Goal: Task Accomplishment & Management: Complete application form

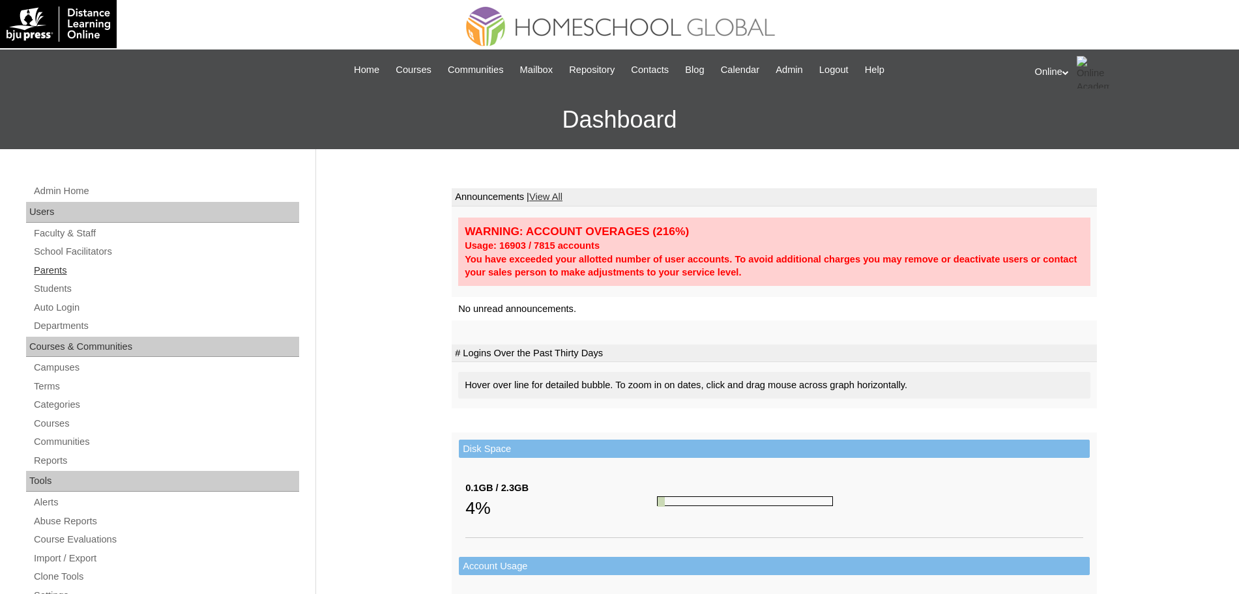
click at [62, 268] on link "Parents" at bounding box center [166, 271] width 267 height 16
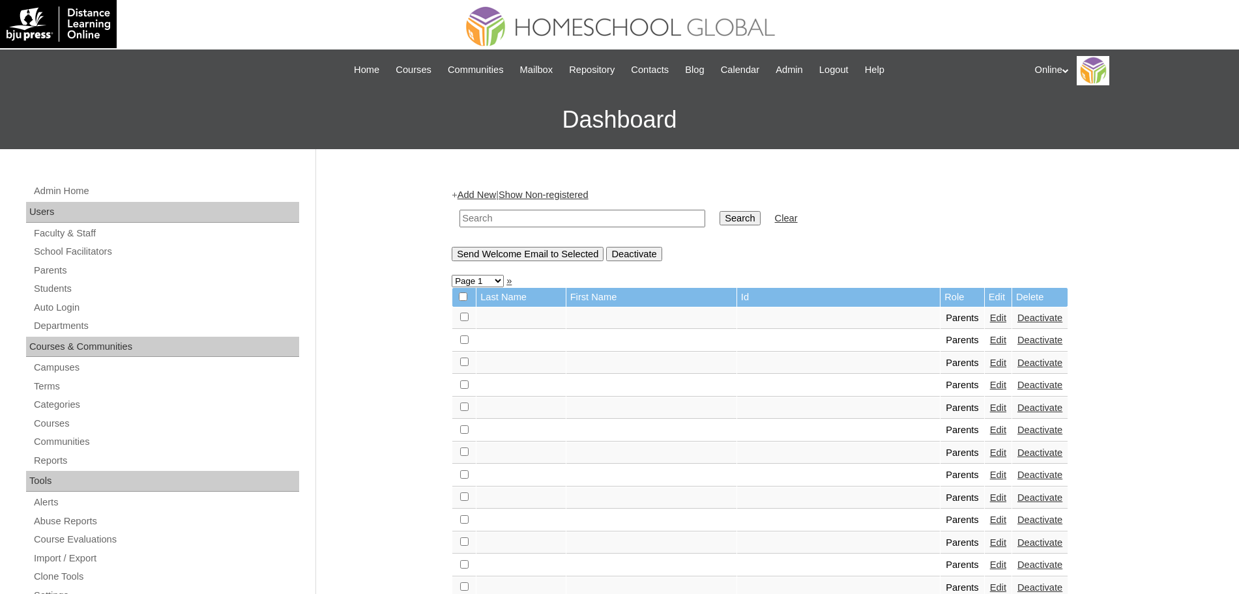
click at [542, 218] on input "text" at bounding box center [582, 219] width 246 height 18
type input "borja"
click at [719, 216] on input "Search" at bounding box center [739, 218] width 40 height 14
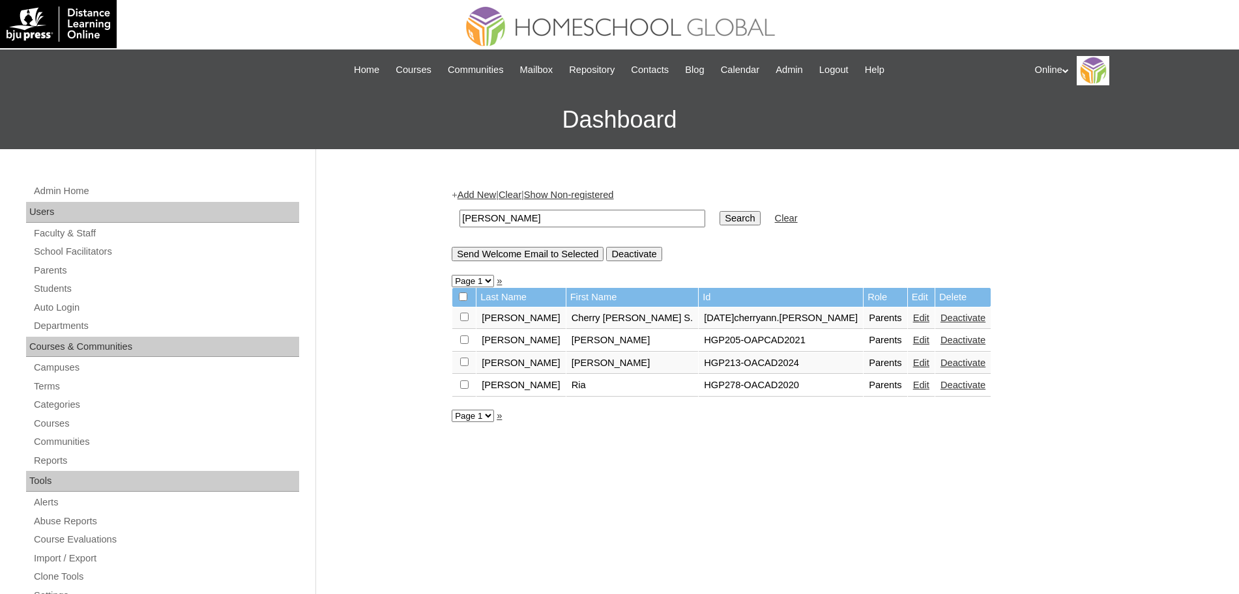
click at [549, 223] on input "[PERSON_NAME]" at bounding box center [582, 219] width 246 height 18
type input "[PERSON_NAME]"
click at [719, 222] on input "Search" at bounding box center [739, 218] width 40 height 14
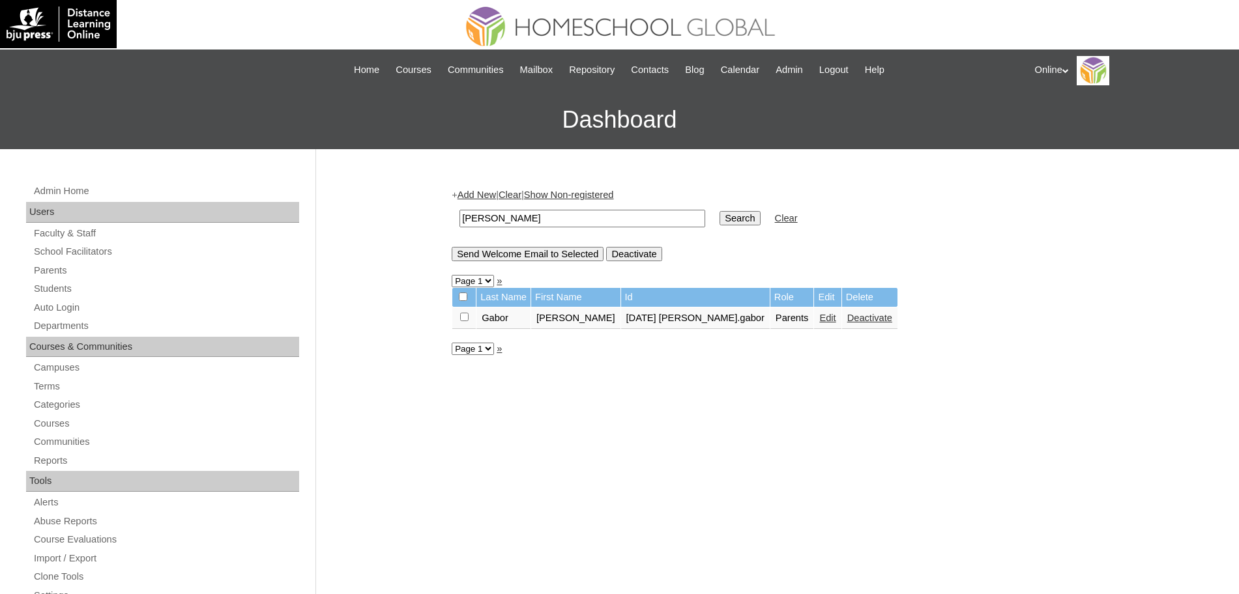
click at [487, 194] on link "Add New" at bounding box center [476, 195] width 38 height 10
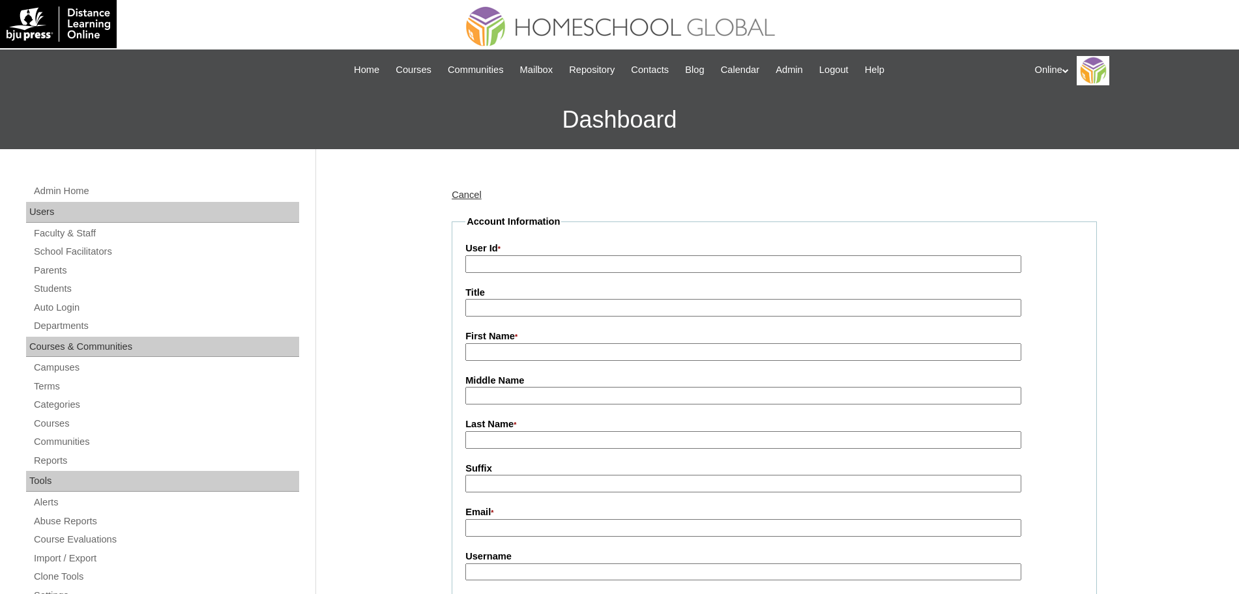
click at [502, 267] on input "User Id *" at bounding box center [743, 264] width 556 height 18
click at [502, 356] on input "First Name *" at bounding box center [743, 352] width 556 height 18
paste input "Guardian: Symon Borja ernestopajaresborja@gmail.com HGP0236-OACAD2025 sborga202…"
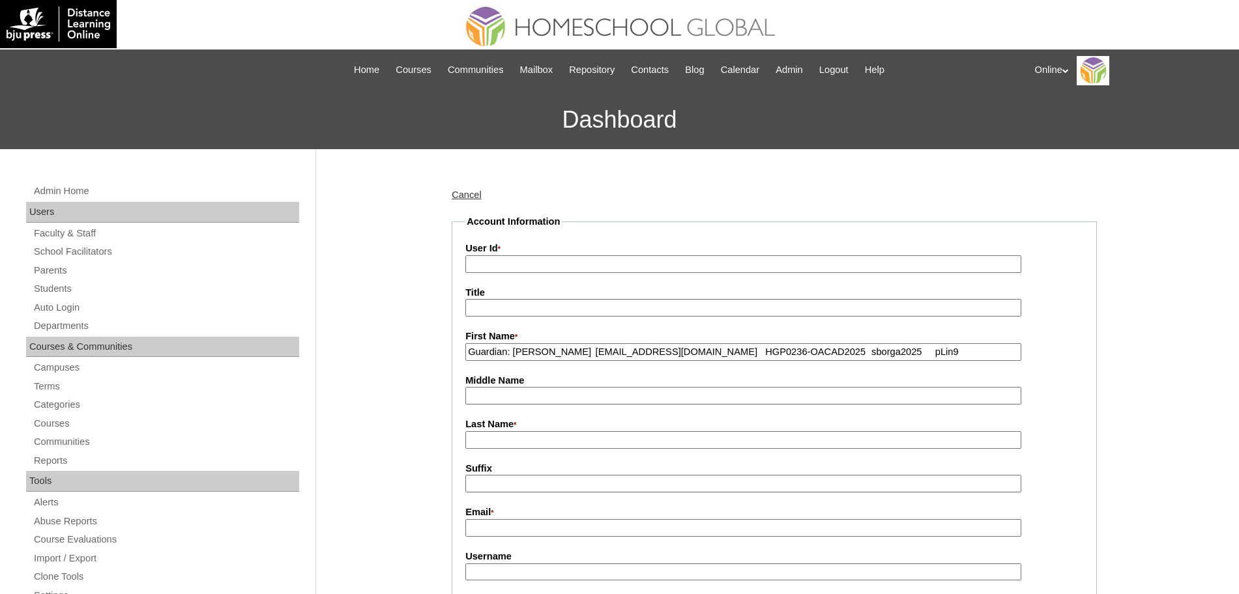
click at [518, 355] on input "Guardian: Symon Borja ernestopajaresborja@gmail.com HGP0236-OACAD2025 sborga202…" at bounding box center [743, 352] width 556 height 18
click at [534, 357] on input "Symon Borja ernestopajaresborja@gmail.com HGP0236-OACAD2025 sborga2025 pLin9" at bounding box center [743, 352] width 556 height 18
type input "Symon Borja"
click at [488, 528] on input "Email *" at bounding box center [743, 528] width 556 height 18
paste input "ernestopajaresborja@gmail.com HGP0236-OACAD2025 sborga2025 pLin9"
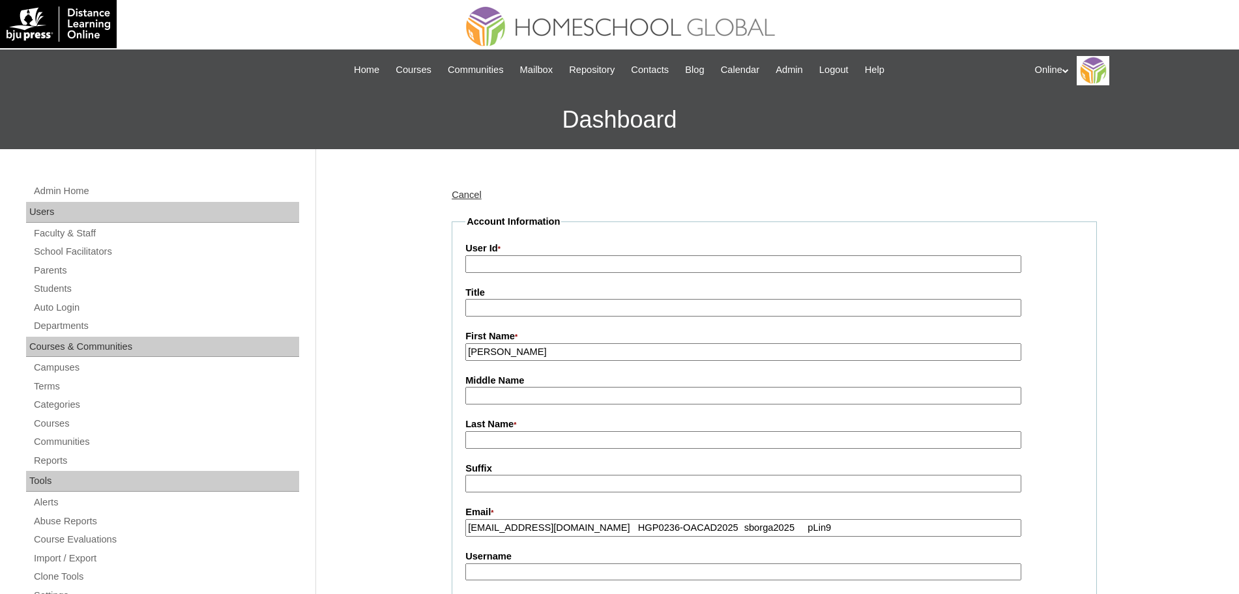
type input "ernestopajaresborja@gmail.com HGP0236-OACAD2025 sborga2025 pLin9"
click at [534, 351] on input "Symon Borja" at bounding box center [743, 352] width 556 height 18
type input "Symon"
click at [493, 436] on input "Last Name *" at bounding box center [743, 440] width 556 height 18
paste input "Borja"
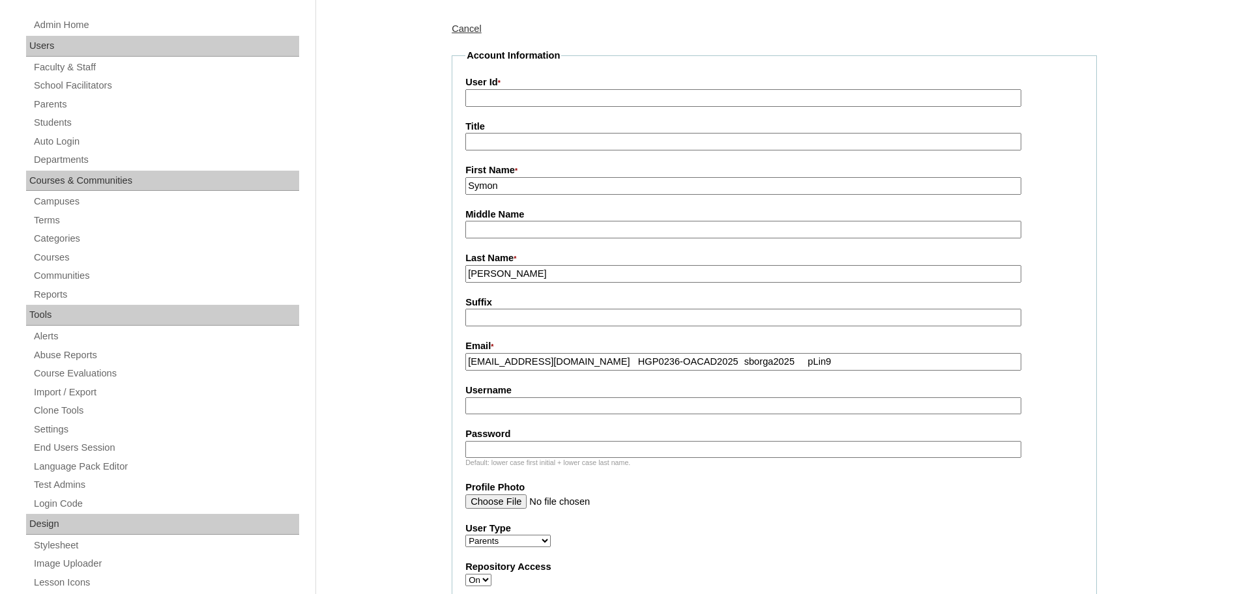
scroll to position [182, 0]
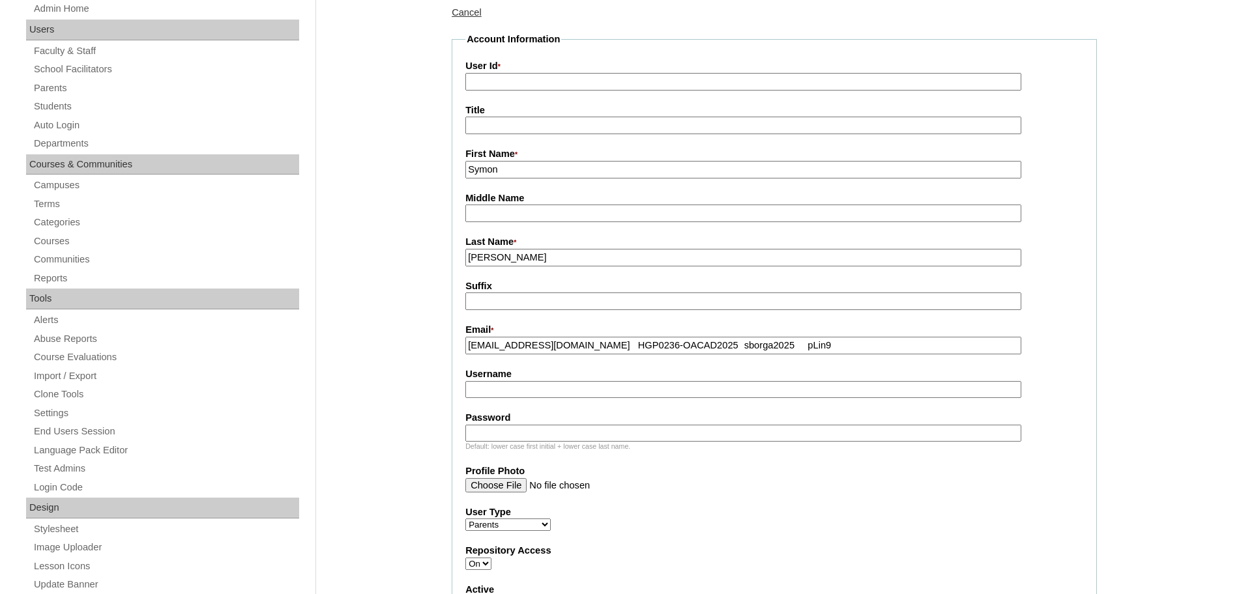
type input "Borja"
click at [635, 348] on input "ernestopajaresborja@gmail.com HGP0236-OACAD2025 sborga2025 pLin9" at bounding box center [743, 346] width 556 height 18
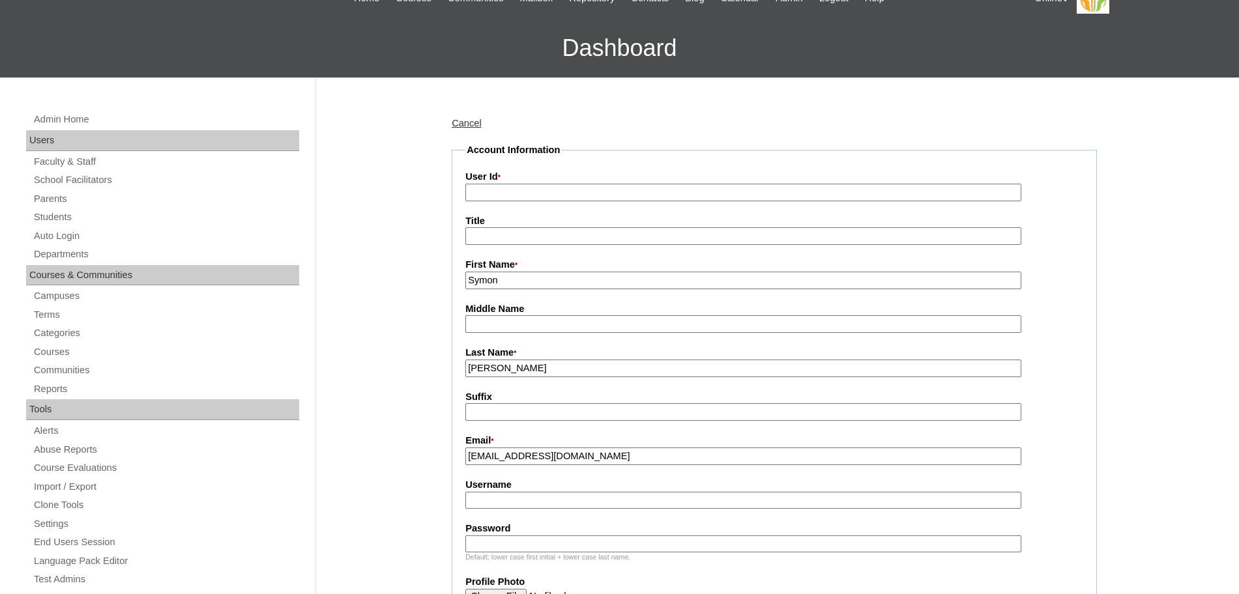
scroll to position [71, 0]
type input "ernestopajaresborja@gmail.com"
click at [545, 194] on input "User Id *" at bounding box center [743, 193] width 556 height 18
paste input "HGP0236-OACAD2025 sborga2025 pLin9"
click at [573, 194] on input "HGP0236-OACAD2025 sborga2025 pLin9" at bounding box center [743, 193] width 556 height 18
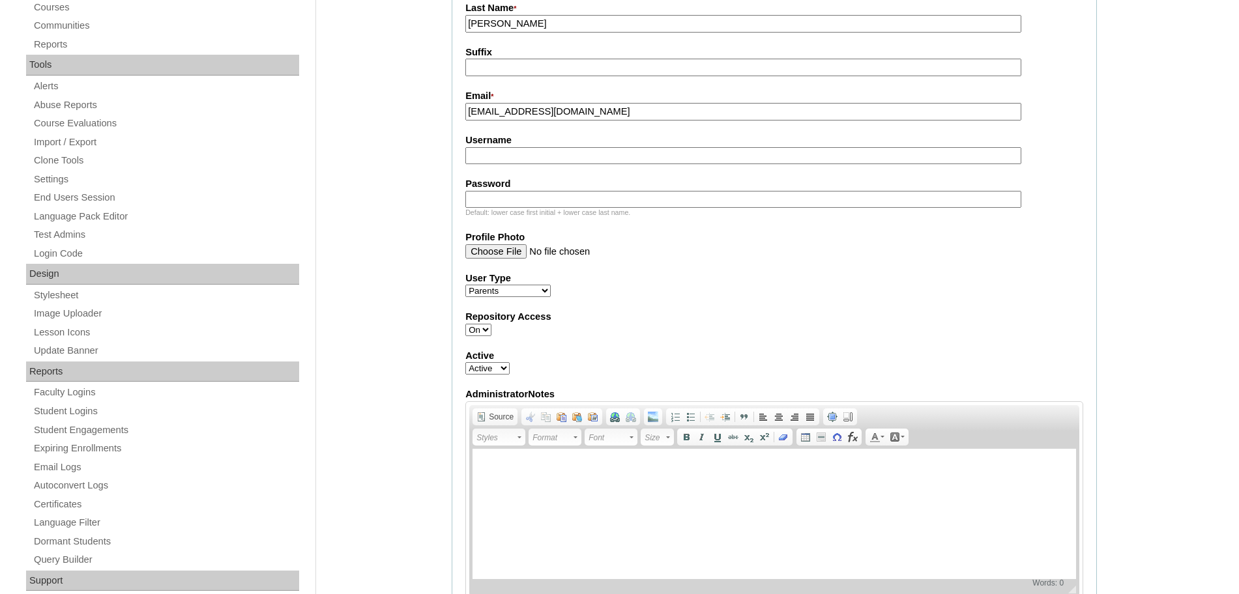
scroll to position [417, 0]
type input "HGP0236-OACAD2025"
click at [530, 158] on input "Username" at bounding box center [743, 156] width 556 height 18
paste input "sborga2025 pLin9"
click at [529, 158] on input "sborga2025 pLin9" at bounding box center [743, 156] width 556 height 18
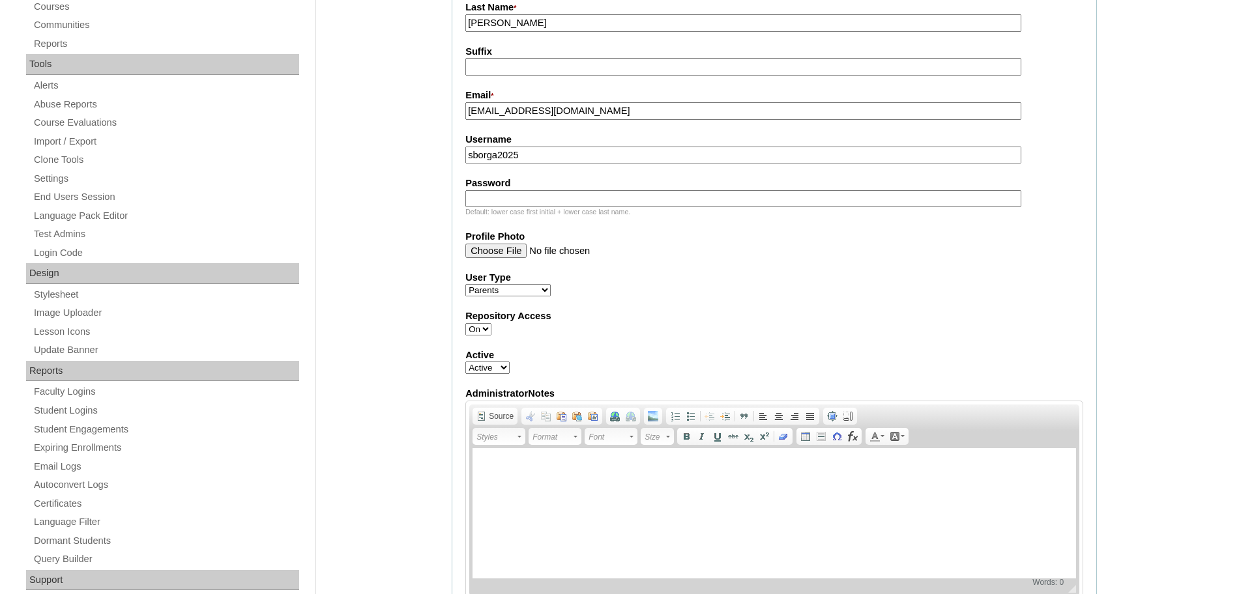
type input "sborga2025"
click at [606, 203] on input "Password" at bounding box center [743, 199] width 556 height 18
paste input "pLin9"
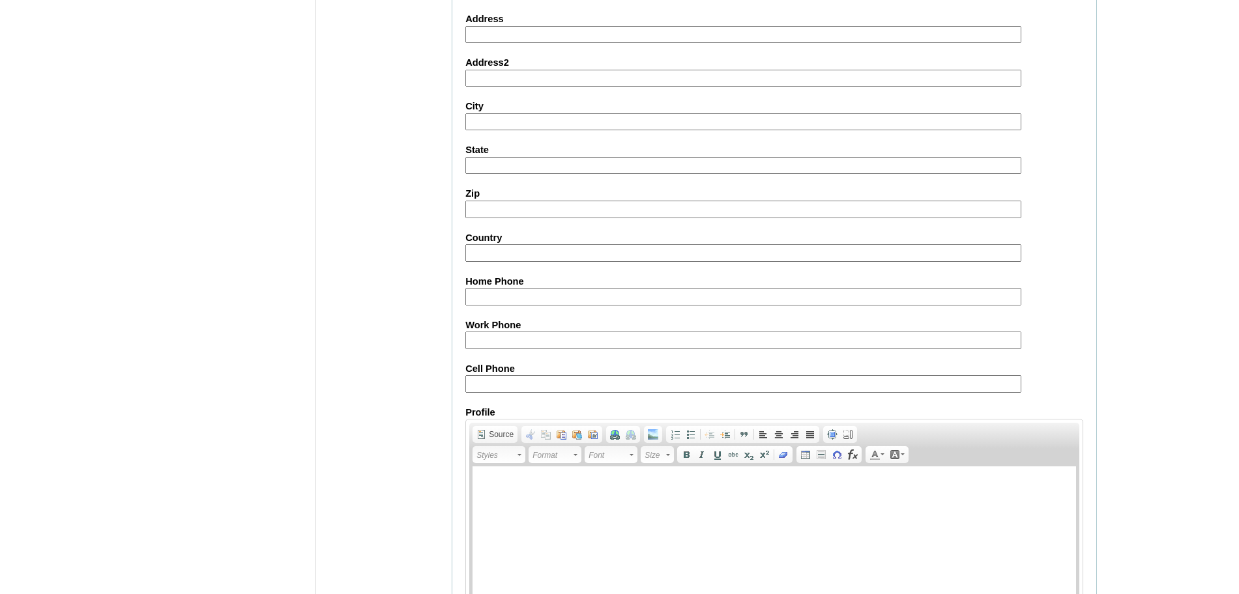
scroll to position [1166, 0]
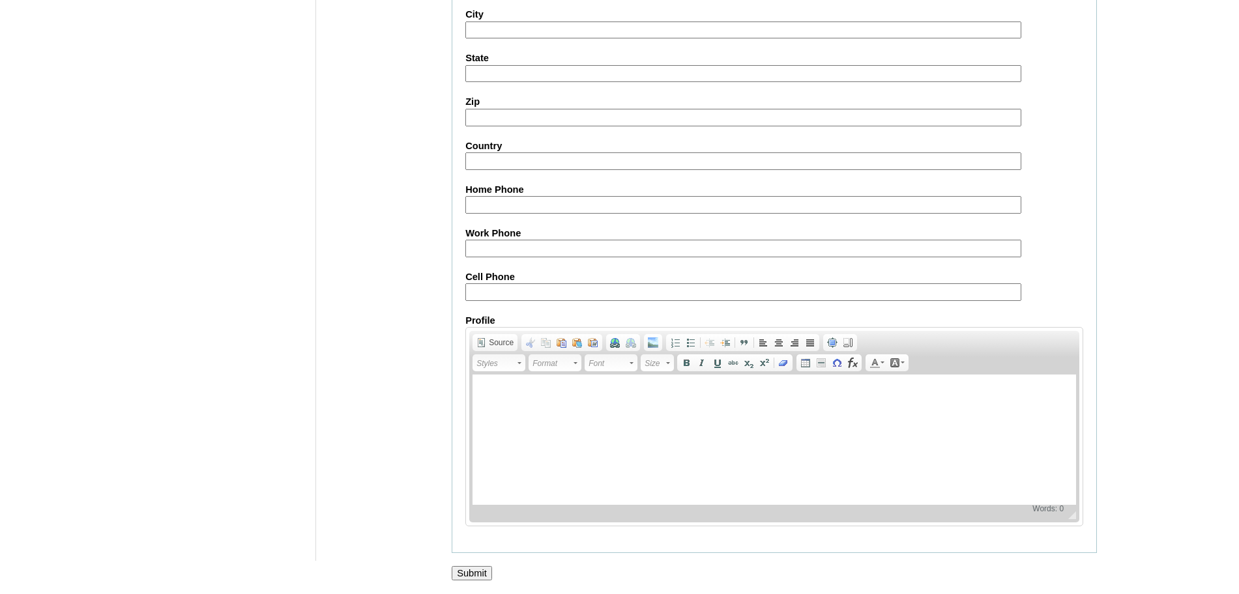
type input "pLin9"
click at [474, 568] on input "Submit" at bounding box center [472, 573] width 40 height 14
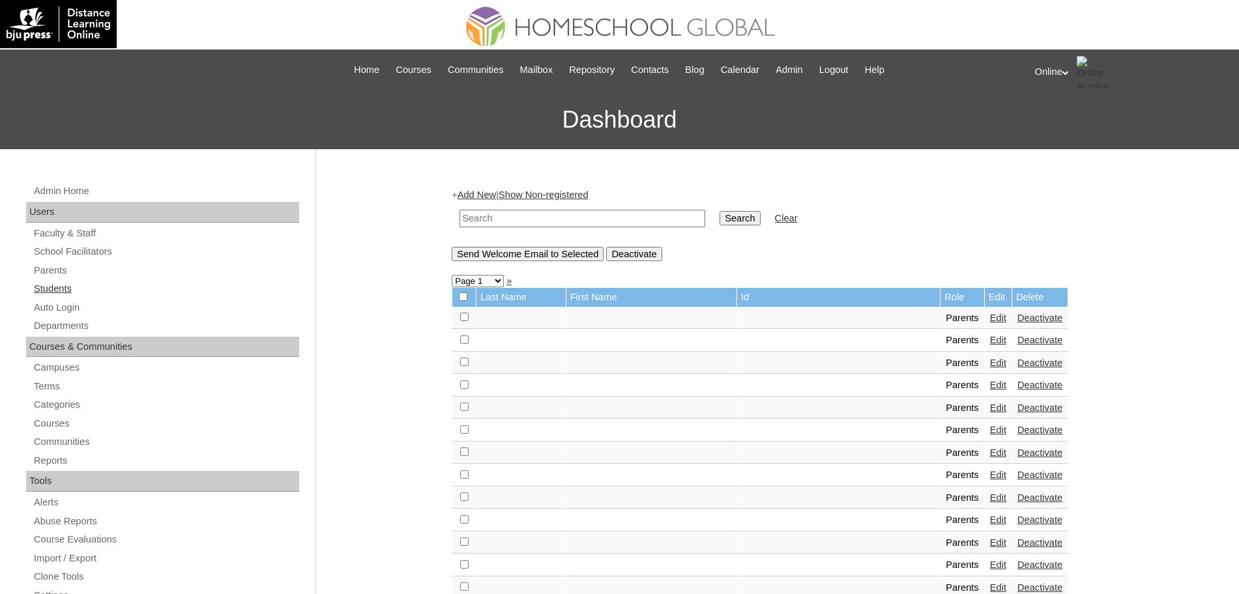
click at [61, 287] on link "Students" at bounding box center [166, 289] width 267 height 16
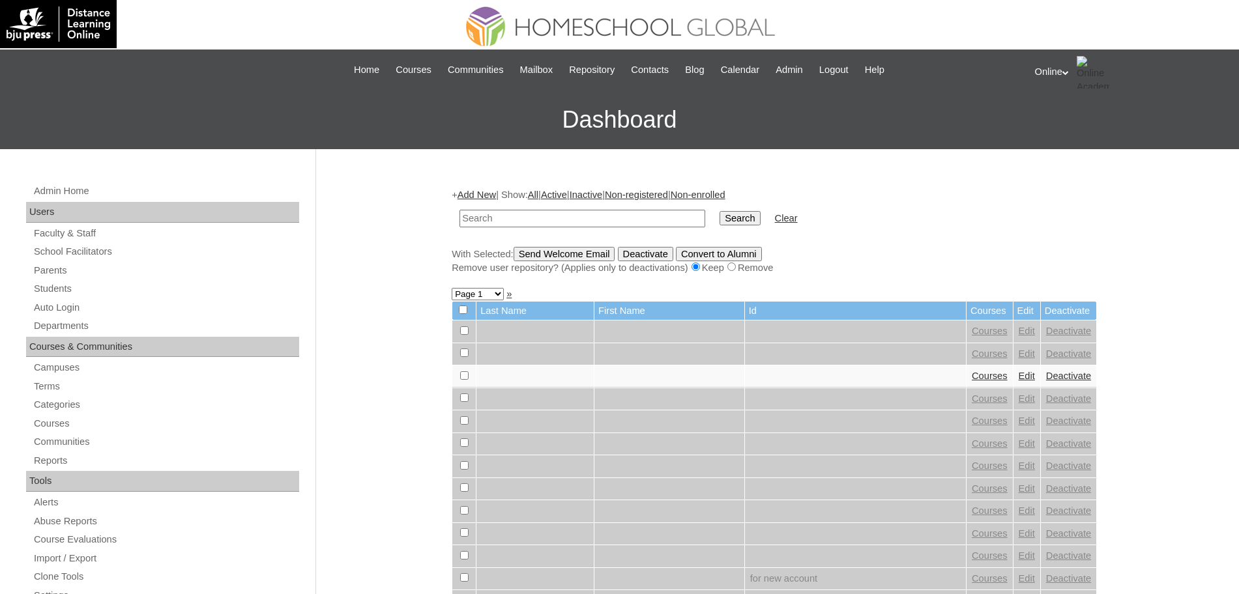
click at [489, 194] on link "Add New" at bounding box center [476, 195] width 38 height 10
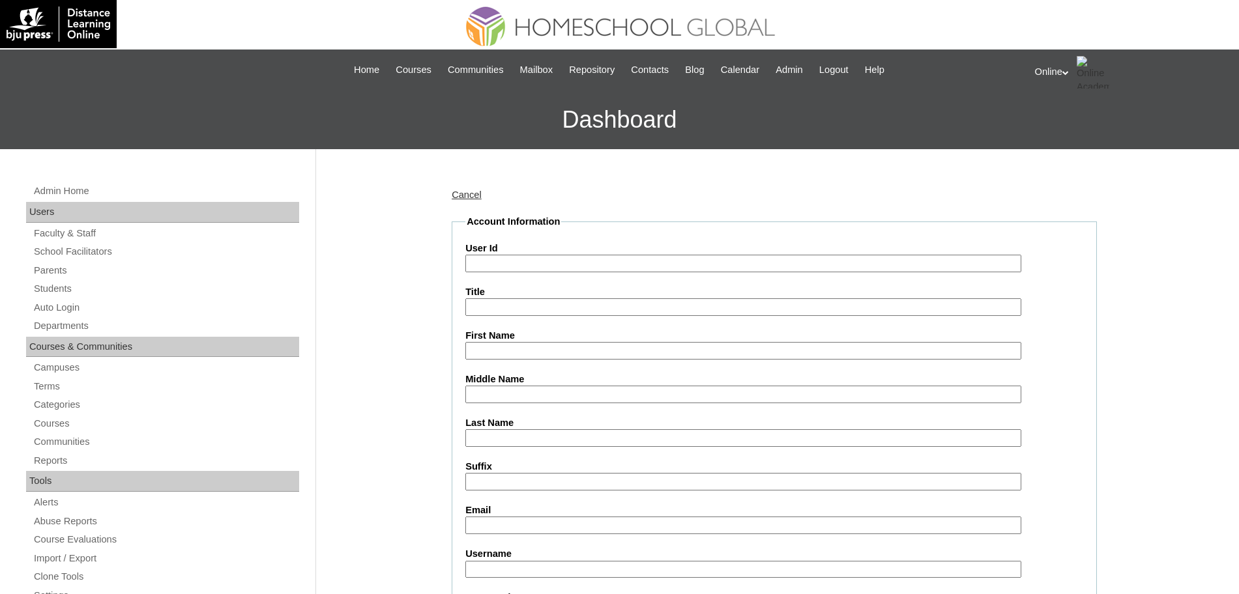
click at [515, 436] on input "Last Name" at bounding box center [743, 438] width 556 height 18
paste input "Borja Simon Isaac ernestopajaresborja@gmail.com HG286OACAD2025 simon.borja2025 …"
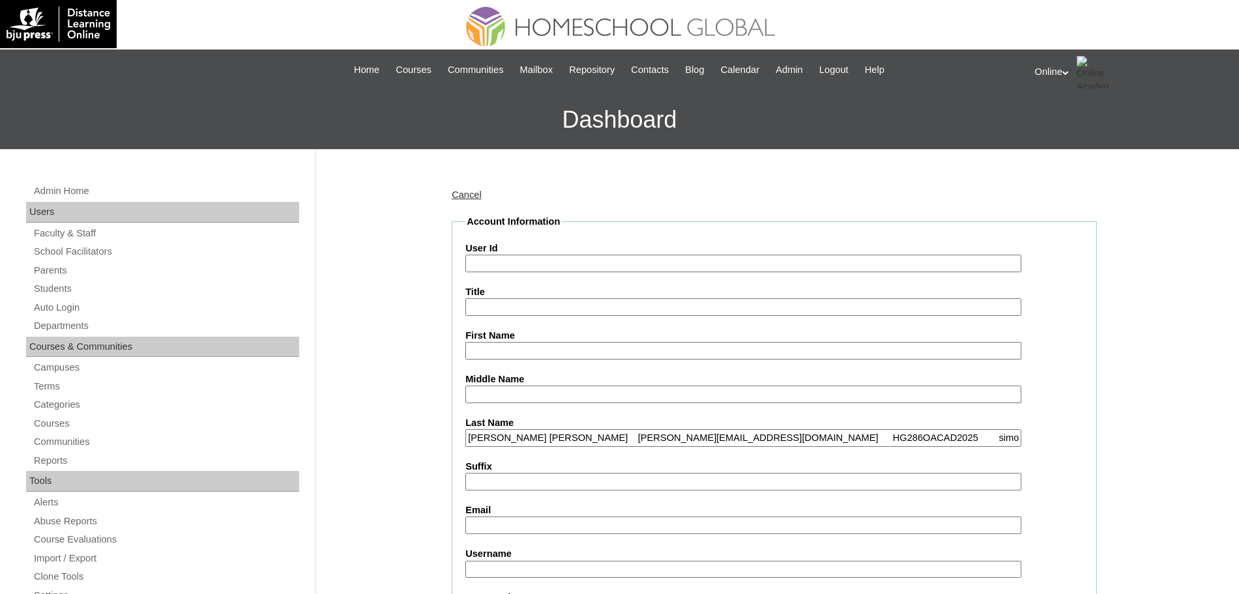
click at [512, 438] on input "Borja Simon Isaac ernestopajaresborja@gmail.com HG286OACAD2025 simon.borja2025 …" at bounding box center [743, 438] width 556 height 18
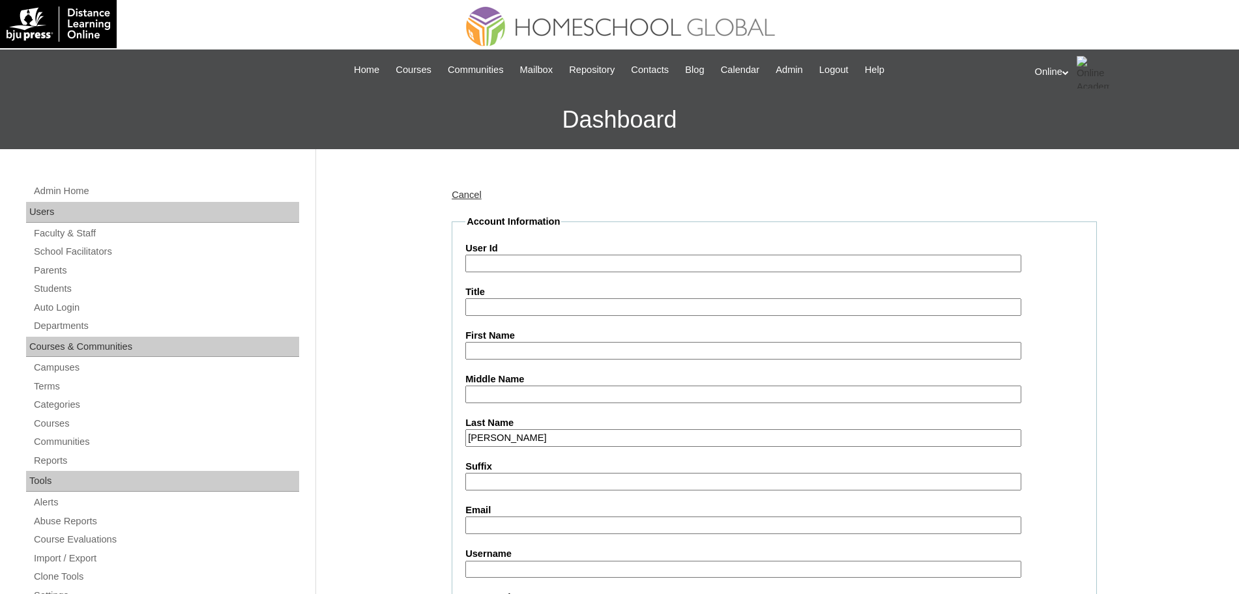
type input "Borja"
click at [530, 348] on input "First Name" at bounding box center [743, 351] width 556 height 18
paste input "Simon Isaac ernestopajaresborja@gmail.com HG286OACAD2025 simon.borja2025 Gtfr5"
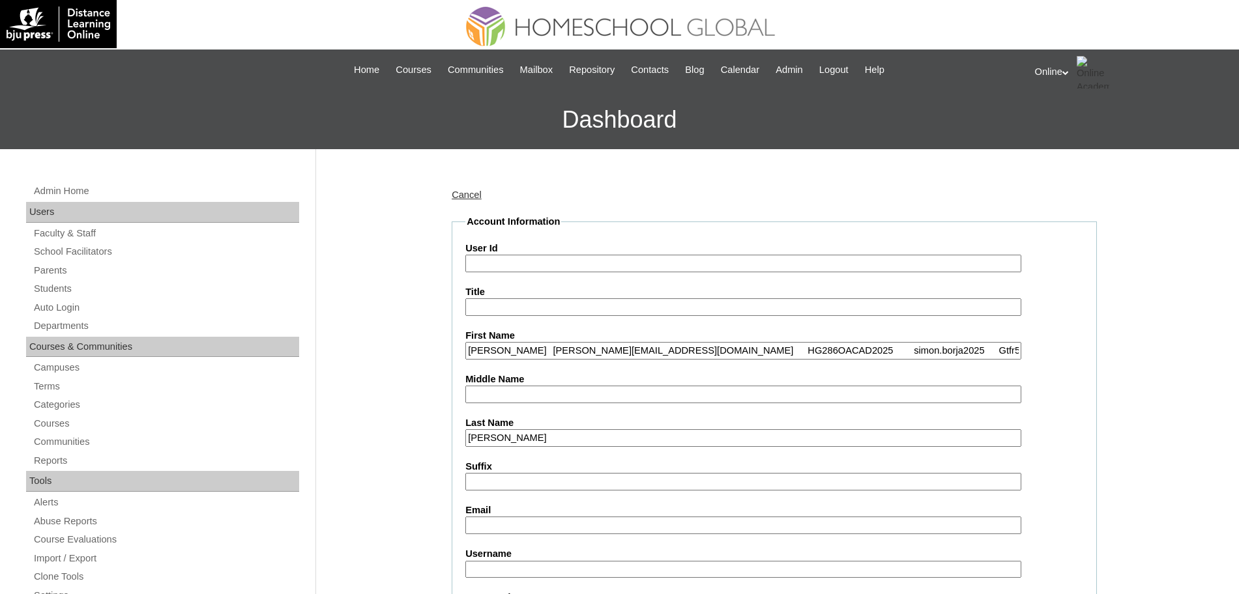
click at [530, 348] on input "Simon Isaac ernestopajaresborja@gmail.com HG286OACAD2025 simon.borja2025 Gtfr5" at bounding box center [743, 351] width 556 height 18
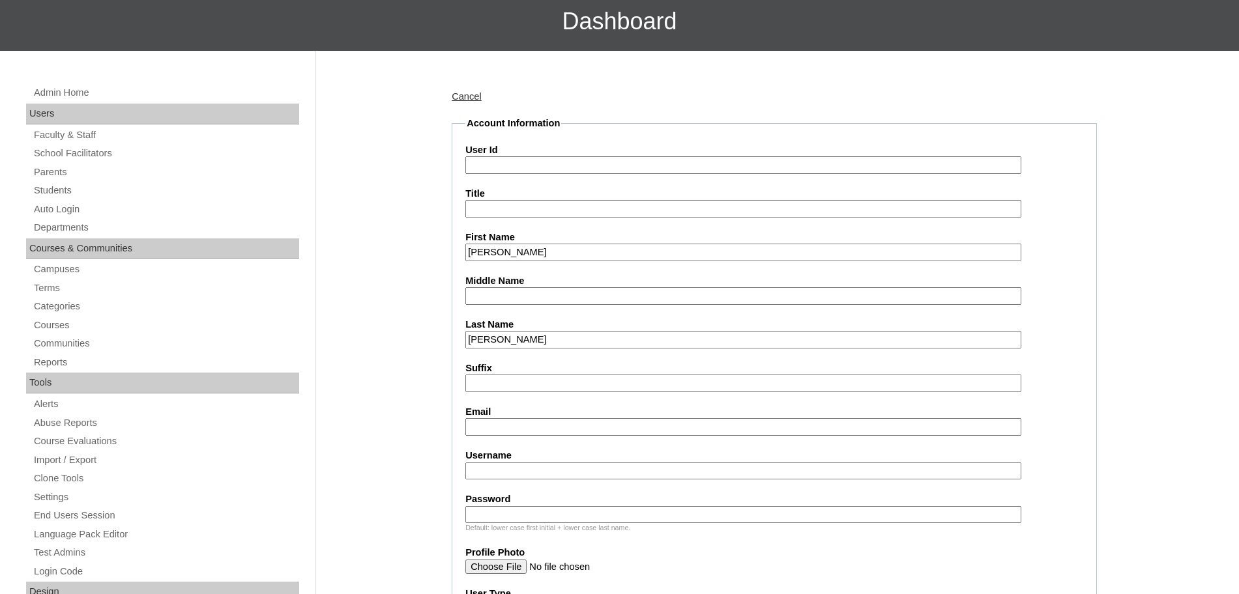
scroll to position [113, 0]
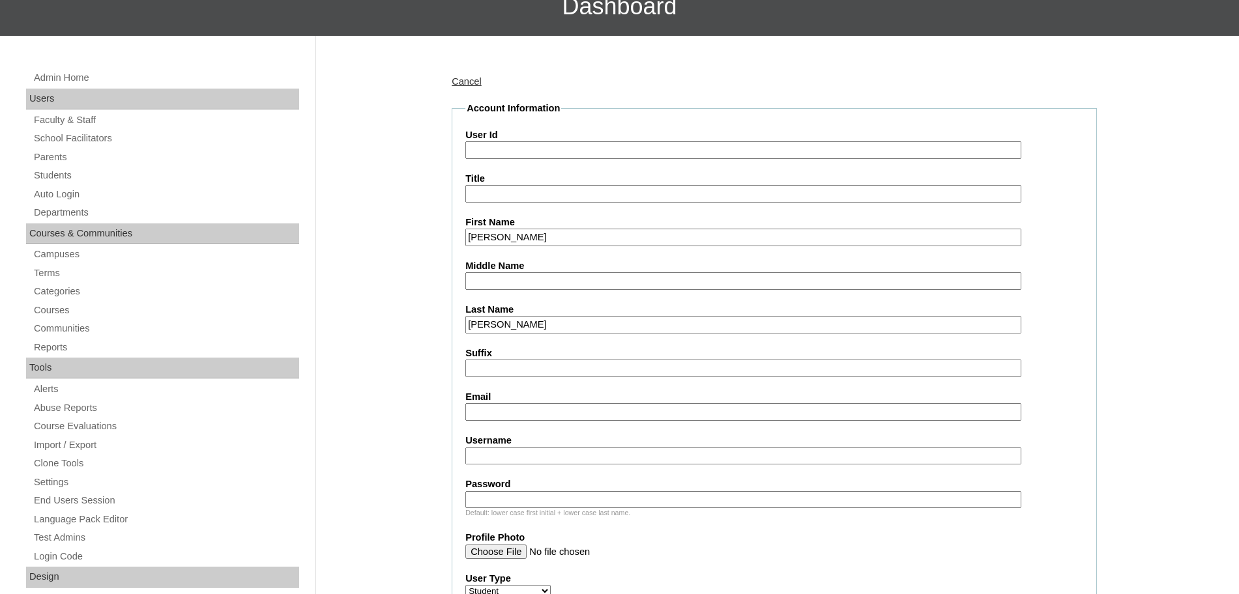
type input "Simon Isaac"
click at [531, 412] on input "Email" at bounding box center [743, 412] width 556 height 18
paste input "ernestopajaresborja@gmail.com HG286OACAD2025 simon.borja2025 Gtfr5"
click at [637, 412] on input "ernestopajaresborja@gmail.com HG286OACAD2025 simon.borja2025 Gtfr5" at bounding box center [743, 412] width 556 height 18
type input "ernestopajaresborja@gmail.com"
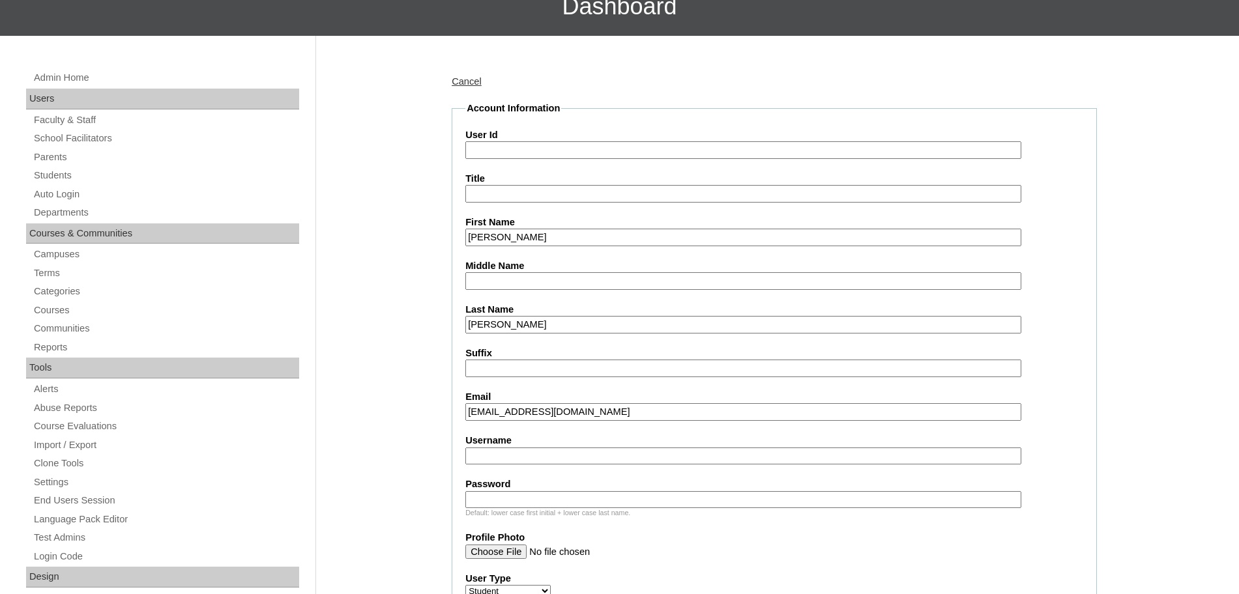
click at [483, 148] on input "User Id" at bounding box center [743, 150] width 556 height 18
paste input "HG286OACAD2025 simon.borja2025 Gtfr5"
click at [573, 147] on input "HG286OACAD2025 simon.borja2025 Gtfr5" at bounding box center [743, 150] width 556 height 18
type input "HG286OACAD2025"
click at [563, 459] on input "Username" at bounding box center [743, 457] width 556 height 18
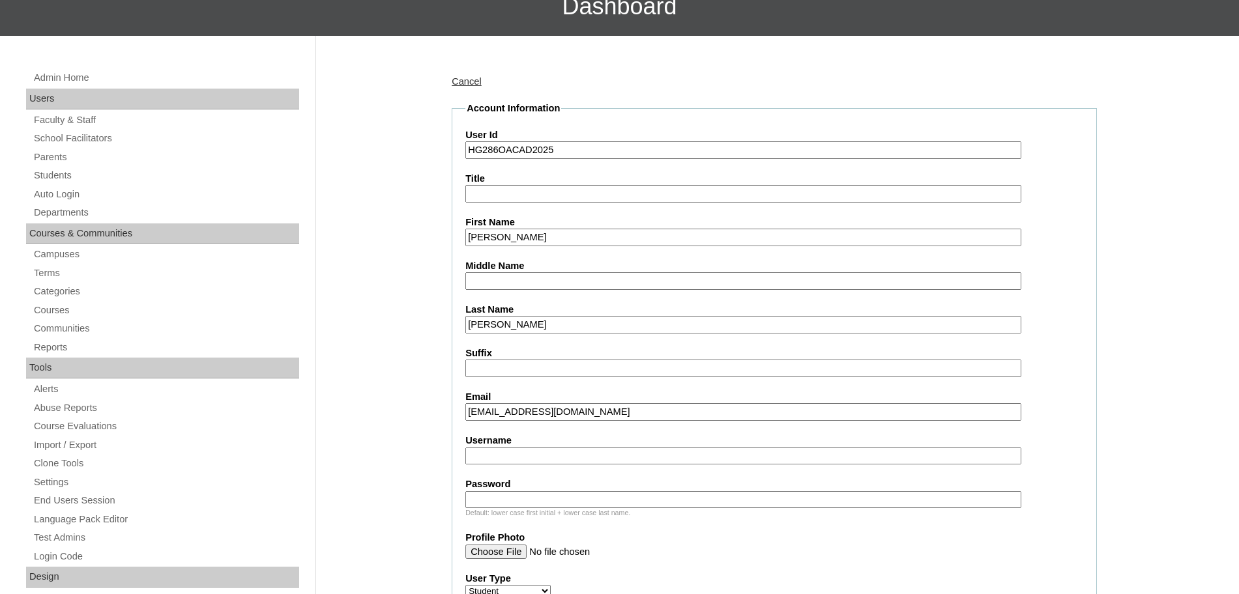
paste input "simon.borja2025 Gtfr5"
click at [552, 459] on input "simon.borja2025 Gtfr5" at bounding box center [743, 457] width 556 height 18
type input "simon.borja2025"
click at [513, 502] on input "Password" at bounding box center [743, 500] width 556 height 18
paste input "Gtfr5"
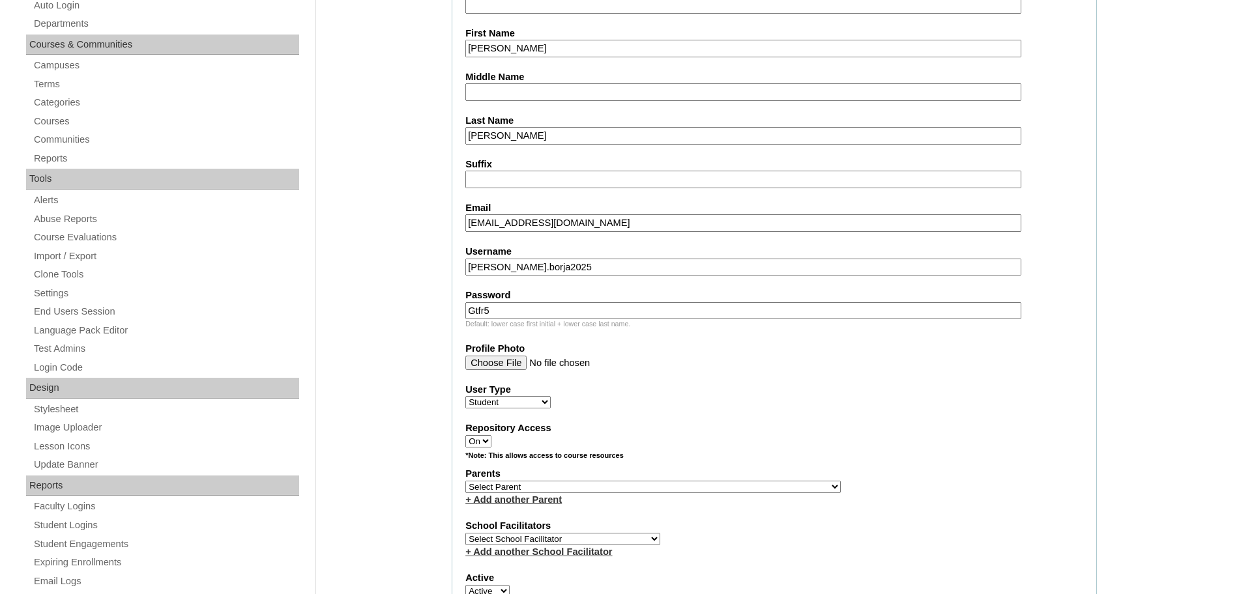
scroll to position [308, 0]
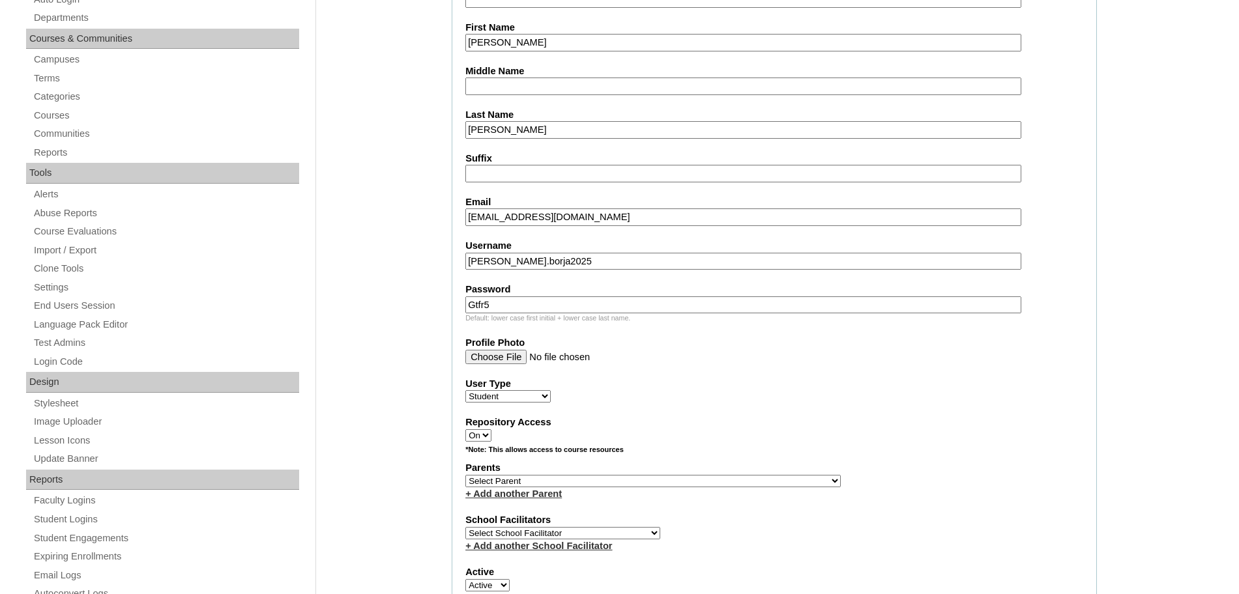
type input "Gtfr5"
click at [570, 482] on select "Select Parent , , , , , , , , , , , , , , , , , , , , , , , , , , , , , , , , ,…" at bounding box center [652, 481] width 375 height 12
select select "44049"
click at [465, 475] on select "Select Parent , , , , , , , , , , , , , , , , , , , , , , , , , , , , , , , , ,…" at bounding box center [652, 481] width 375 height 12
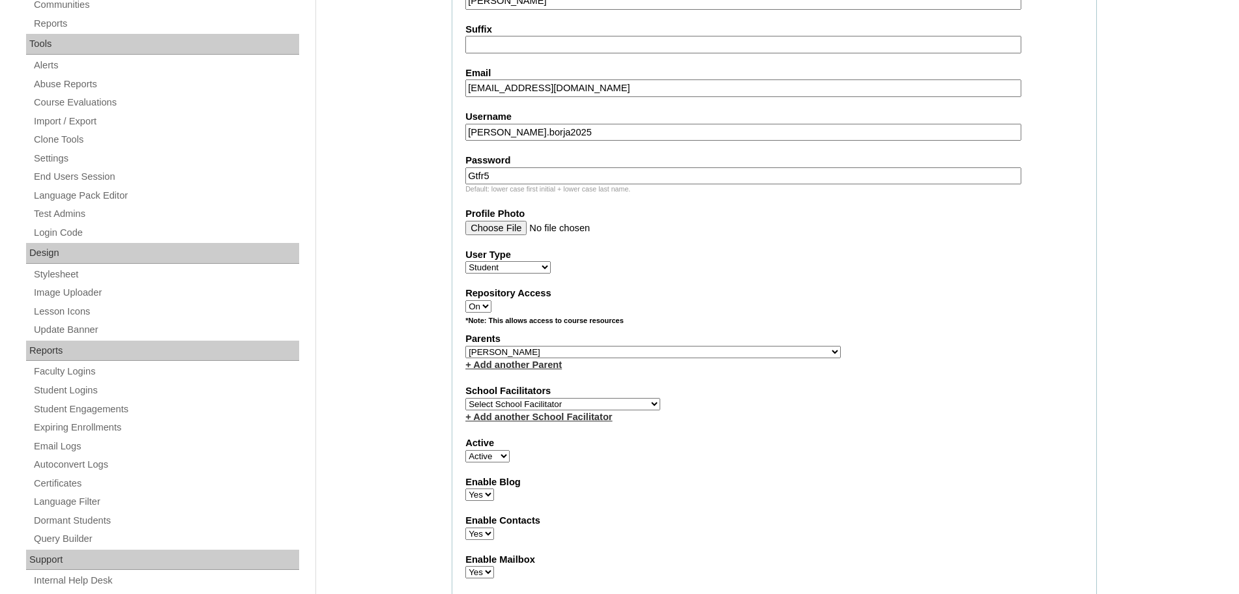
scroll to position [439, 0]
click at [592, 405] on select "Select School Facilitator Norman Añain Ruffa Abadijas Mary Abella Gloryfe Abion…" at bounding box center [562, 403] width 195 height 12
select select "43686"
click at [465, 397] on select "Select School Facilitator Norman Añain Ruffa Abadijas Mary Abella Gloryfe Abion…" at bounding box center [562, 403] width 195 height 12
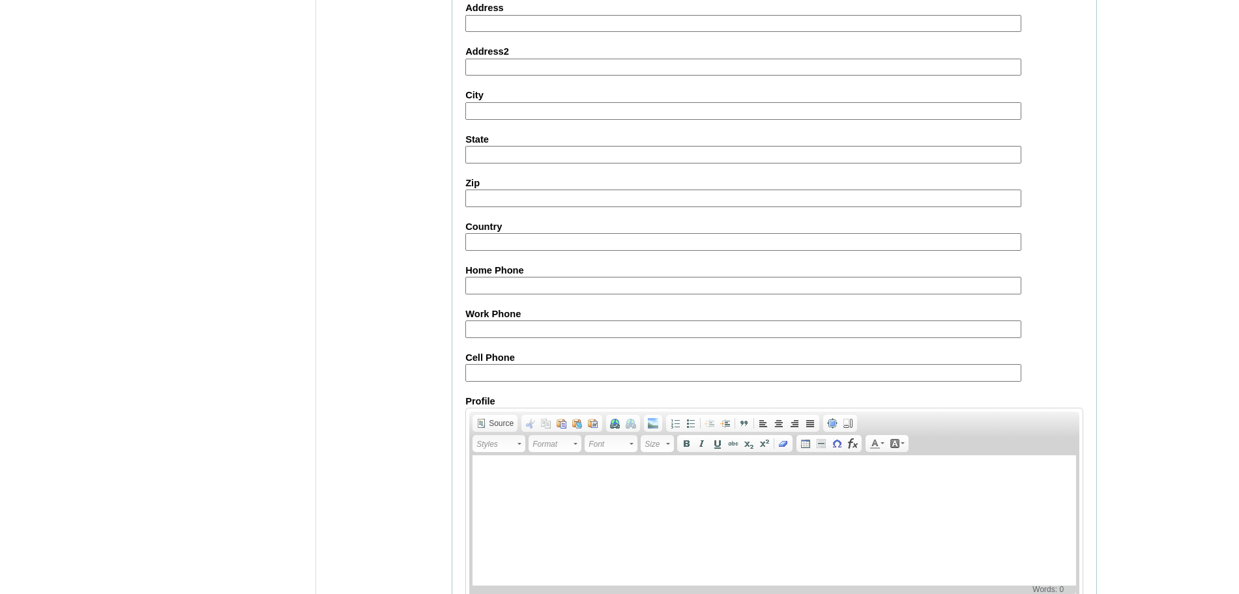
scroll to position [1389, 0]
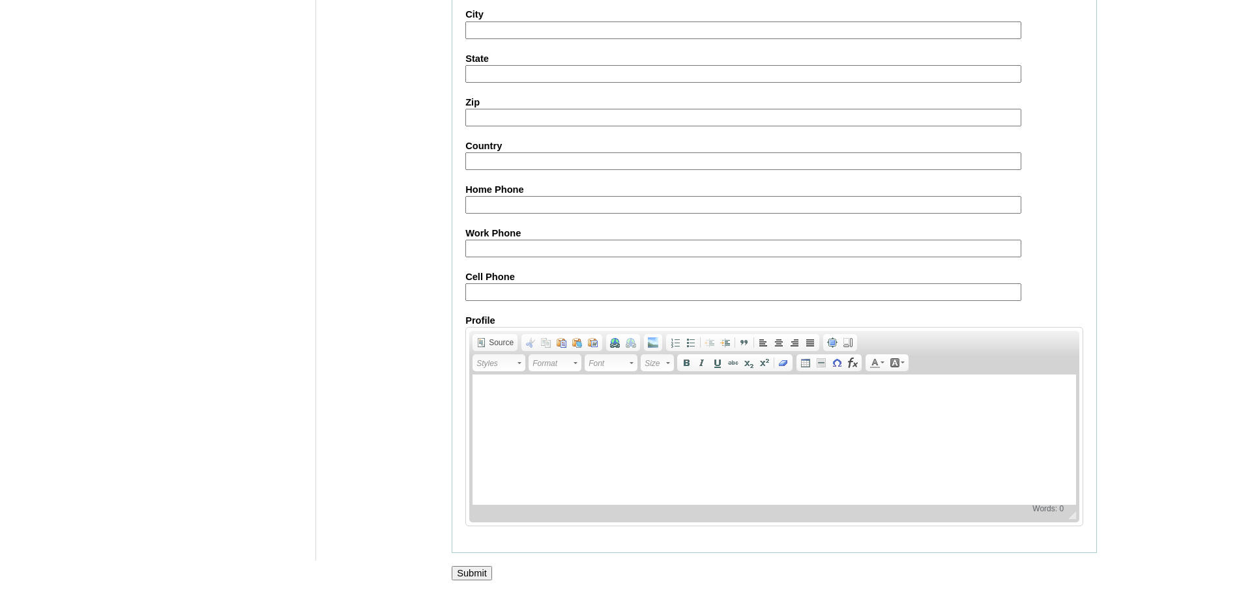
click at [479, 569] on input "Submit" at bounding box center [472, 573] width 40 height 14
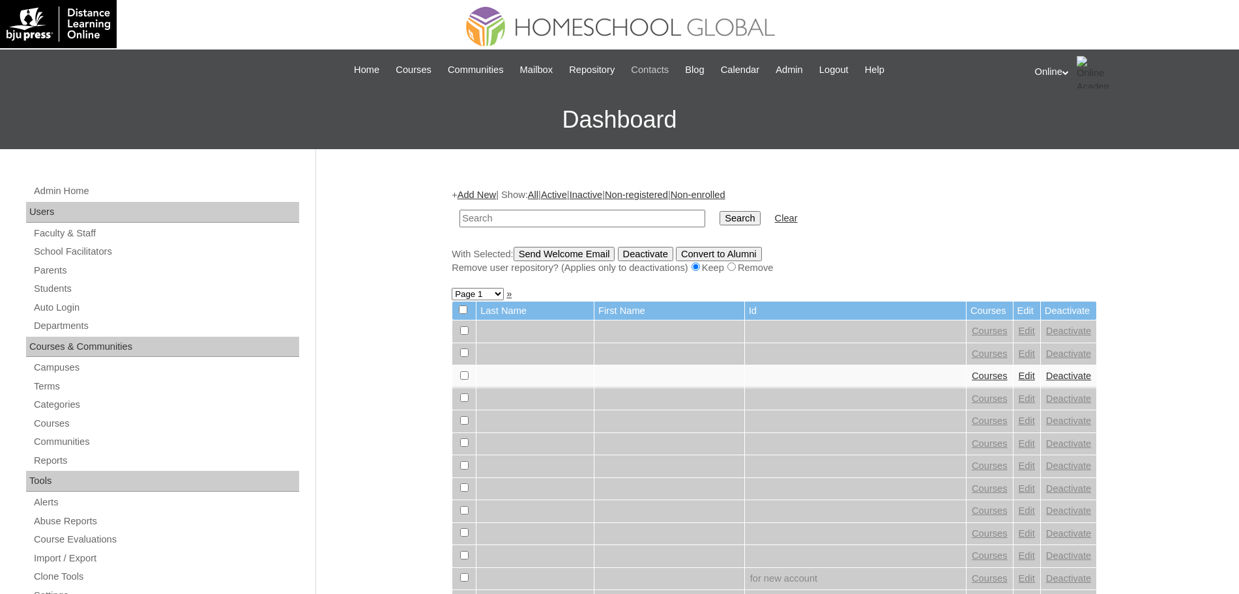
type input "Gtfr5"
paste input "HG286OACAD2025"
type input "HG286OACAD2025"
click at [719, 211] on input "Search" at bounding box center [739, 218] width 40 height 14
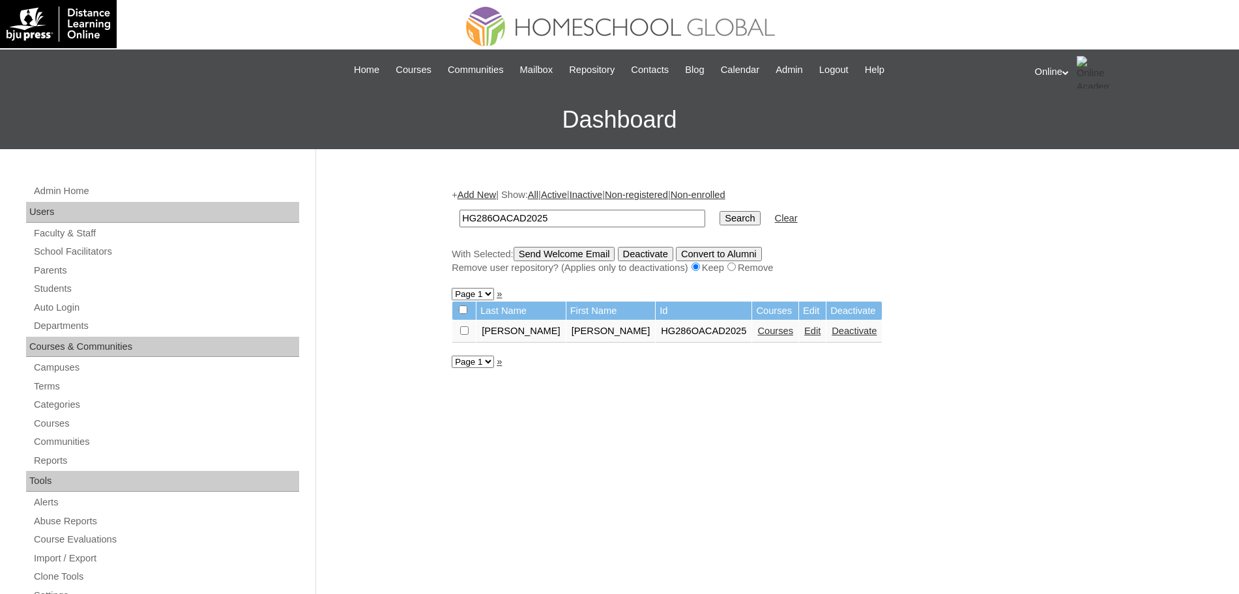
click at [757, 336] on link "Courses" at bounding box center [775, 331] width 36 height 10
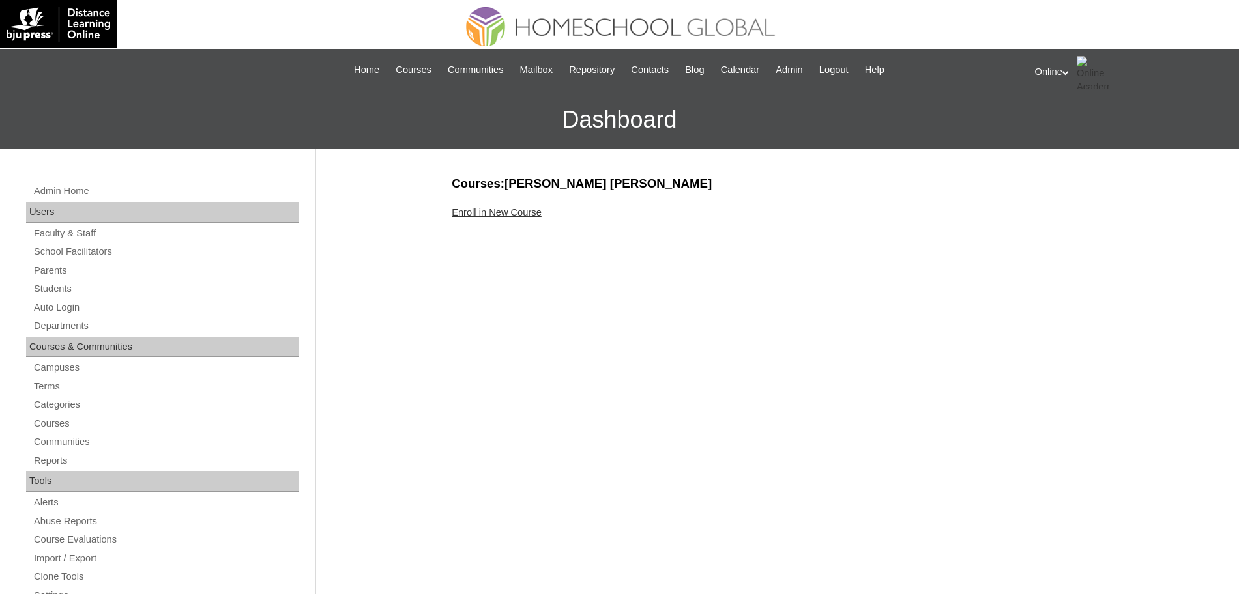
click at [529, 212] on link "Enroll in New Course" at bounding box center [497, 212] width 90 height 10
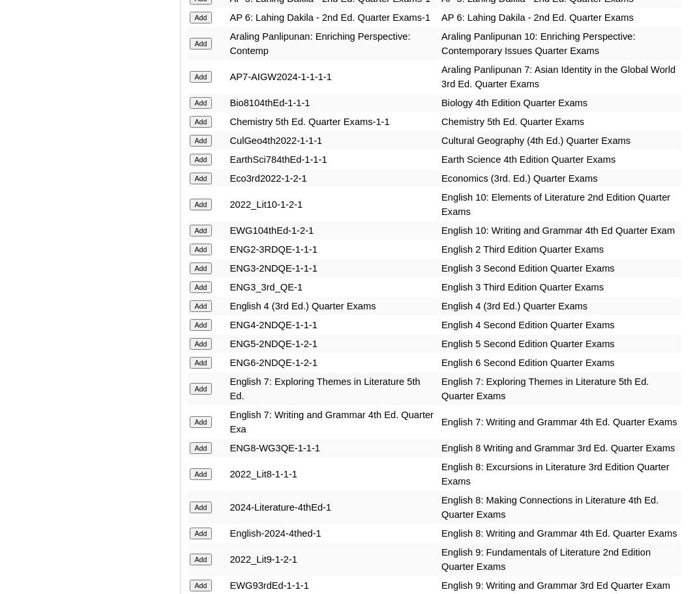
scroll to position [1598, 0]
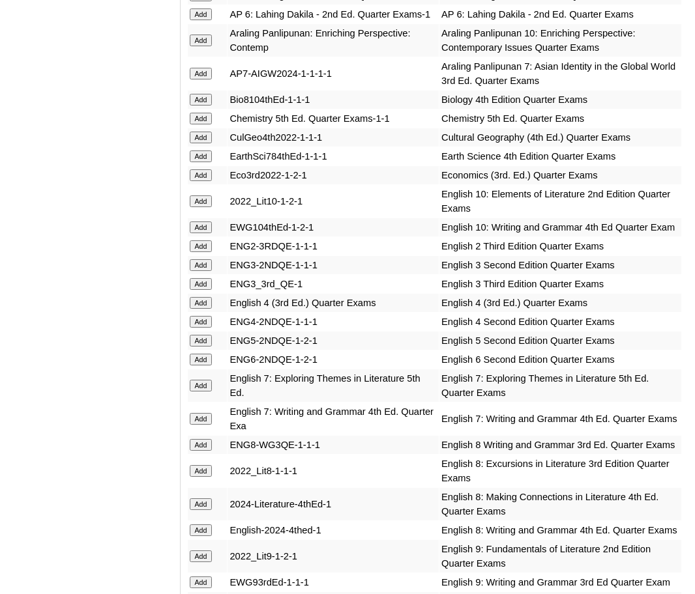
click at [205, 366] on input "Add" at bounding box center [201, 360] width 23 height 12
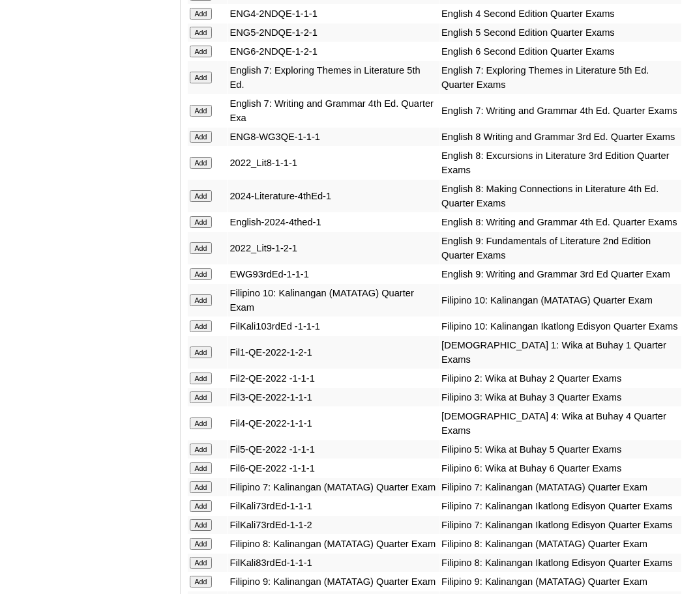
scroll to position [1911, 0]
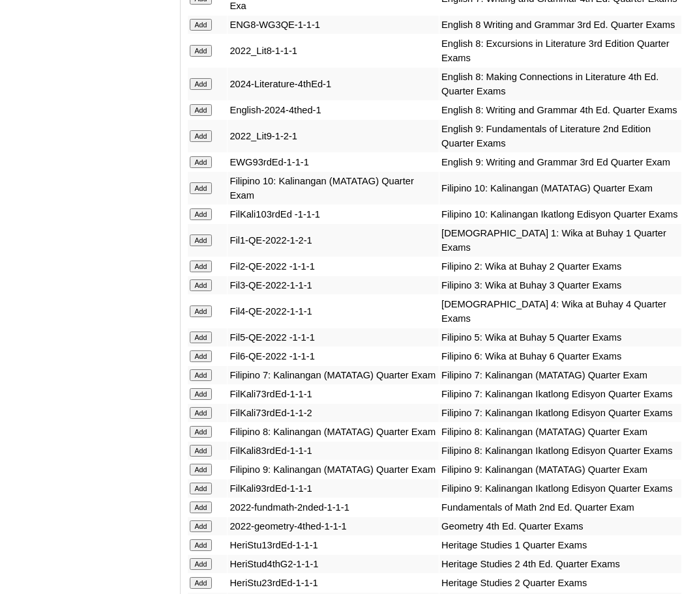
scroll to position [2020, 0]
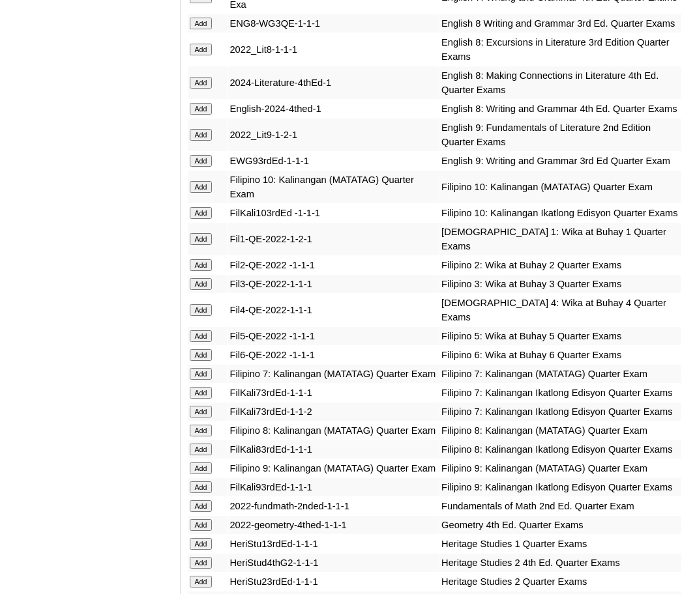
click at [202, 361] on input "Add" at bounding box center [201, 355] width 23 height 12
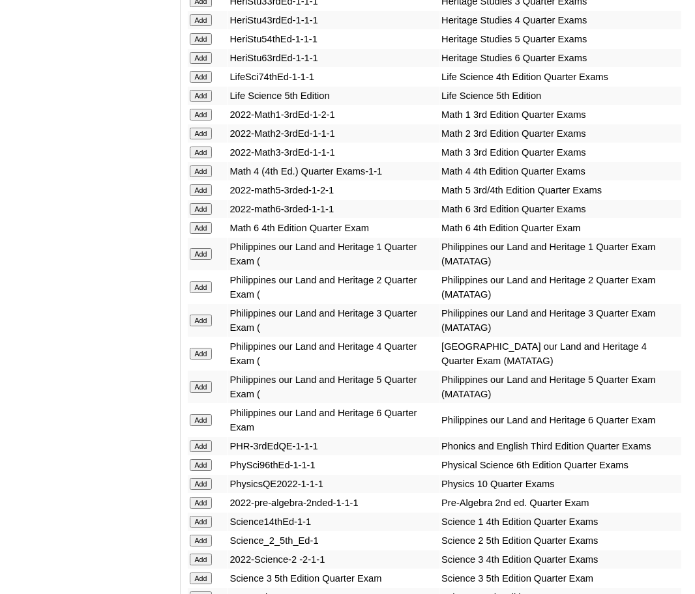
scroll to position [2639, 0]
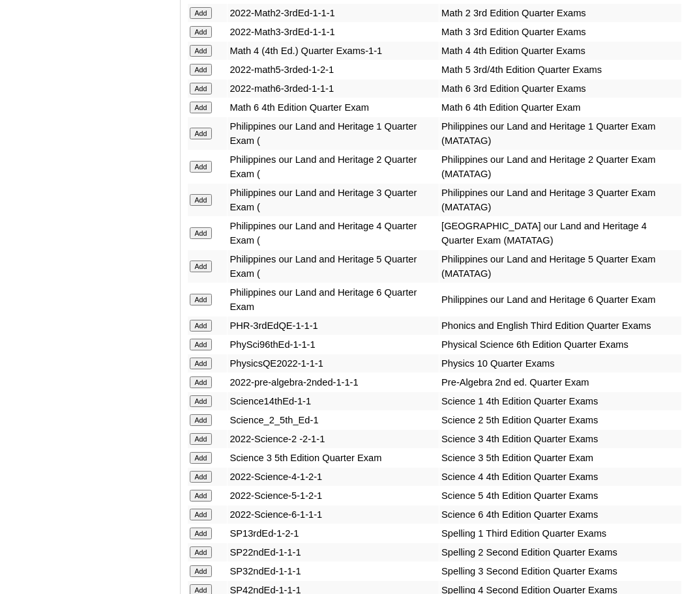
scroll to position [2748, 0]
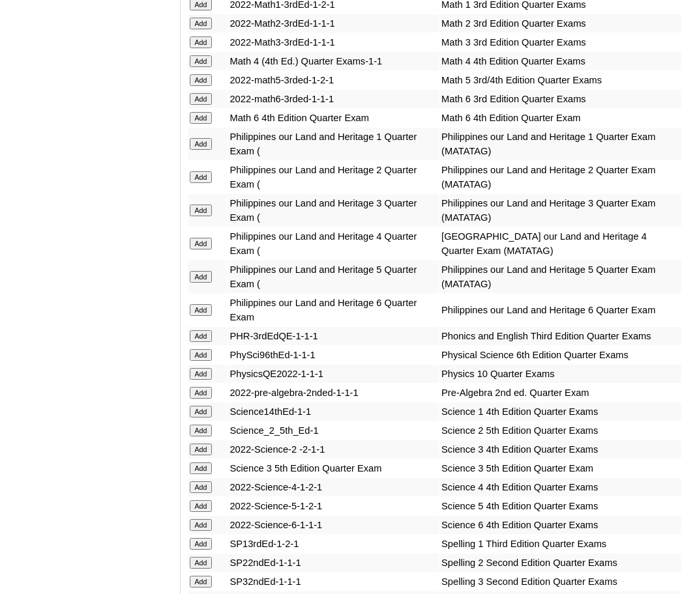
click at [201, 124] on input "Add" at bounding box center [201, 118] width 23 height 12
click at [203, 316] on input "Add" at bounding box center [201, 310] width 23 height 12
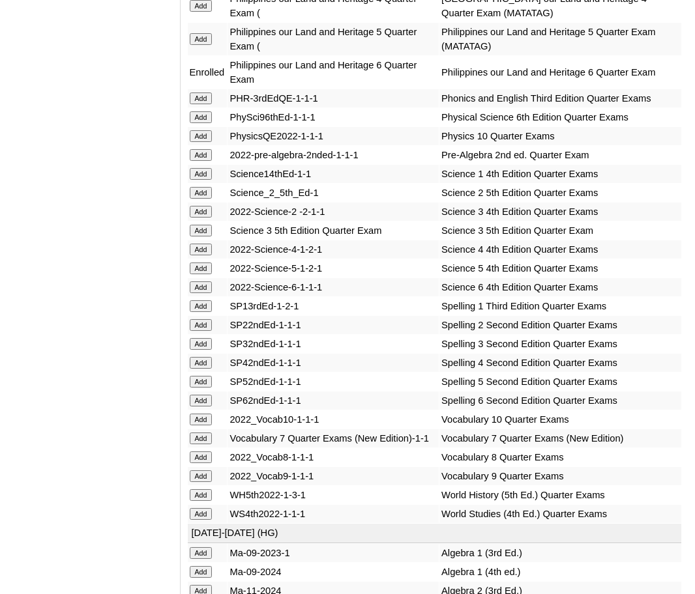
scroll to position [2987, 0]
click at [202, 293] on input "Add" at bounding box center [201, 287] width 23 height 12
click at [205, 406] on input "Add" at bounding box center [201, 400] width 23 height 12
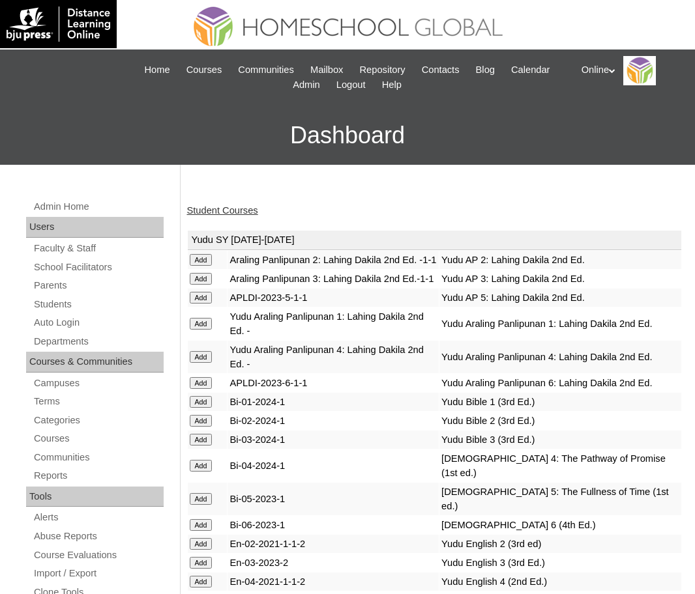
click at [226, 207] on link "Student Courses" at bounding box center [222, 210] width 71 height 10
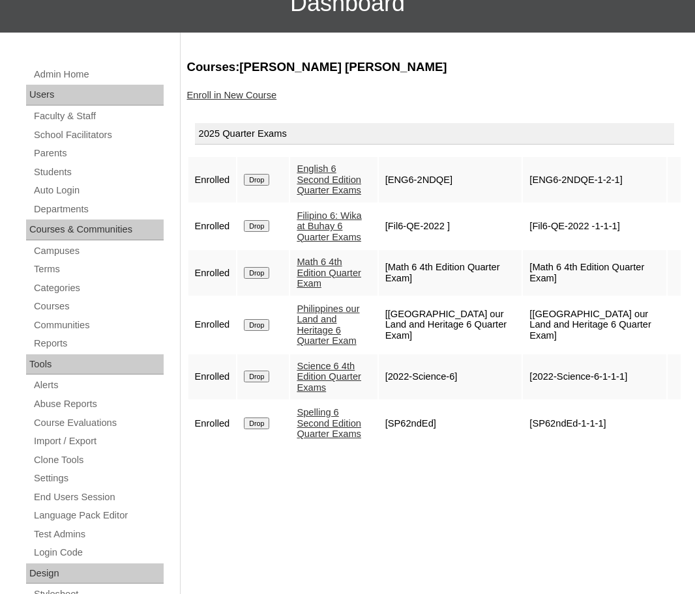
scroll to position [134, 0]
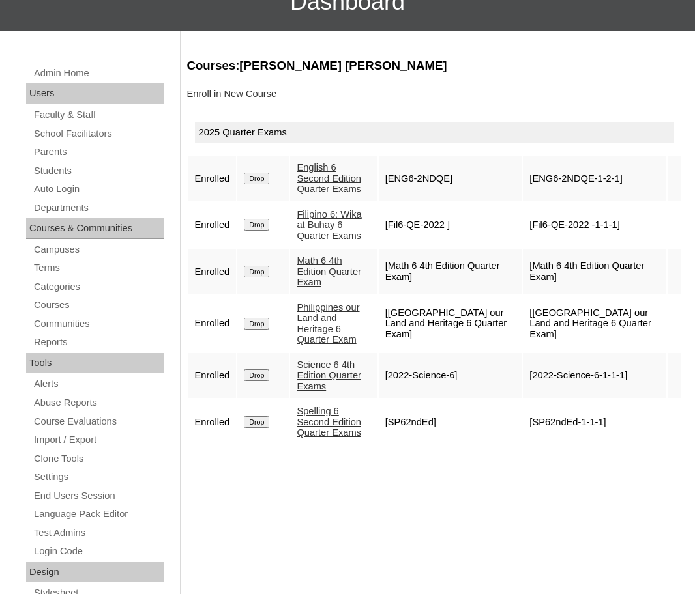
click at [228, 91] on link "Enroll in New Course" at bounding box center [232, 94] width 90 height 10
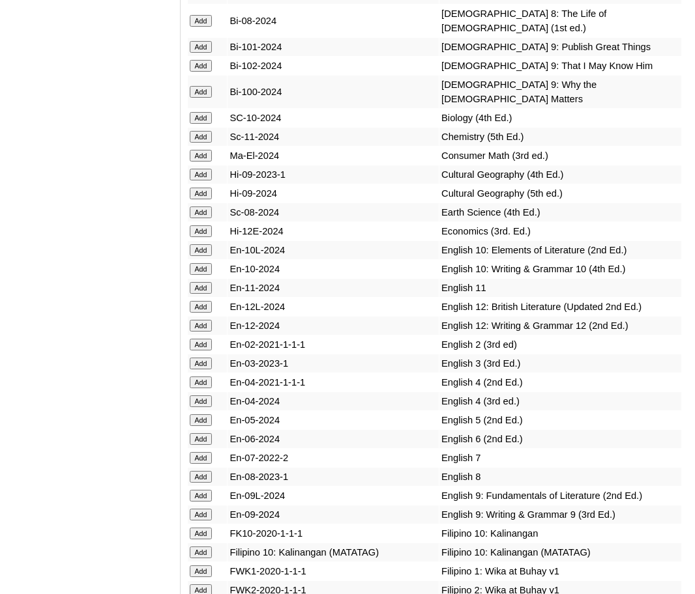
scroll to position [4256, 0]
click at [204, 444] on input "Add" at bounding box center [201, 439] width 23 height 12
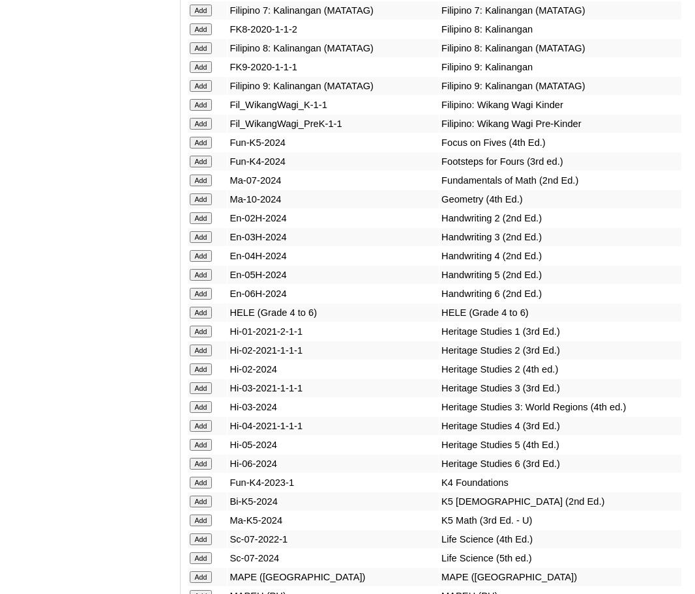
scroll to position [4951, 0]
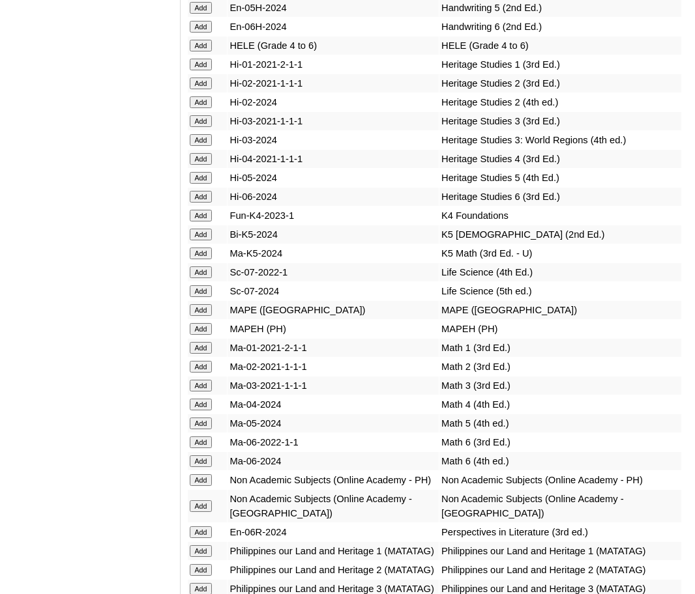
scroll to position [5220, 0]
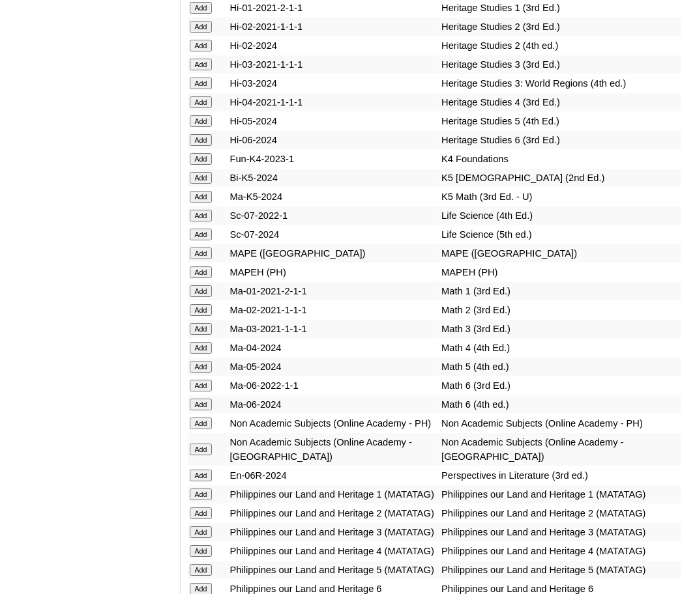
scroll to position [5273, 0]
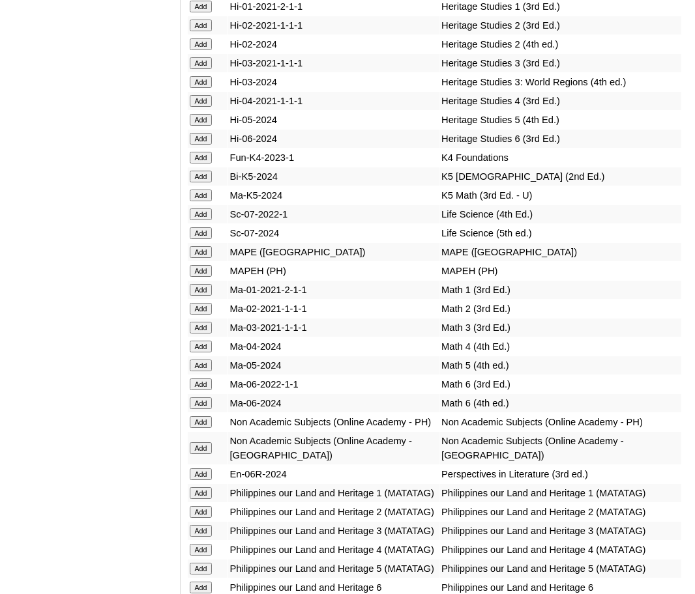
click at [198, 409] on input "Add" at bounding box center [201, 403] width 23 height 12
click at [203, 428] on input "Add" at bounding box center [201, 422] width 23 height 12
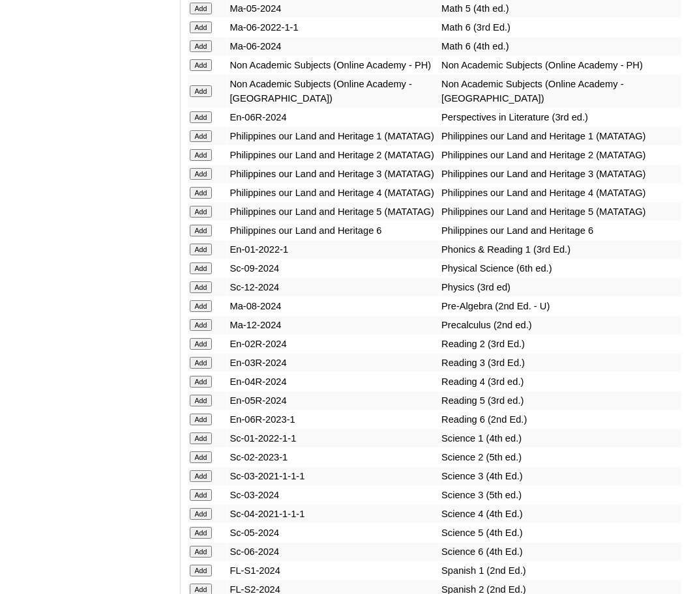
scroll to position [5632, 0]
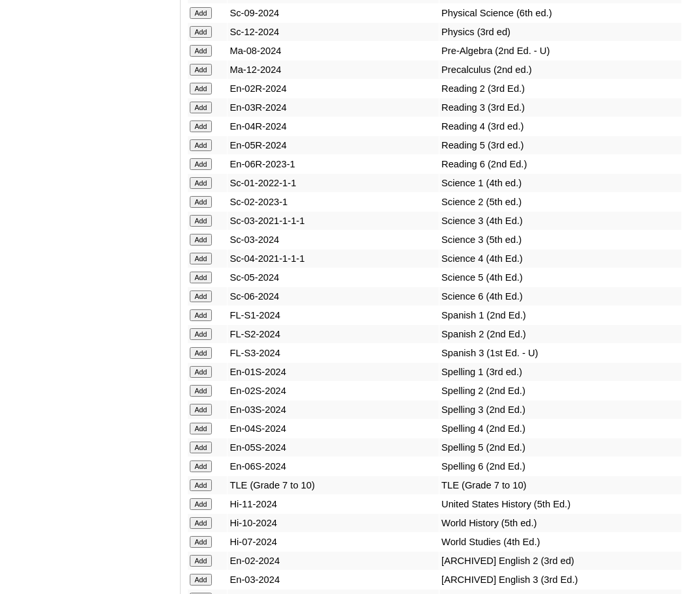
scroll to position [5890, 0]
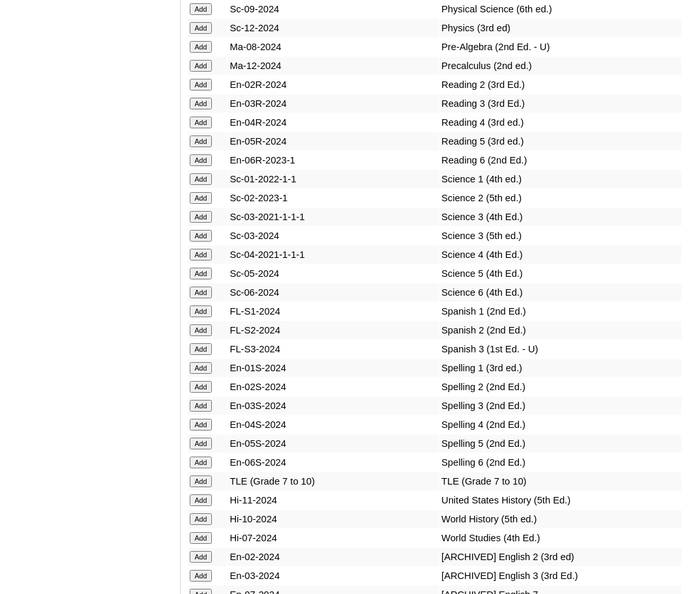
click at [202, 166] on input "Add" at bounding box center [201, 160] width 23 height 12
click at [203, 280] on input "Add" at bounding box center [201, 274] width 23 height 12
click at [205, 469] on input "Add" at bounding box center [201, 463] width 23 height 12
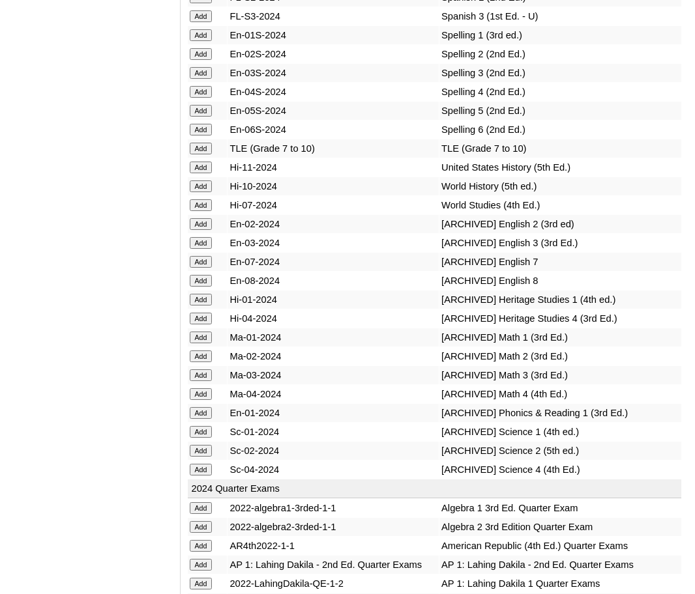
scroll to position [6217, 0]
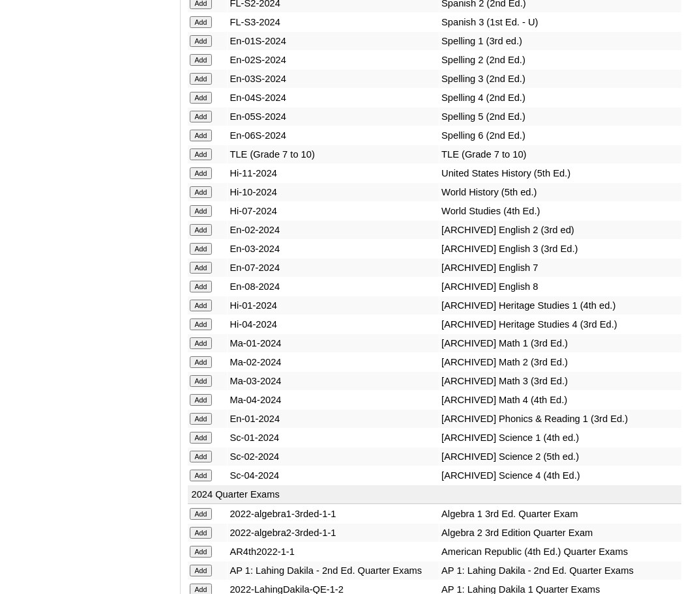
click at [200, 141] on input "Add" at bounding box center [201, 136] width 23 height 12
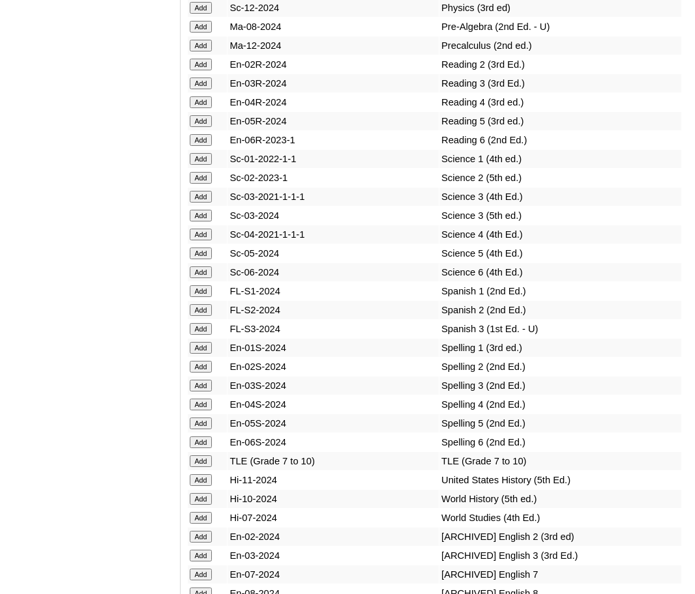
scroll to position [5783, 0]
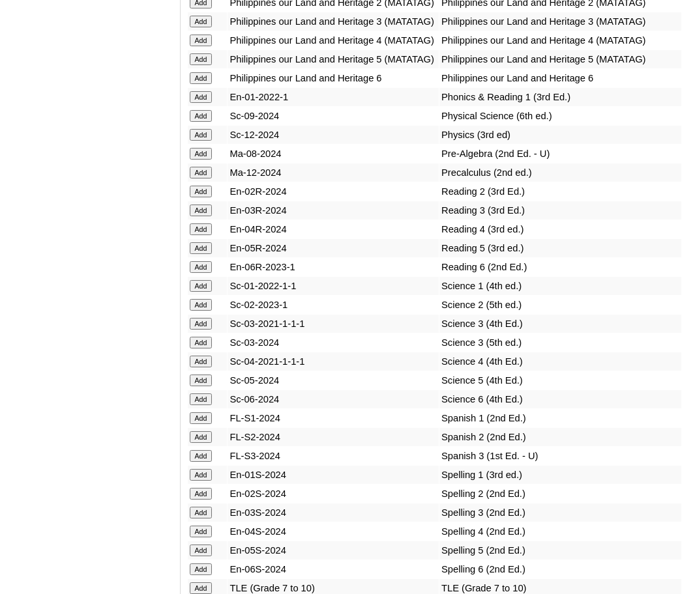
click at [201, 84] on input "Add" at bounding box center [201, 78] width 23 height 12
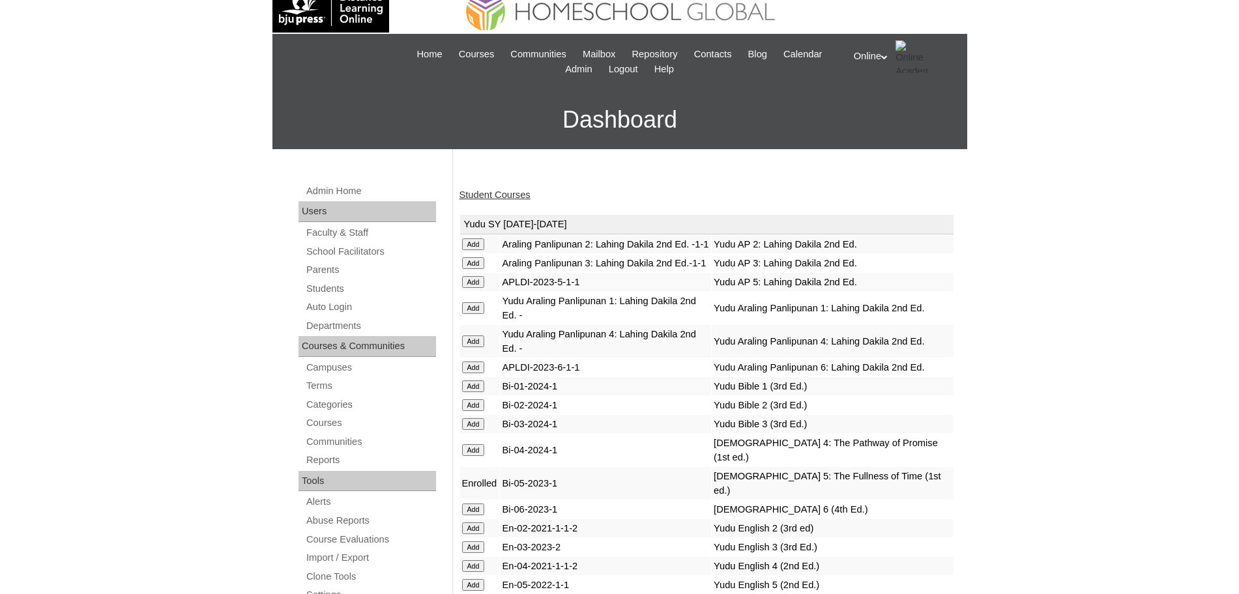
scroll to position [0, 0]
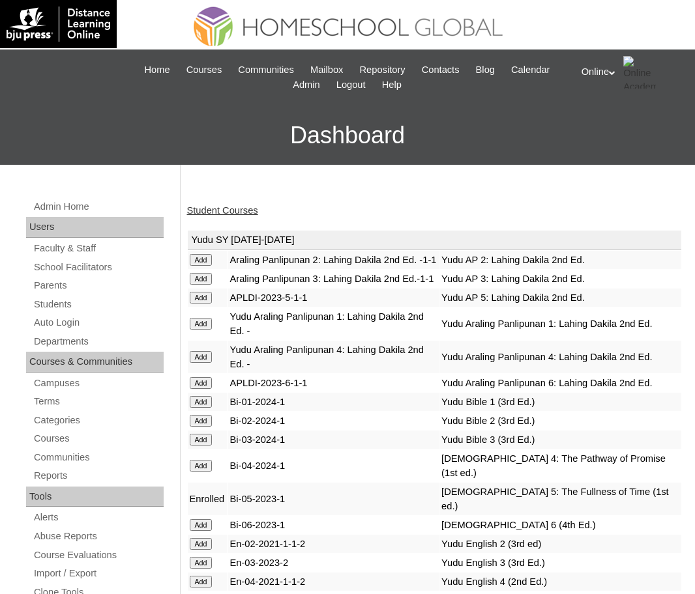
click at [214, 211] on link "Student Courses" at bounding box center [222, 210] width 71 height 10
click at [215, 211] on link "Student Courses" at bounding box center [222, 210] width 71 height 10
click at [217, 209] on link "Student Courses" at bounding box center [222, 210] width 71 height 10
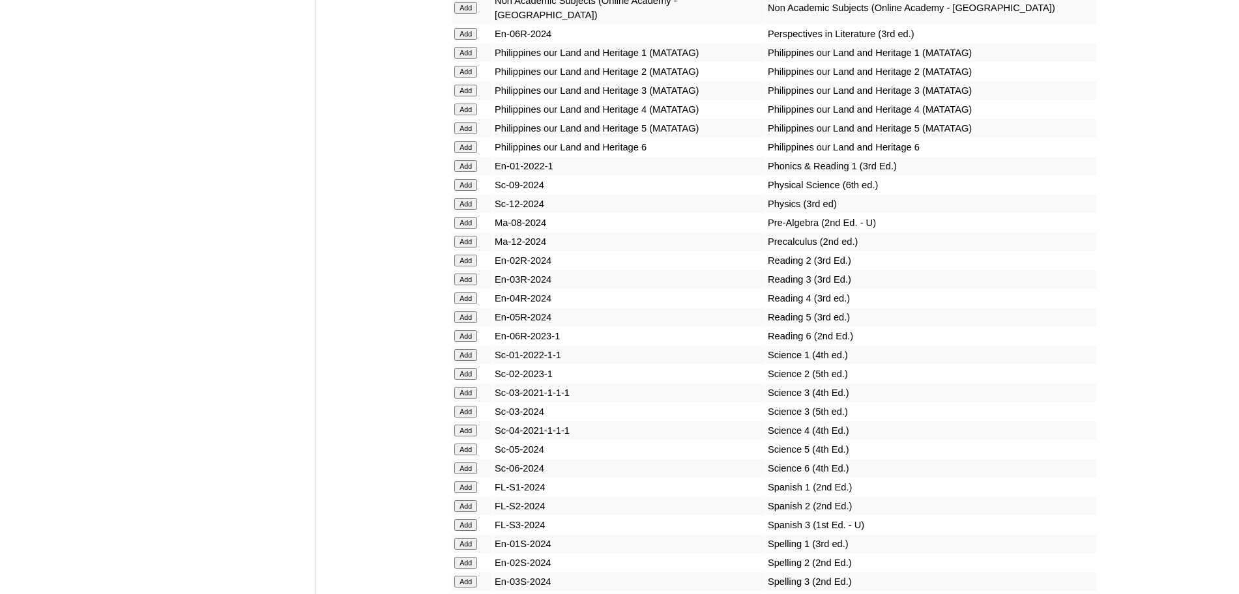
scroll to position [5255, 0]
click at [465, 341] on input "Add" at bounding box center [465, 336] width 23 height 12
click at [472, 474] on input "Add" at bounding box center [465, 468] width 23 height 12
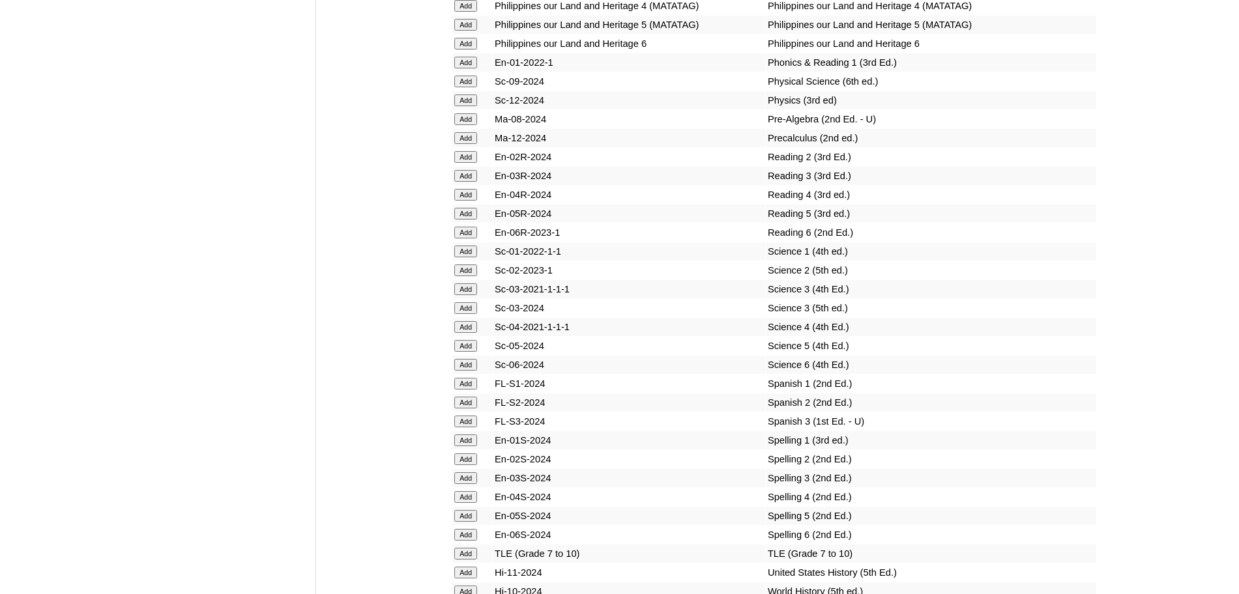
scroll to position [5359, 0]
click at [467, 540] on input "Add" at bounding box center [465, 534] width 23 height 12
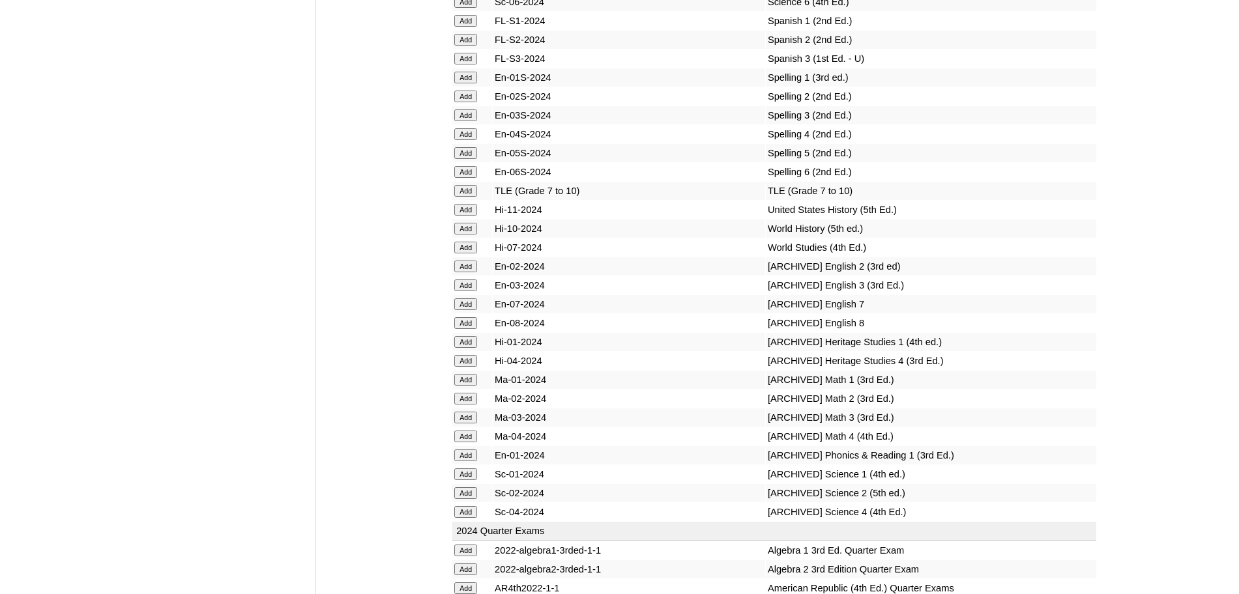
scroll to position [5724, 0]
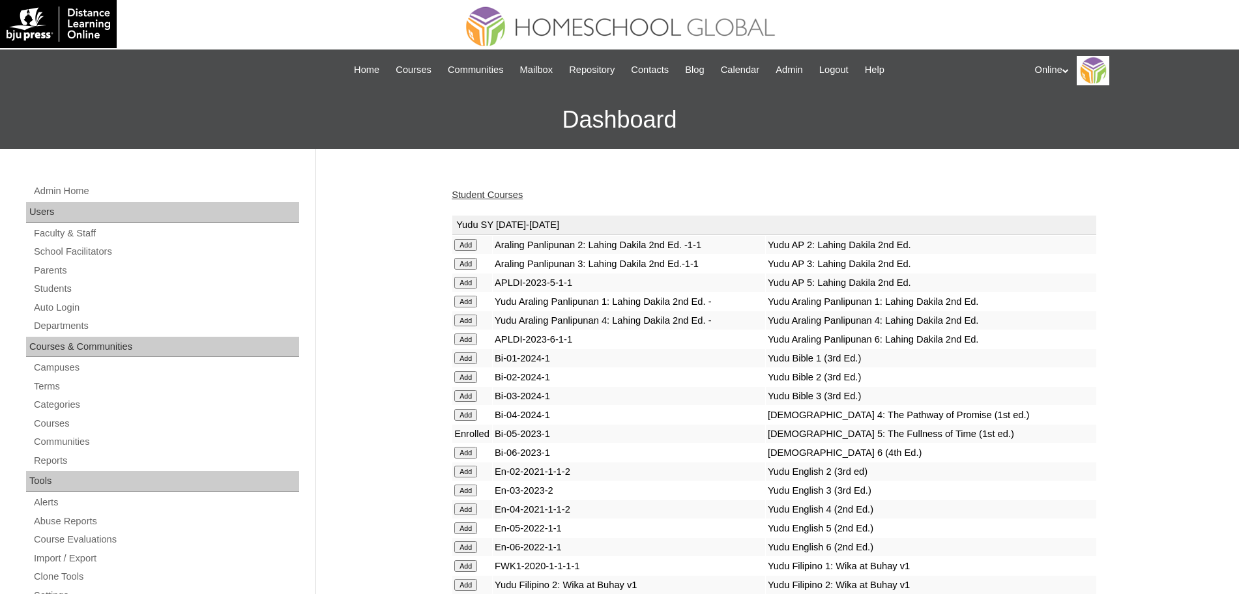
click at [492, 194] on link "Student Courses" at bounding box center [487, 195] width 71 height 10
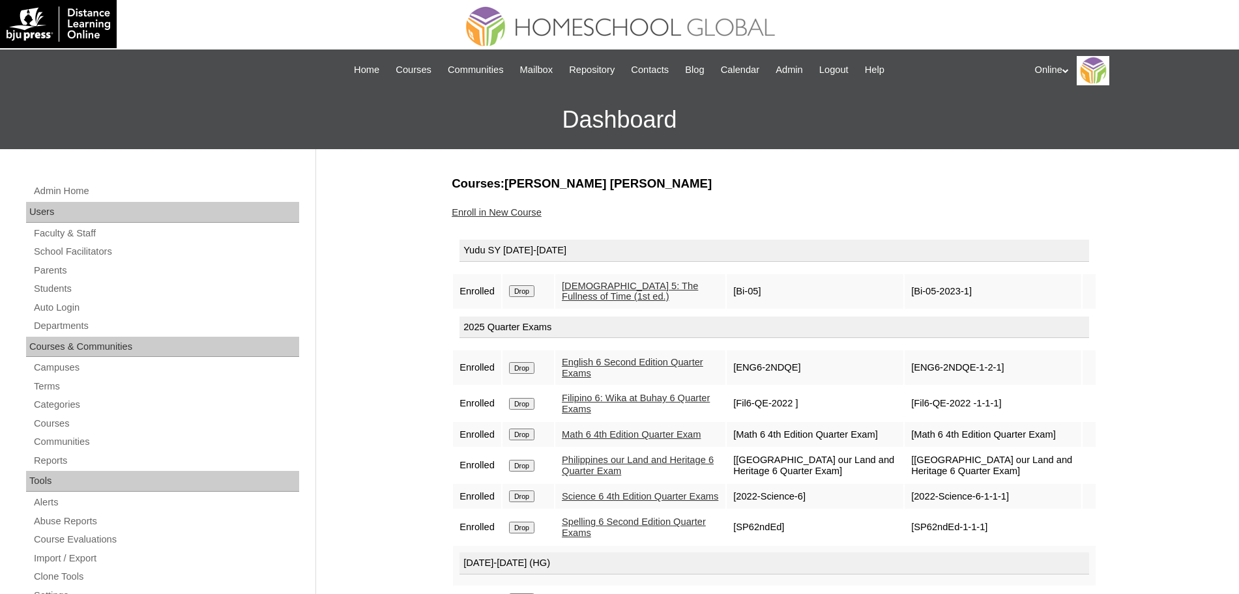
click at [525, 288] on input "Drop" at bounding box center [521, 291] width 25 height 12
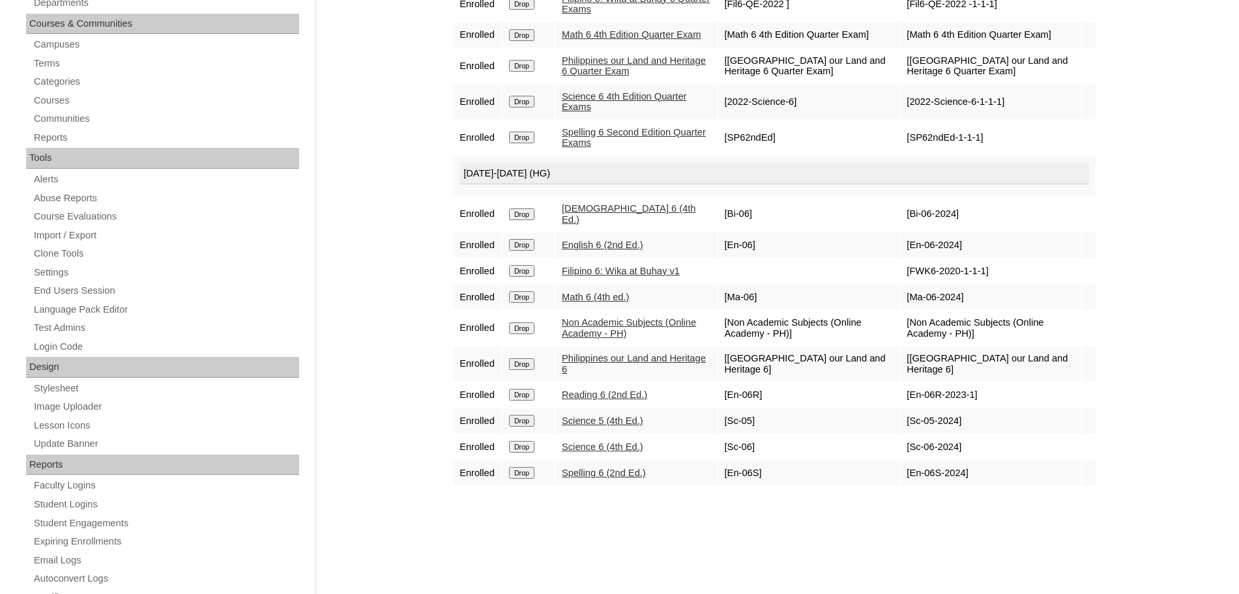
scroll to position [324, 0]
click at [527, 414] on input "Drop" at bounding box center [521, 420] width 25 height 12
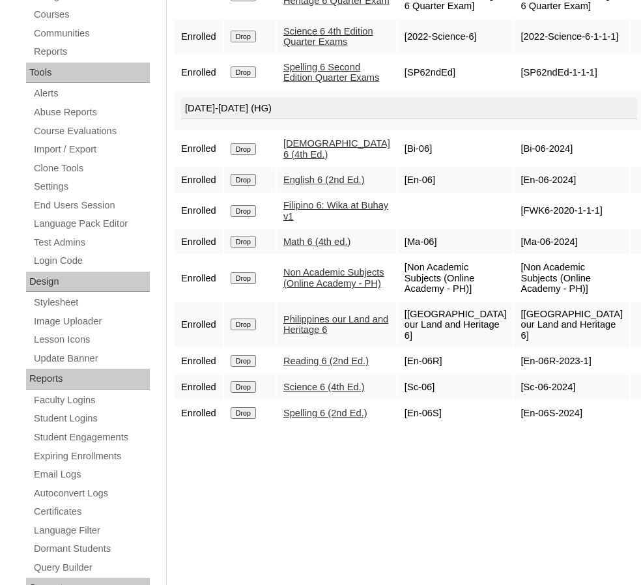
scroll to position [425, 0]
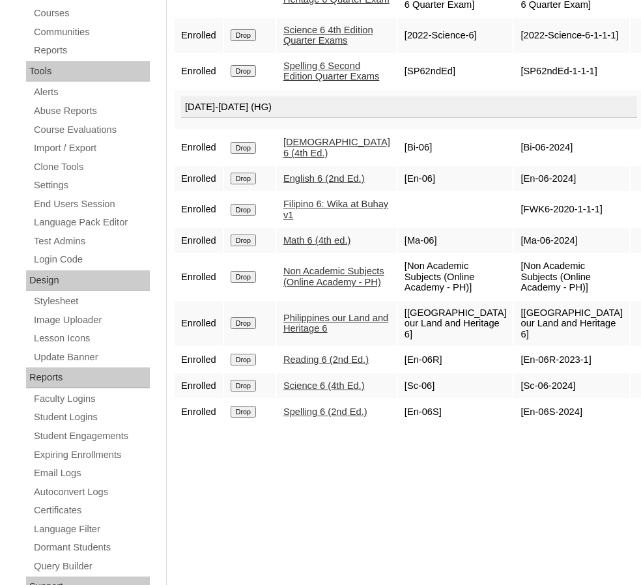
click at [250, 366] on input "Drop" at bounding box center [243, 360] width 25 height 12
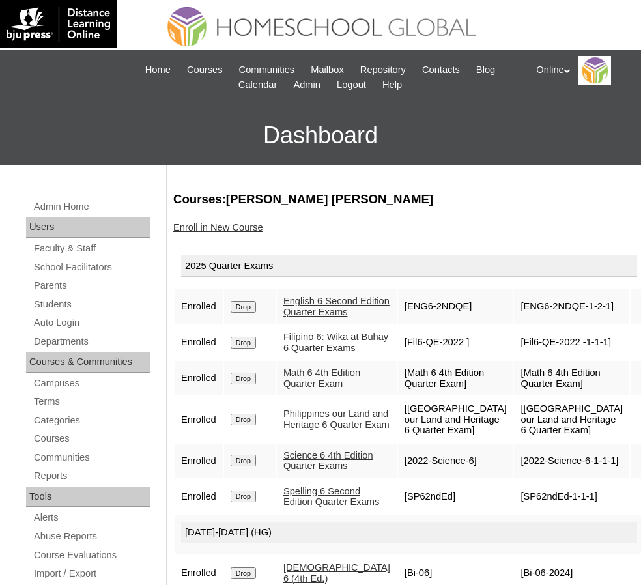
click at [237, 228] on link "Enroll in New Course" at bounding box center [218, 227] width 90 height 10
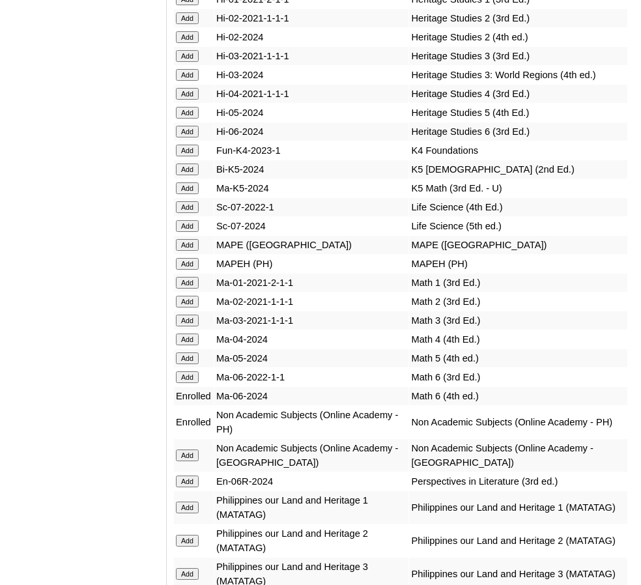
scroll to position [5694, 0]
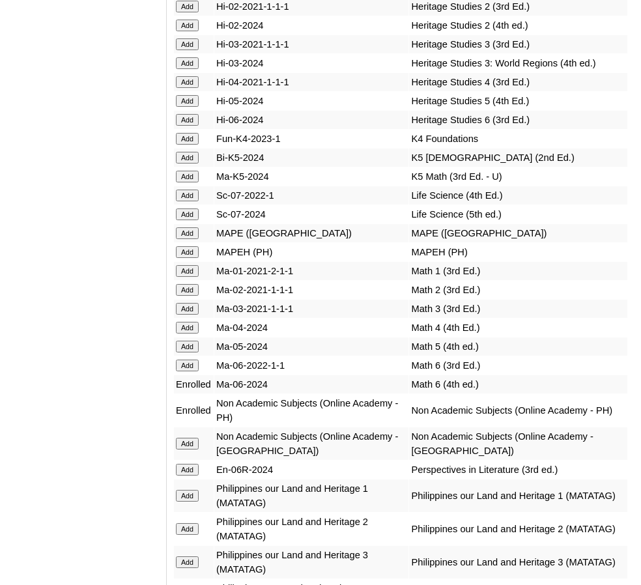
click at [186, 464] on input "Add" at bounding box center [187, 470] width 23 height 12
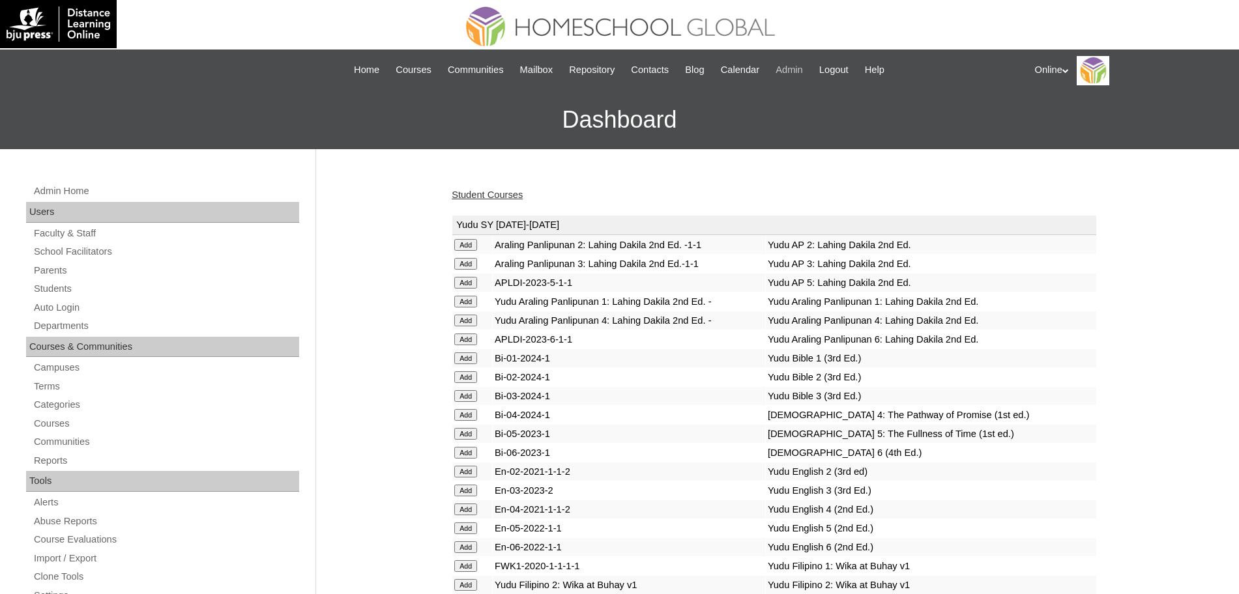
click at [641, 71] on span "Admin" at bounding box center [788, 70] width 27 height 15
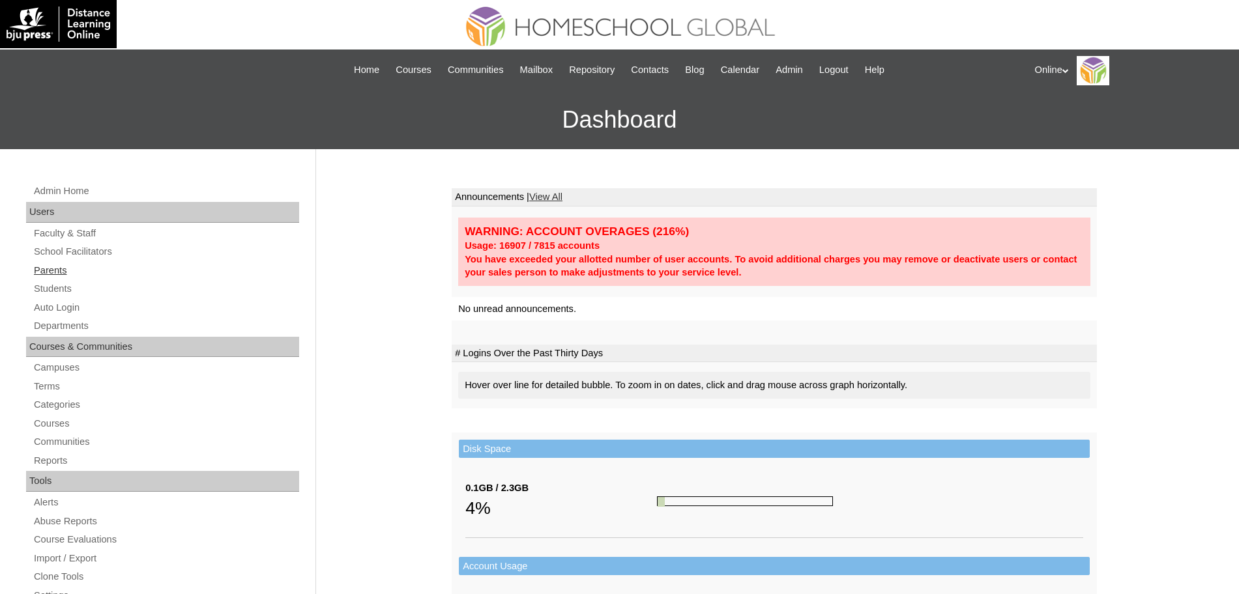
click at [57, 267] on link "Parents" at bounding box center [166, 271] width 267 height 16
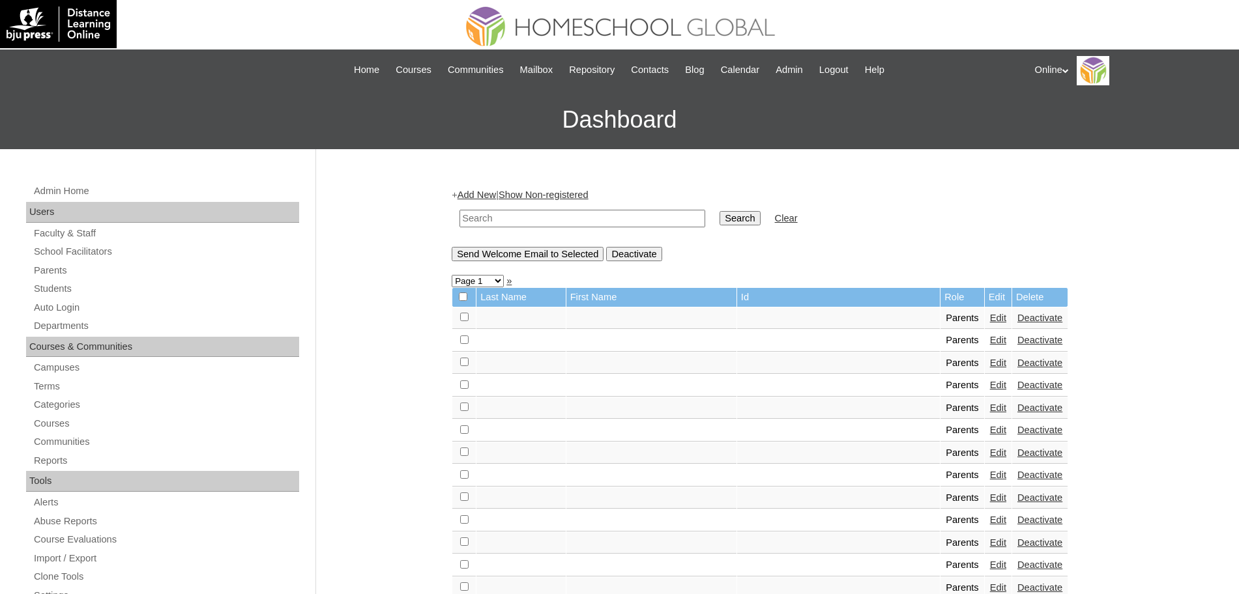
click at [492, 218] on input "text" at bounding box center [582, 219] width 246 height 18
type input "[PERSON_NAME]"
click at [719, 211] on input "Search" at bounding box center [739, 218] width 40 height 14
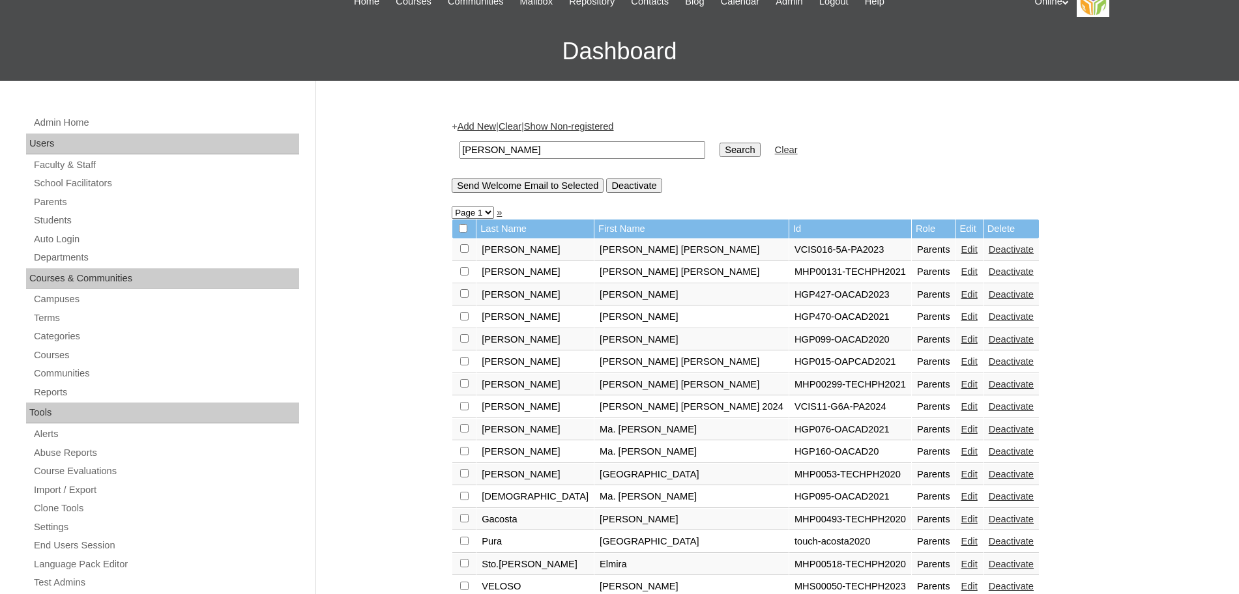
scroll to position [114, 0]
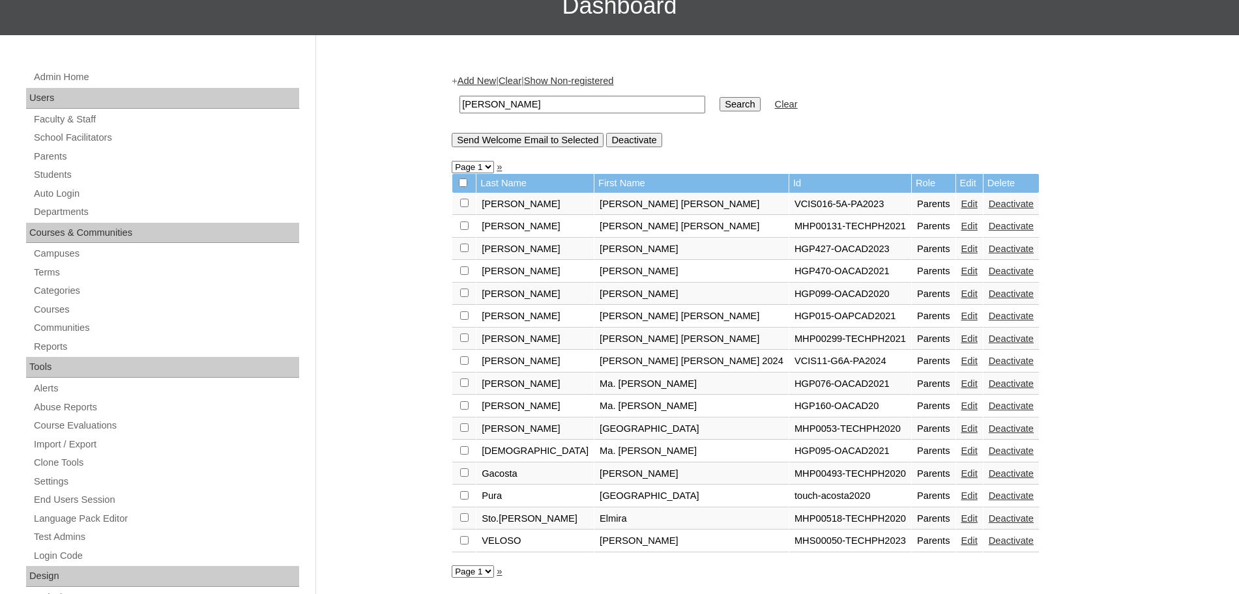
click at [961, 250] on link "Edit" at bounding box center [969, 249] width 16 height 10
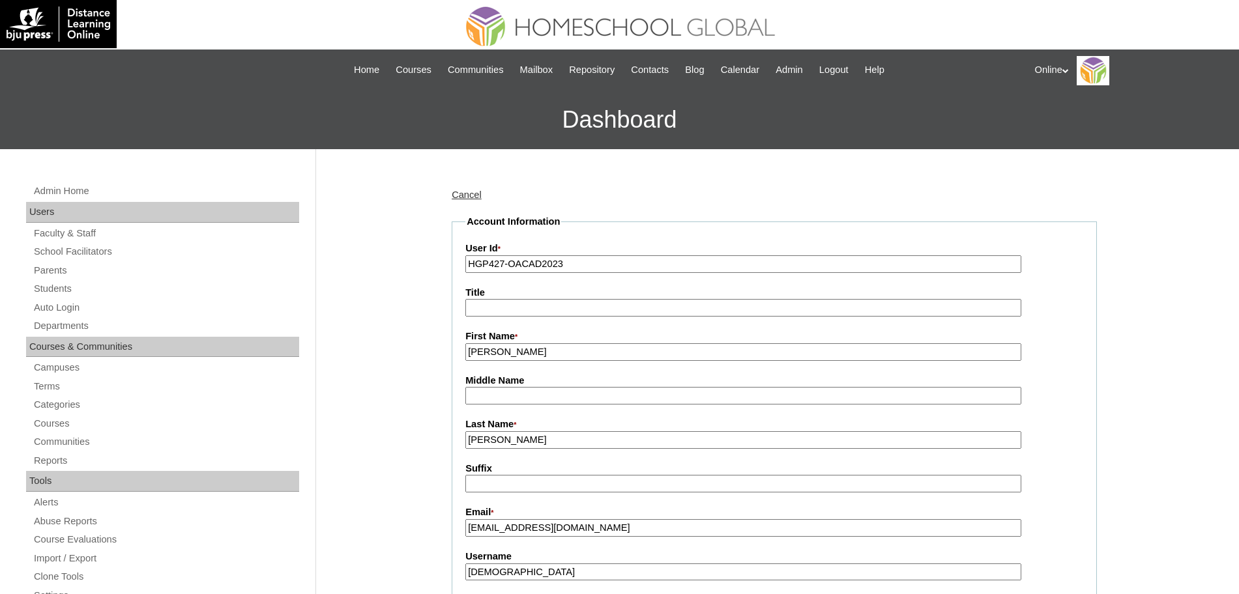
click at [657, 354] on input "[PERSON_NAME]" at bounding box center [743, 352] width 556 height 18
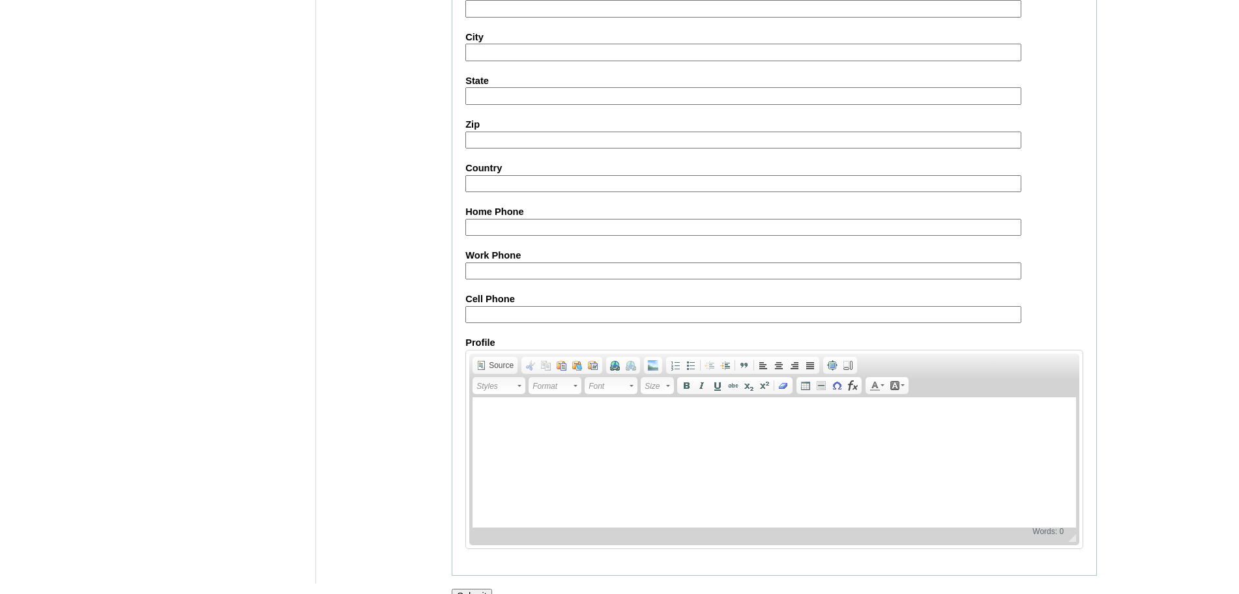
scroll to position [1117, 0]
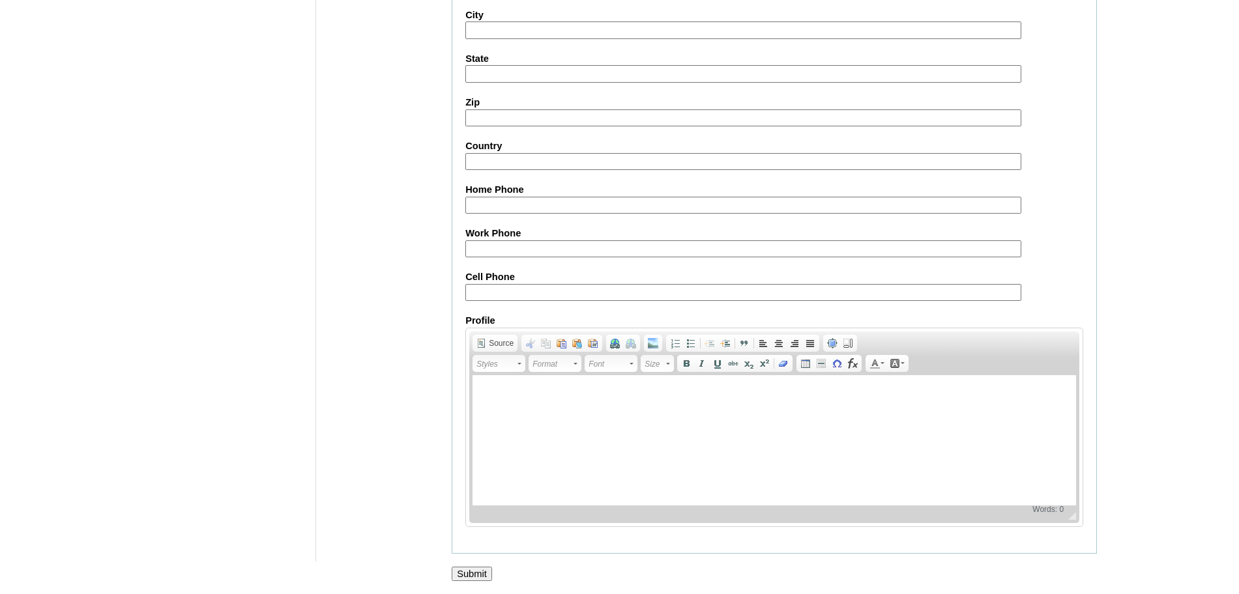
type input "[PERSON_NAME] (old account)"
click at [476, 571] on input "Submit" at bounding box center [472, 574] width 40 height 14
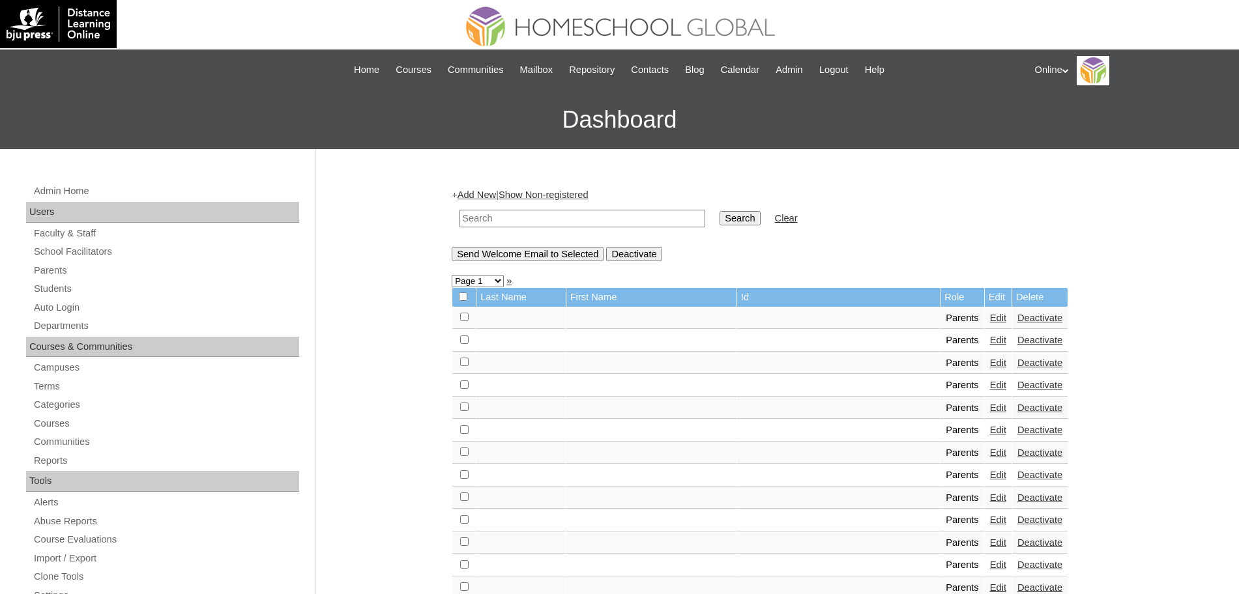
click at [495, 190] on link "Add New" at bounding box center [476, 195] width 38 height 10
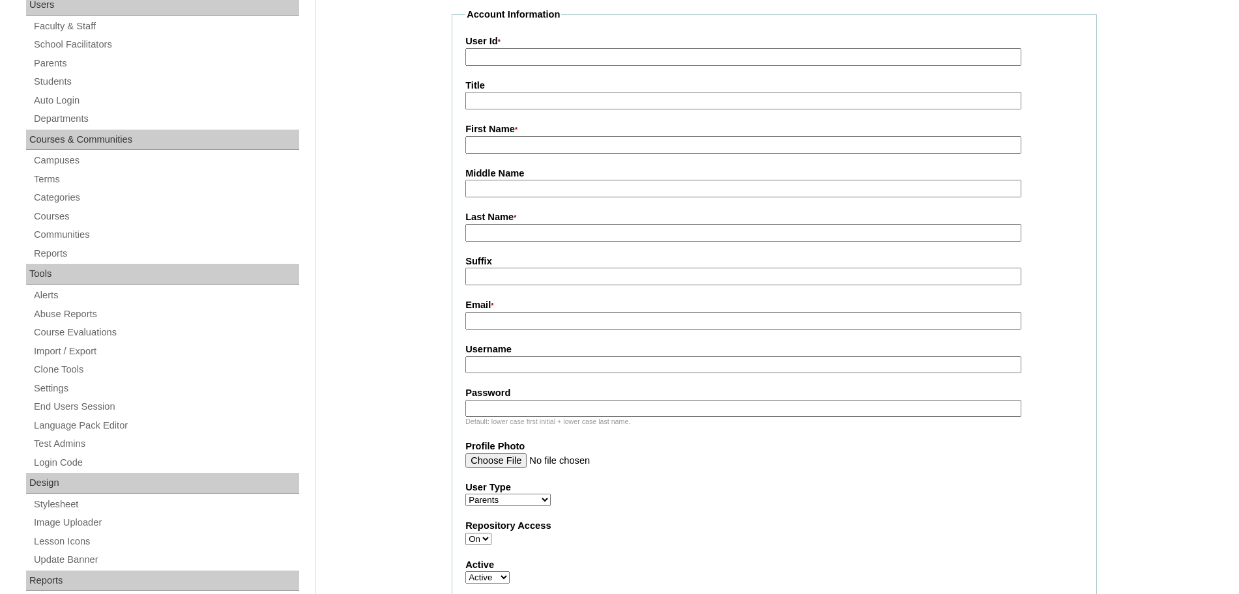
scroll to position [206, 0]
click at [489, 146] on input "First Name *" at bounding box center [743, 146] width 556 height 18
paste input "[PERSON_NAME] [EMAIL_ADDRESS][DOMAIN_NAME] HGP0237-OACAD2025 acosta2025 Lhgv4"
click at [524, 146] on input "Annemarie Acosta avabarrios128@gmail.com HGP0237-OACAD2025 acosta2025 Lhgv4" at bounding box center [743, 146] width 556 height 18
type input "Annemarie"
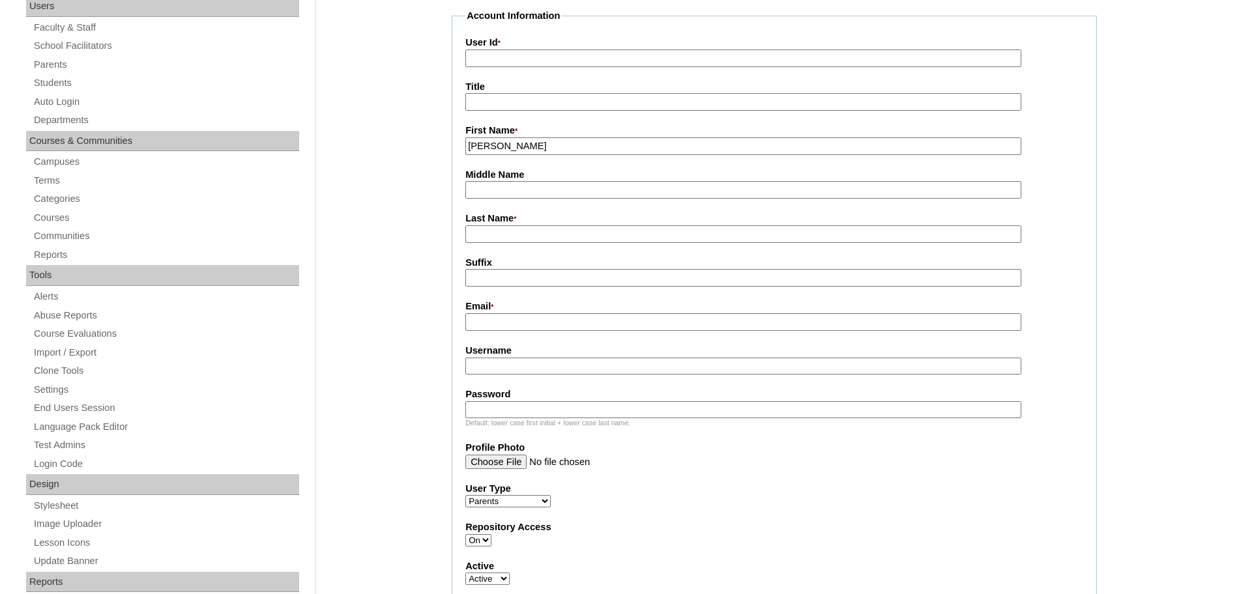
click at [482, 232] on input "Last Name *" at bounding box center [743, 234] width 556 height 18
paste input "Acosta avabarrios128@gmail.com HGP0237-OACAD2025 acosta2025 Lhgv4"
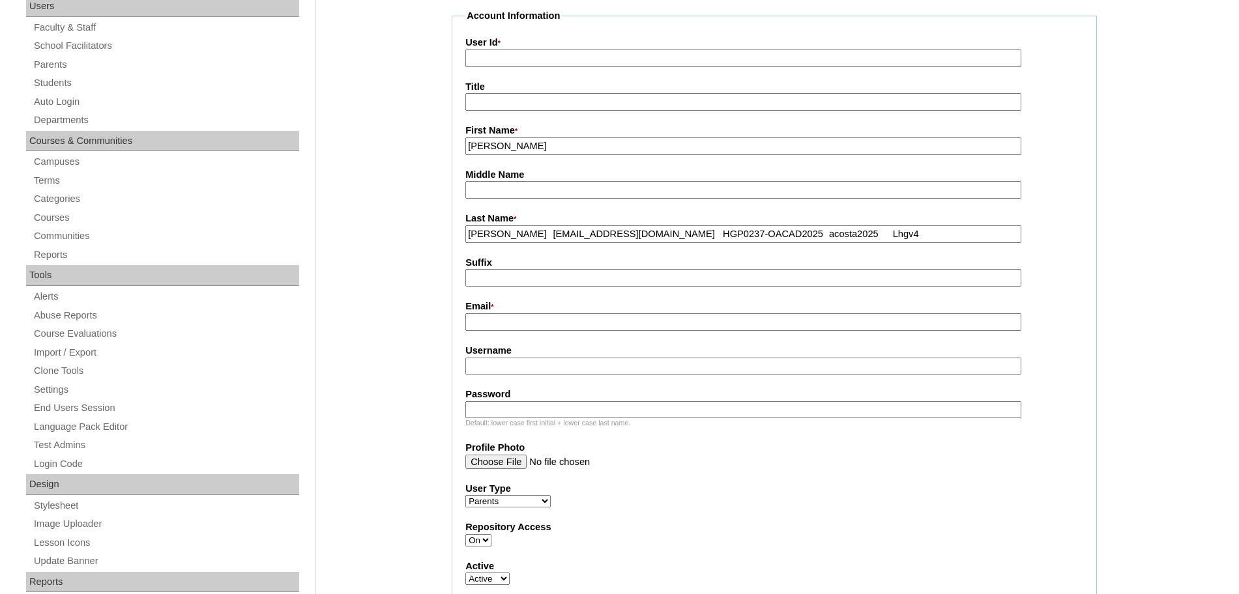
click at [513, 237] on input "Acosta avabarrios128@gmail.com HGP0237-OACAD2025 acosta2025 Lhgv4" at bounding box center [743, 234] width 556 height 18
type input "Acosta"
click at [493, 320] on input "Email *" at bounding box center [743, 322] width 556 height 18
paste input "avabarrios128@gmail.com HGP0237-OACAD2025 acosta2025 Lhgv4"
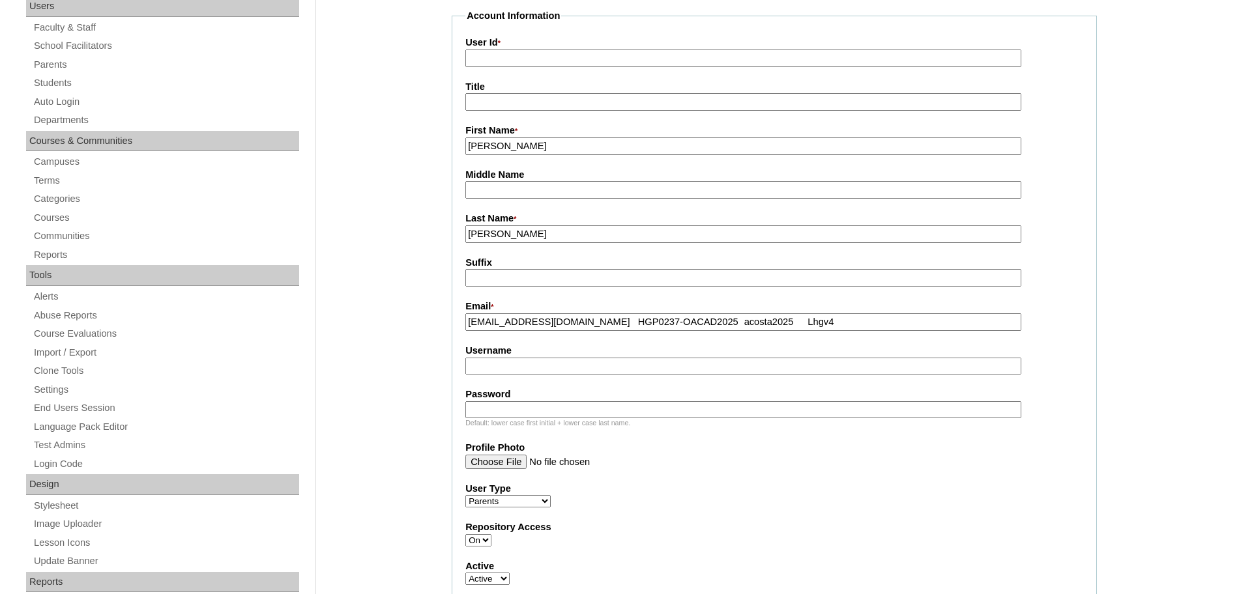
click at [596, 323] on input "avabarrios128@gmail.com HGP0237-OACAD2025 acosta2025 Lhgv4" at bounding box center [743, 322] width 556 height 18
type input "avabarrios128@gmail.com"
click at [534, 366] on input "Username" at bounding box center [743, 367] width 556 height 18
click at [495, 57] on input "User Id *" at bounding box center [743, 59] width 556 height 18
paste input "HGP0237-OACAD2025 acosta2025 Lhgv4"
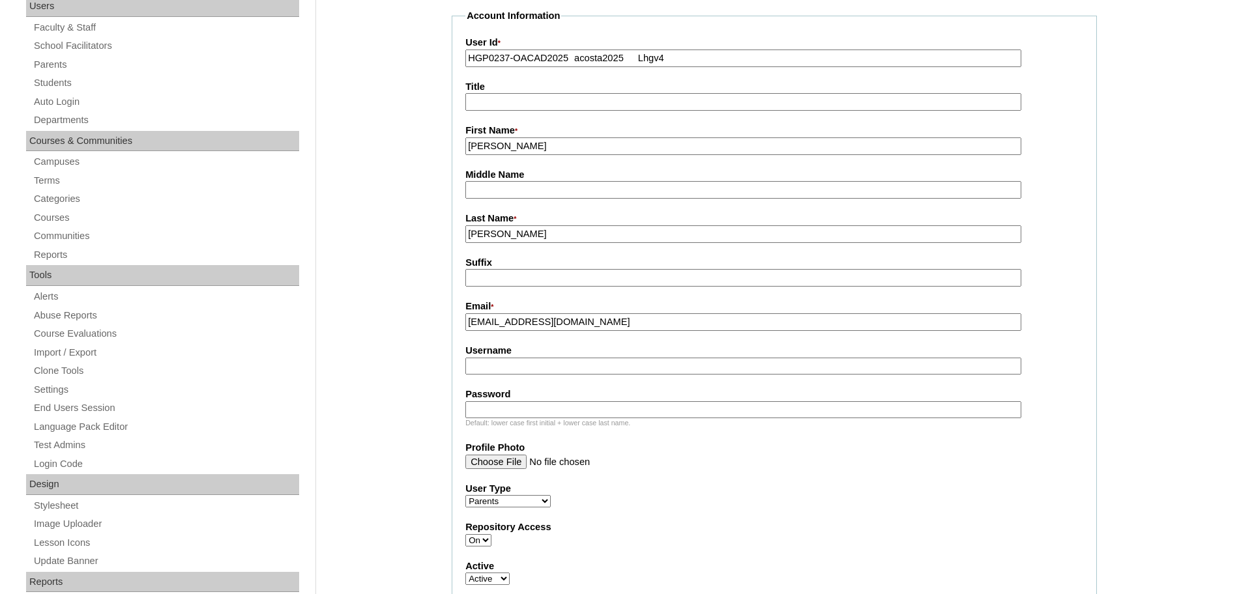
click at [573, 57] on input "HGP0237-OACAD2025 acosta2025 Lhgv4" at bounding box center [743, 59] width 556 height 18
type input "HGP0237-OACAD2025"
click at [538, 367] on input "Username" at bounding box center [743, 367] width 556 height 18
paste input "acosta2025 Lhgv4"
click at [533, 369] on input "acosta2025 Lhgv4" at bounding box center [743, 367] width 556 height 18
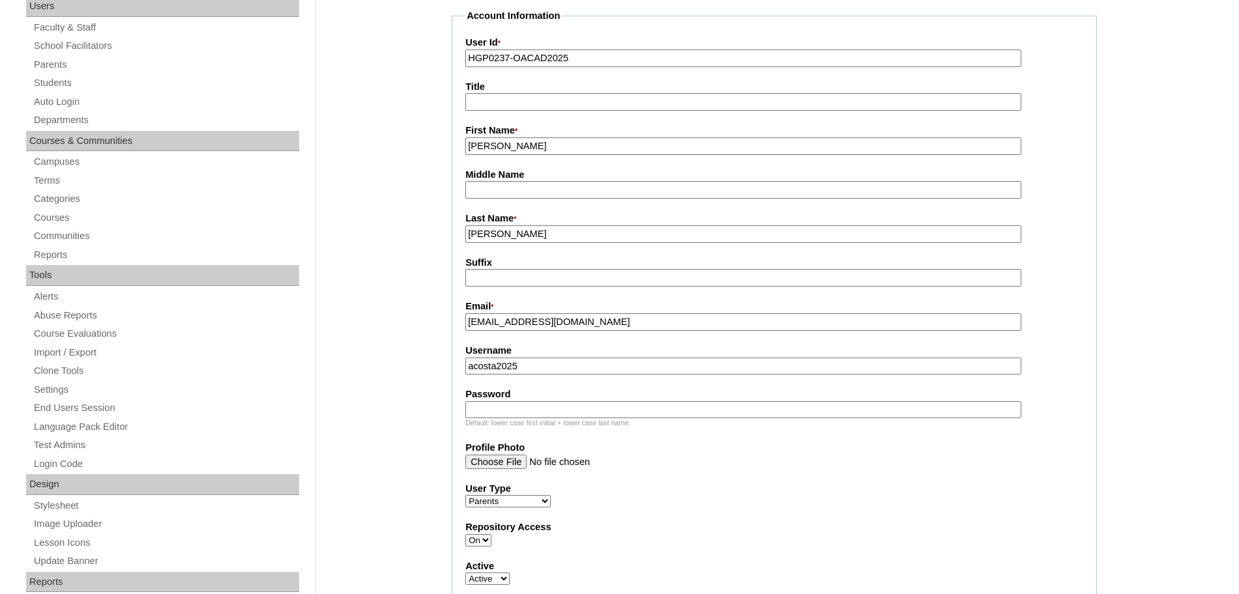
type input "acosta2025"
click at [503, 414] on input "Password" at bounding box center [743, 410] width 556 height 18
paste input "Lhgv4"
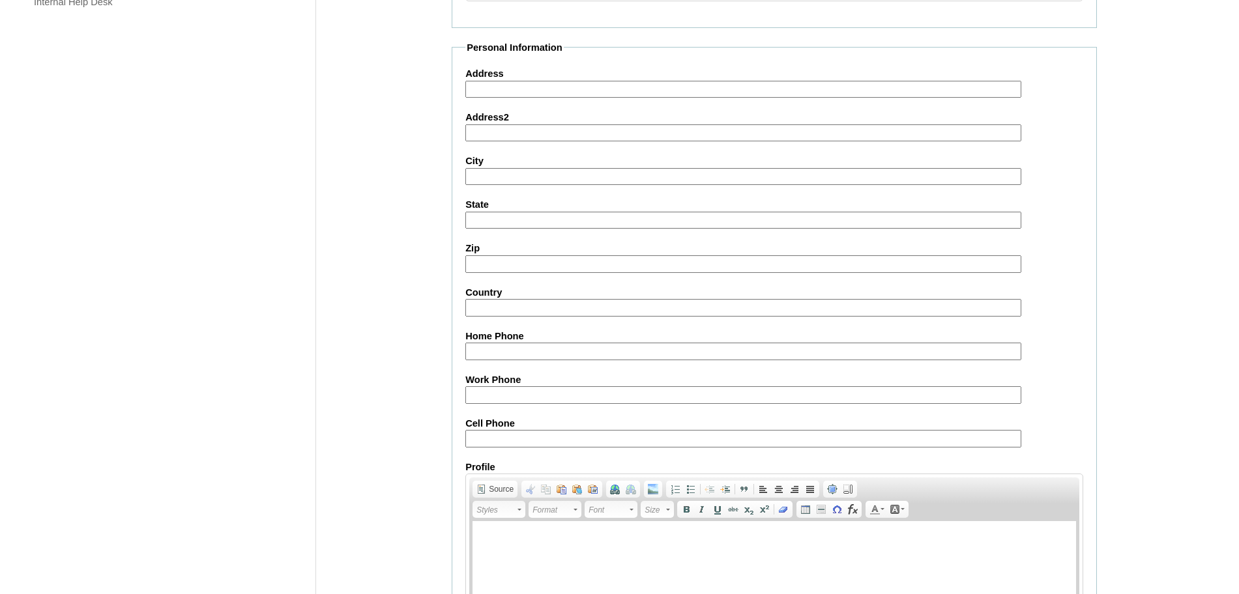
scroll to position [1166, 0]
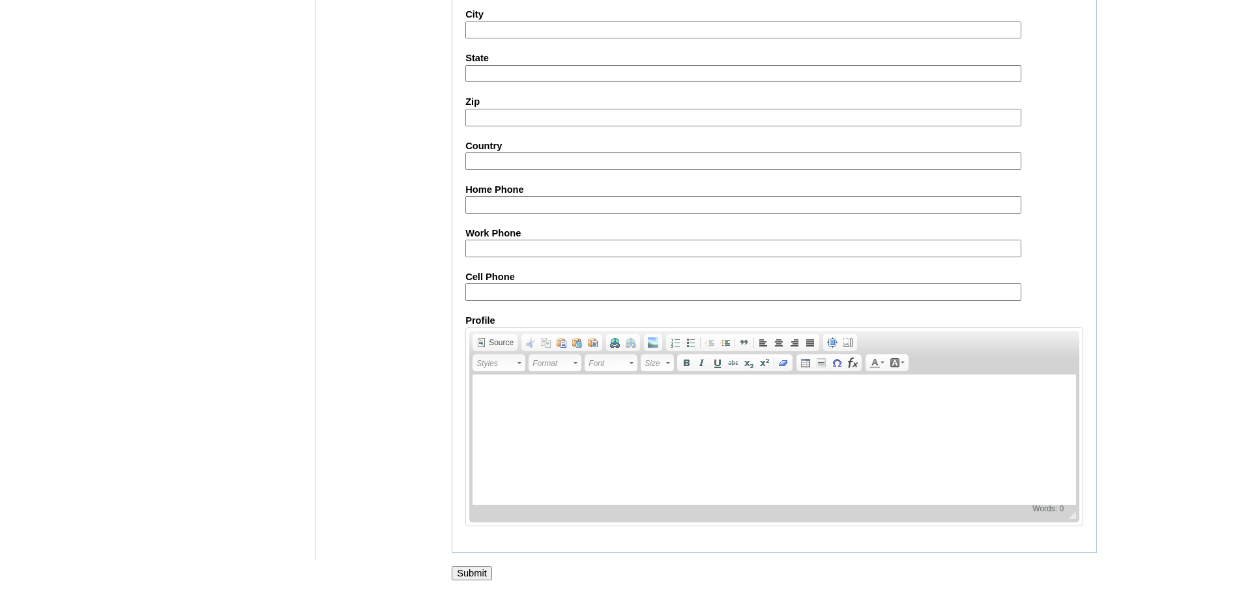
type input "Lhgv4"
click at [478, 566] on input "Submit" at bounding box center [472, 573] width 40 height 14
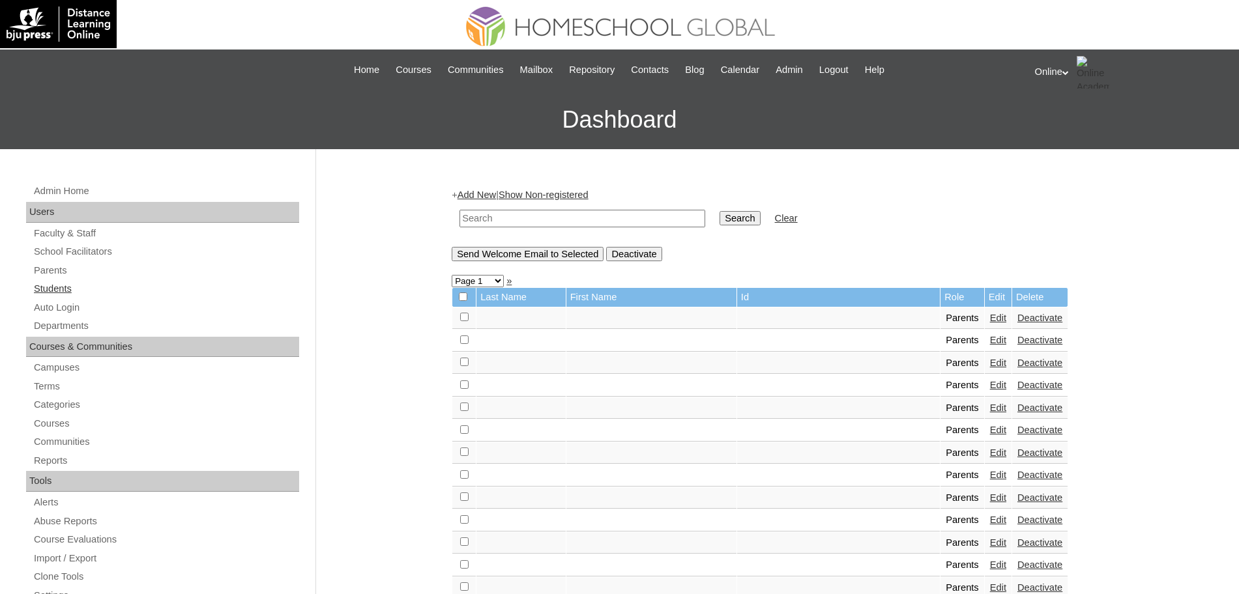
click at [61, 288] on link "Students" at bounding box center [166, 289] width 267 height 16
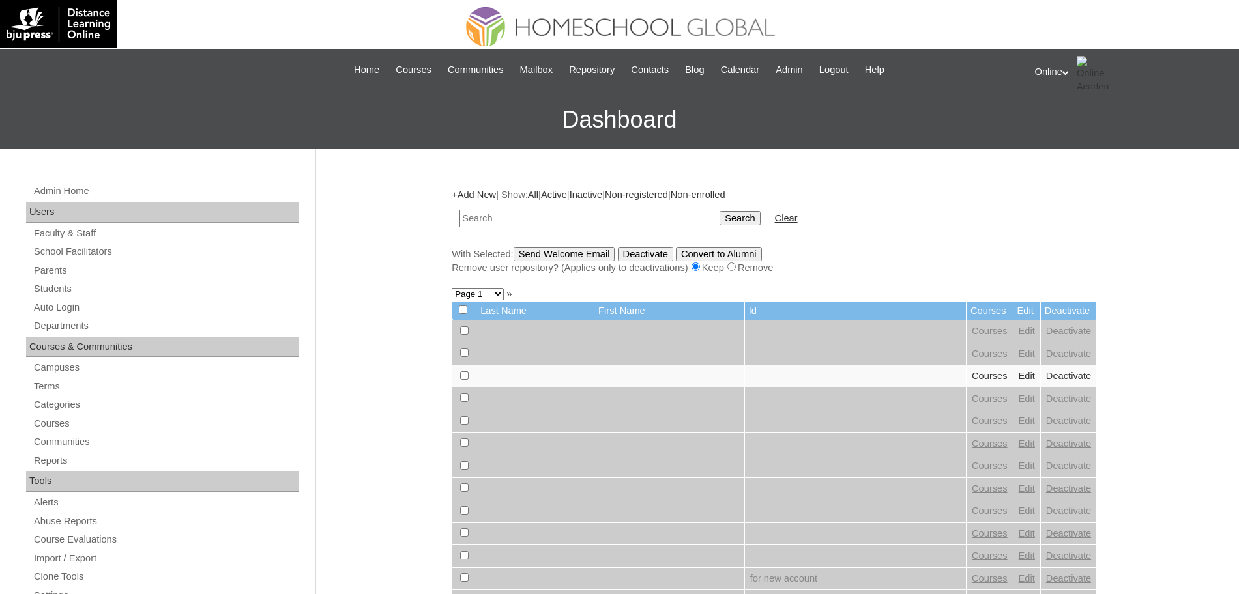
click at [488, 196] on link "Add New" at bounding box center [476, 195] width 38 height 10
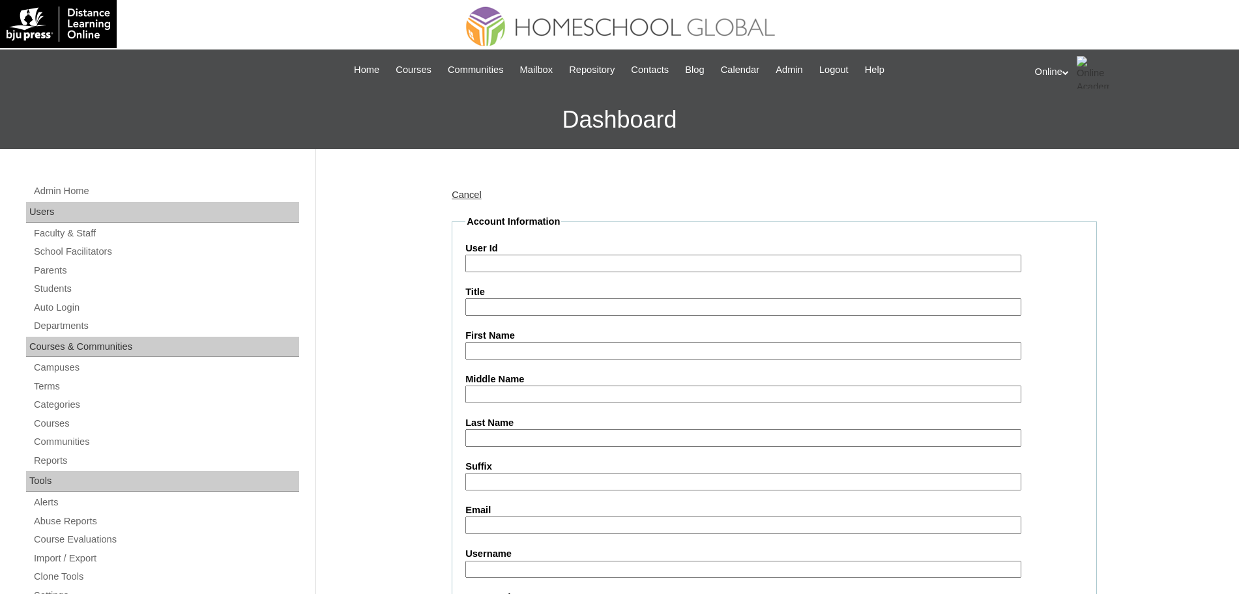
click at [507, 438] on input "Last Name" at bounding box center [743, 438] width 556 height 18
paste input "Barrios Kali avabarrios128@gmail.com HG287OACAD2025 kali.acosta2025 uGh7t"
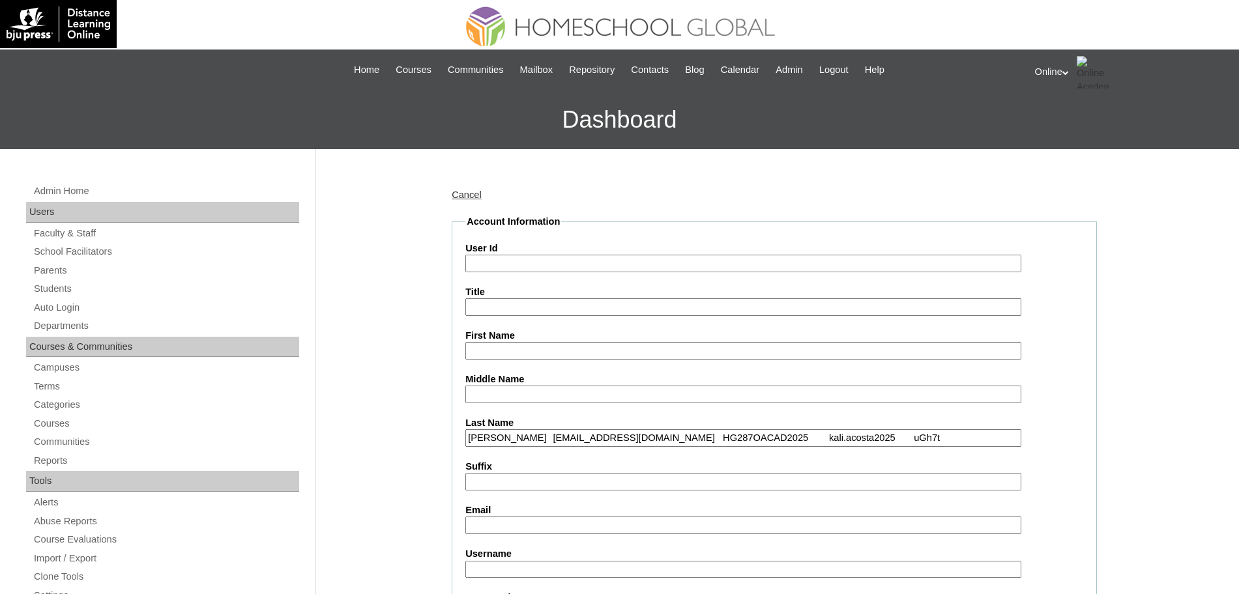
click at [507, 438] on input "Barrios Kali avabarrios128@gmail.com HG287OACAD2025 kali.acosta2025 uGh7t" at bounding box center [743, 438] width 556 height 18
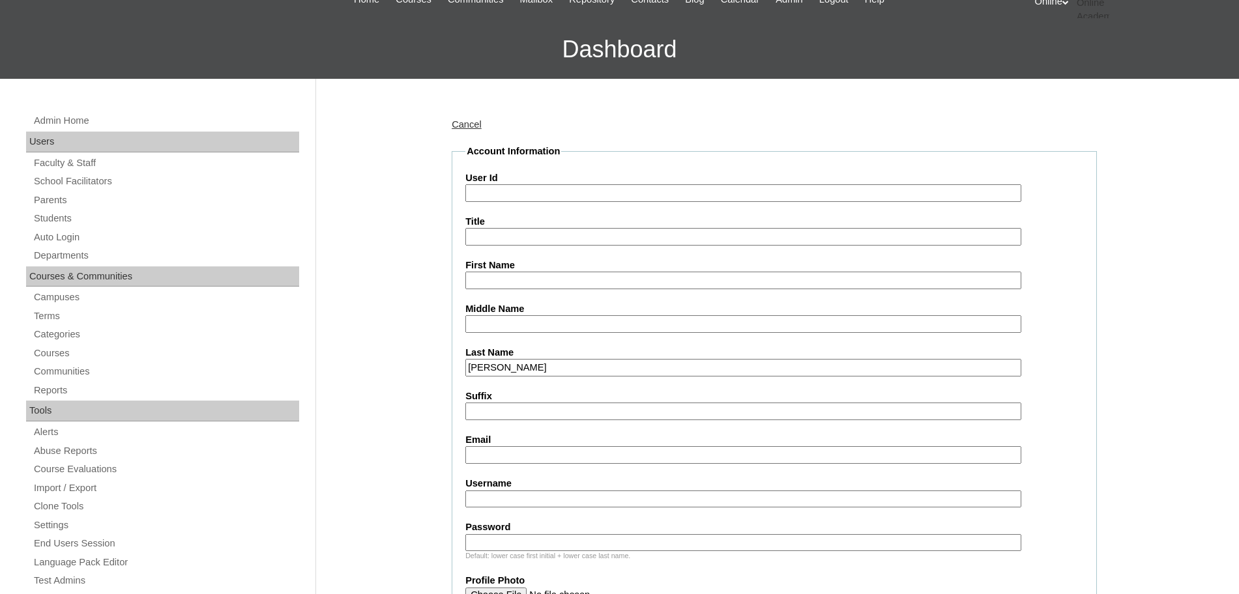
scroll to position [74, 0]
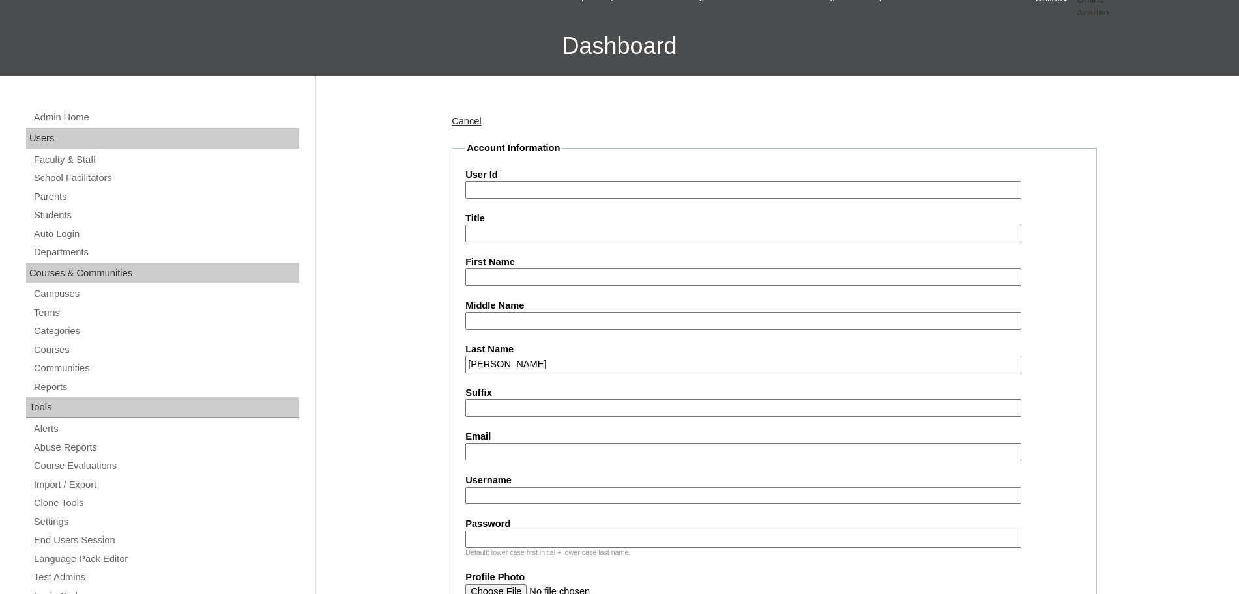
type input "Barrios"
click at [571, 277] on input "First Name" at bounding box center [743, 277] width 556 height 18
paste input "Kali avabarrios128@gmail.com HG287OACAD2025 kali.acosta2025 uGh7t"
click at [491, 273] on input "Kali avabarrios128@gmail.com HG287OACAD2025 kali.acosta2025 uGh7t" at bounding box center [743, 277] width 556 height 18
type input "Kali"
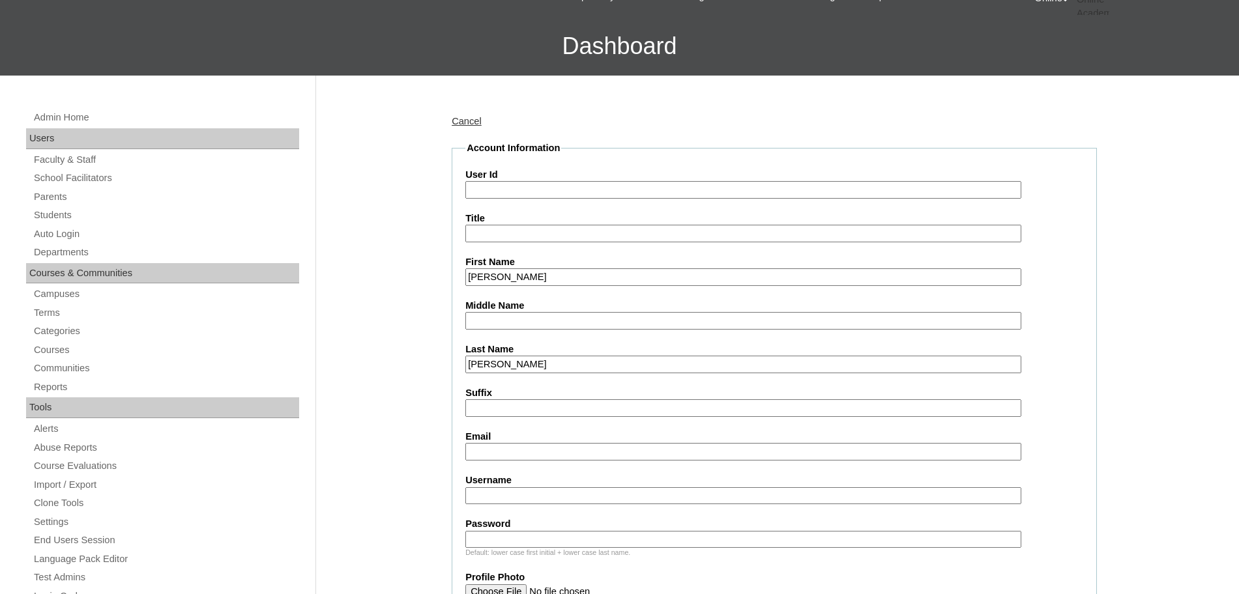
click at [486, 458] on input "Email" at bounding box center [743, 452] width 556 height 18
paste input "avabarrios128@gmail.com HG287OACAD2025 kali.acosta2025 uGh7t"
click at [700, 448] on input "avabarrios128@gmail.com HG287OACAD2025 kali.acosta2025 uGh7t" at bounding box center [743, 452] width 556 height 18
type input "avabarrios128@gmail.com HG287OACAD2025"
click at [515, 500] on input "Username" at bounding box center [743, 496] width 556 height 18
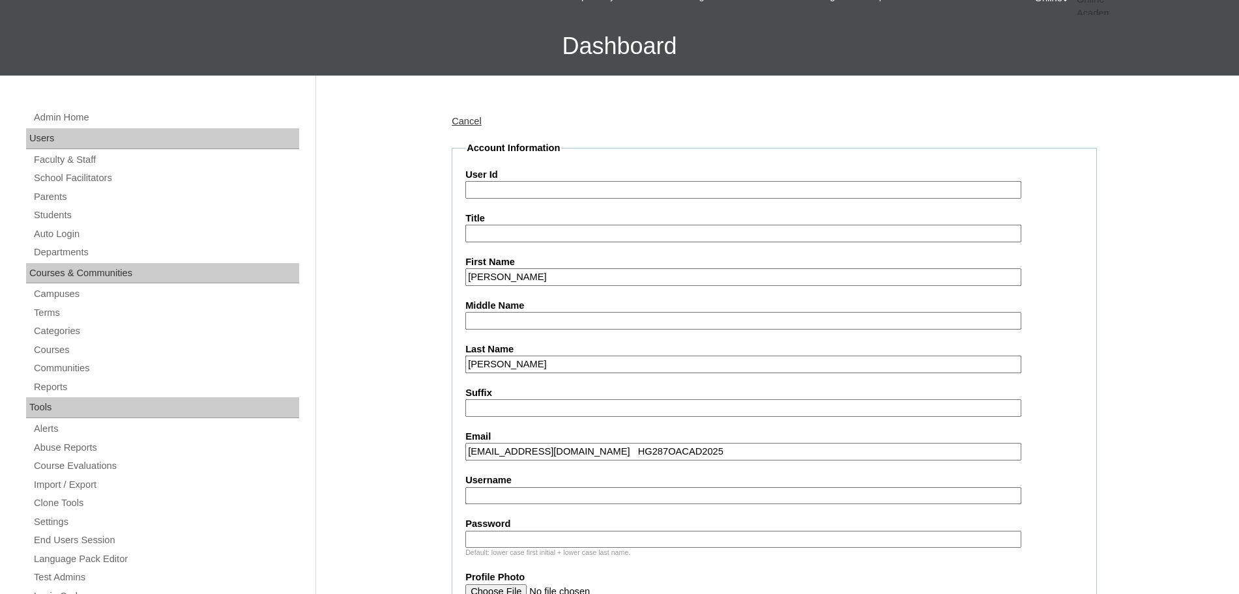
paste input "kali.acosta2025 uGh7t"
click at [551, 497] on input "kali.acosta2025 uGh7t" at bounding box center [743, 496] width 556 height 18
type input "kali.acosta2025"
click at [507, 536] on input "Password" at bounding box center [743, 540] width 556 height 18
paste input "uGh7t"
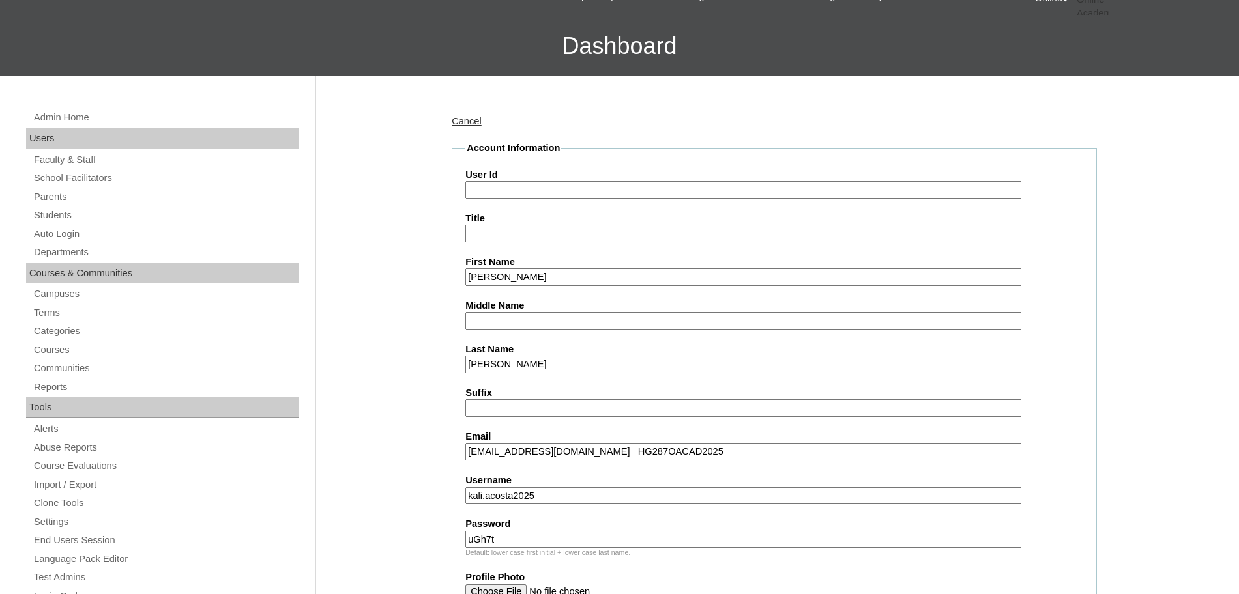
type input "uGh7t"
click at [597, 447] on input "avabarrios128@gmail.com HG287OACAD2025" at bounding box center [743, 452] width 556 height 18
type input "avabarrios128@gmail.com"
click at [522, 190] on input "User Id" at bounding box center [743, 190] width 556 height 18
paste input "HG287OACAD2025"
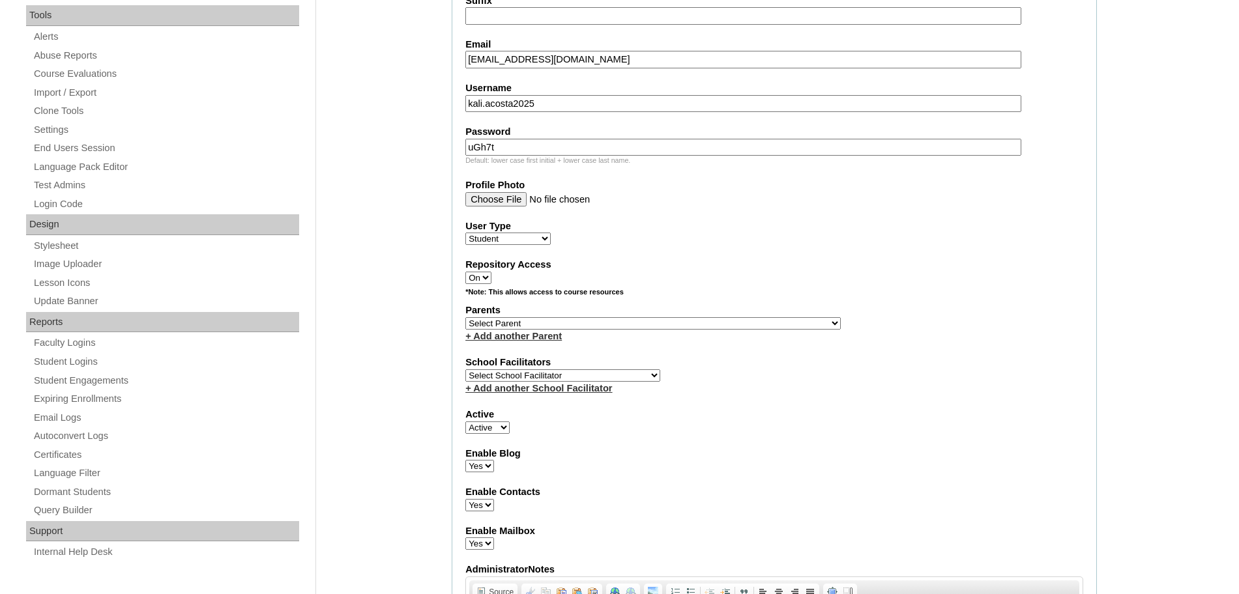
scroll to position [468, 0]
type input "HG287OACAD2025"
click at [561, 320] on select "Select Parent , , , , , , , , , , , , , , , , , , , , , , , , , , , , , , , , ,…" at bounding box center [652, 321] width 375 height 12
click at [794, 246] on fieldset "Account Information User Id HG287OACAD2025 Title First Name Kali Middle Name La…" at bounding box center [774, 274] width 645 height 1054
click at [672, 319] on select "Select Parent , , , , , , , , , , , , , , , , , , , , , , , , , , , , , , , , ,…" at bounding box center [652, 321] width 375 height 12
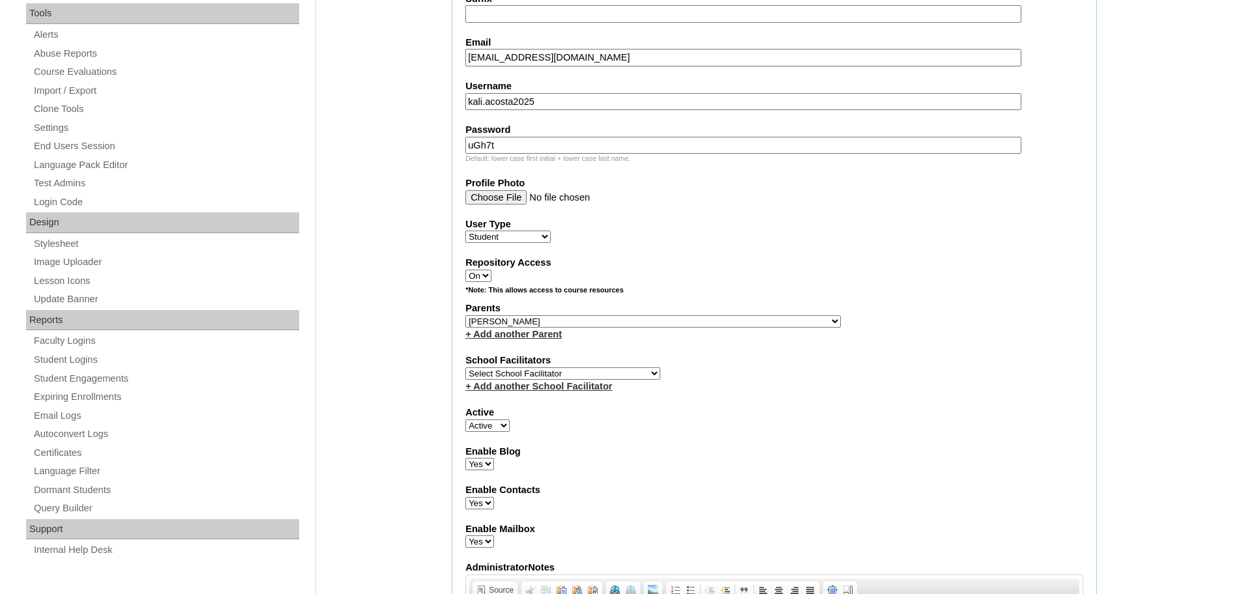
select select "44051"
click at [465, 315] on select "Select Parent , , , , , , , , , , , , , , , , , , , , , , , , , , , , , , , , ,…" at bounding box center [652, 321] width 375 height 12
click at [599, 371] on select "Select School Facilitator Norman Añain Ruffa Abadijas Mary Abella Gloryfe Abion…" at bounding box center [562, 374] width 195 height 12
select select "43686"
click at [465, 368] on select "Select School Facilitator Norman Añain Ruffa Abadijas Mary Abella Gloryfe Abion…" at bounding box center [562, 374] width 195 height 12
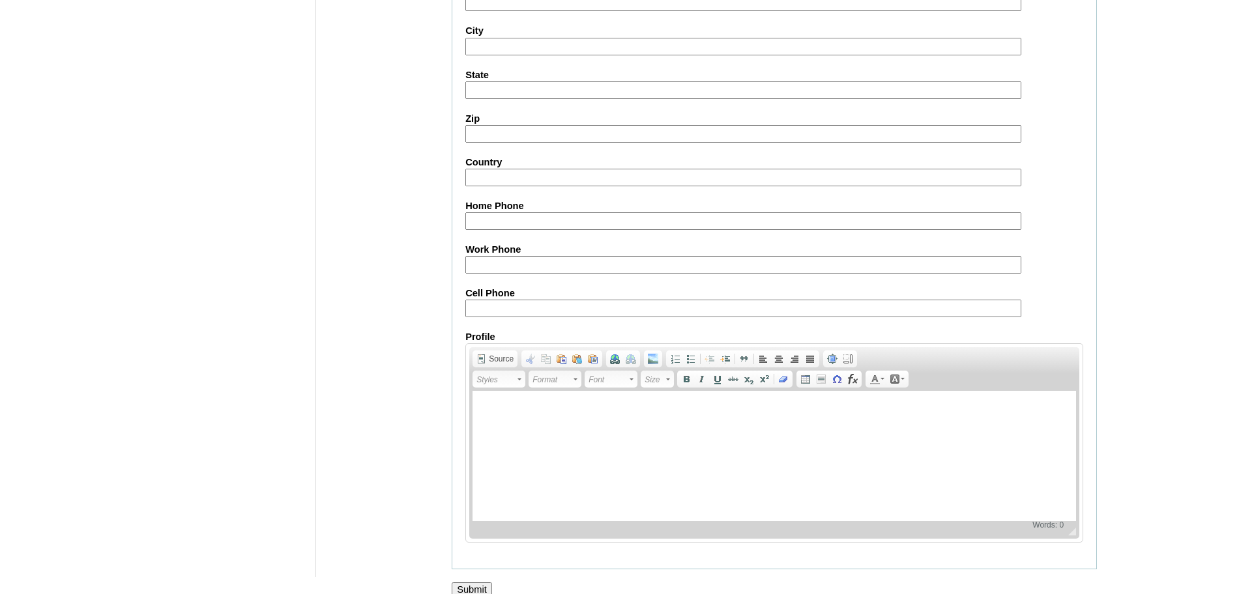
scroll to position [1389, 0]
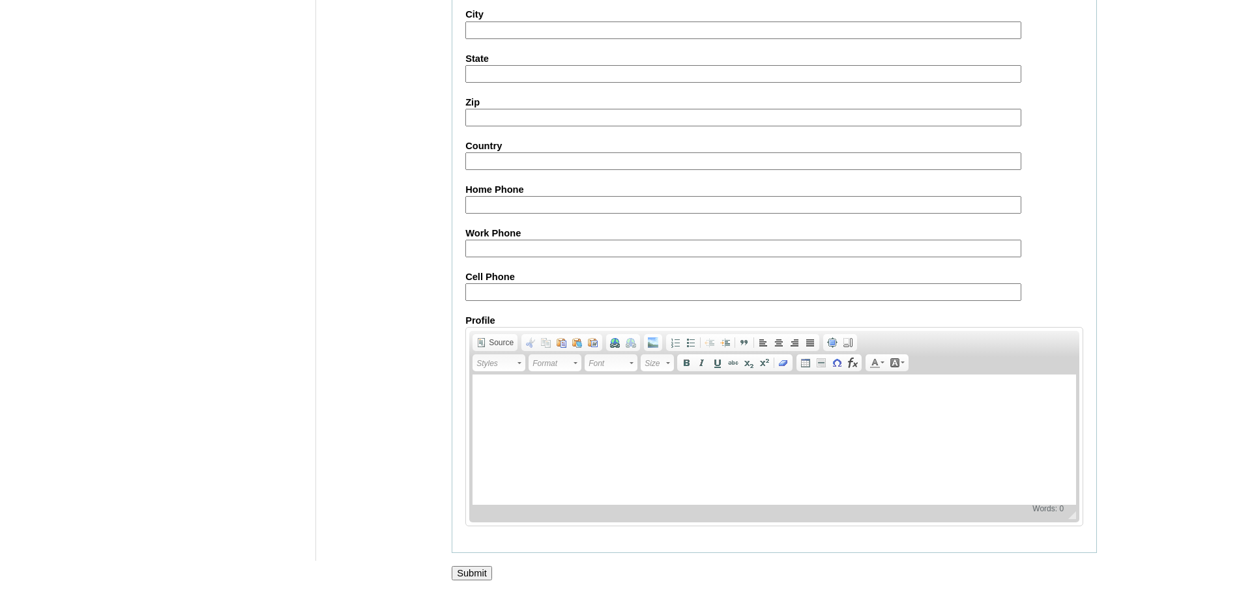
click at [468, 575] on input "Submit" at bounding box center [472, 573] width 40 height 14
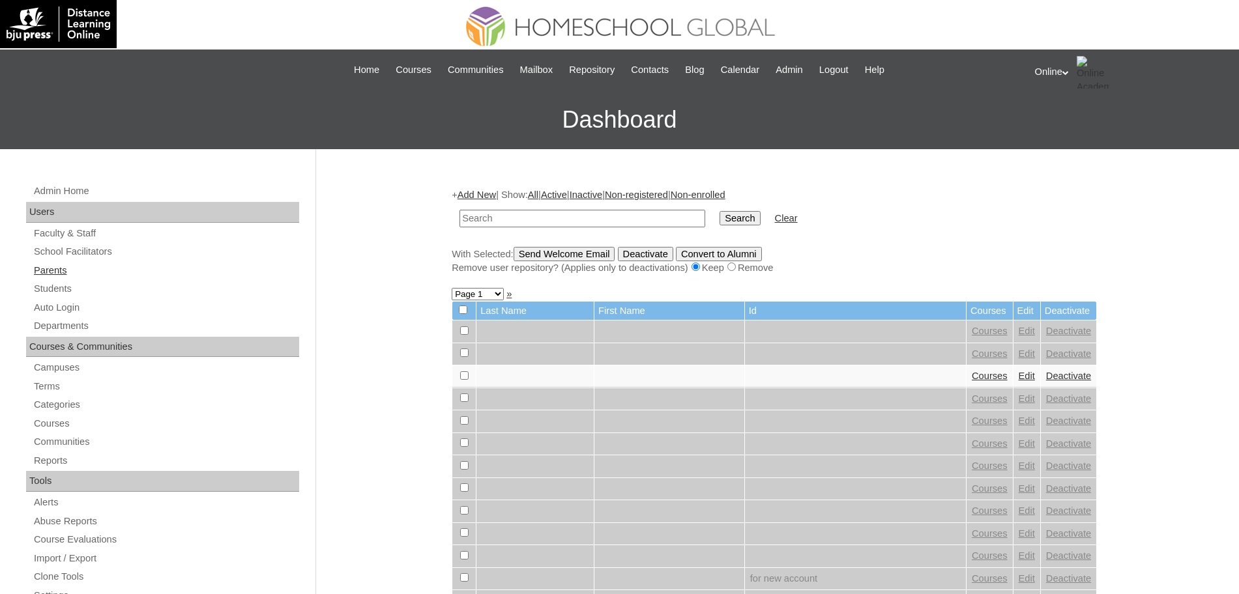
click at [70, 268] on link "Parents" at bounding box center [166, 271] width 267 height 16
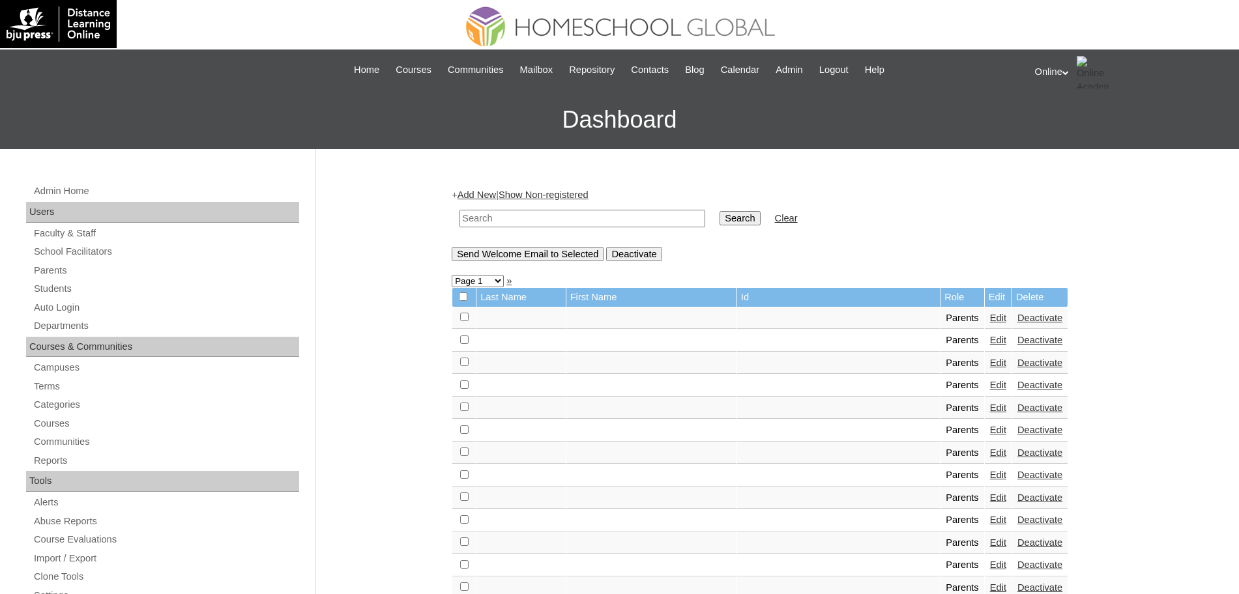
drag, startPoint x: 0, startPoint y: 0, endPoint x: 515, endPoint y: 223, distance: 560.9
click at [515, 223] on input "text" at bounding box center [582, 219] width 246 height 18
type input "[PERSON_NAME]"
click at [719, 211] on input "Search" at bounding box center [739, 218] width 40 height 14
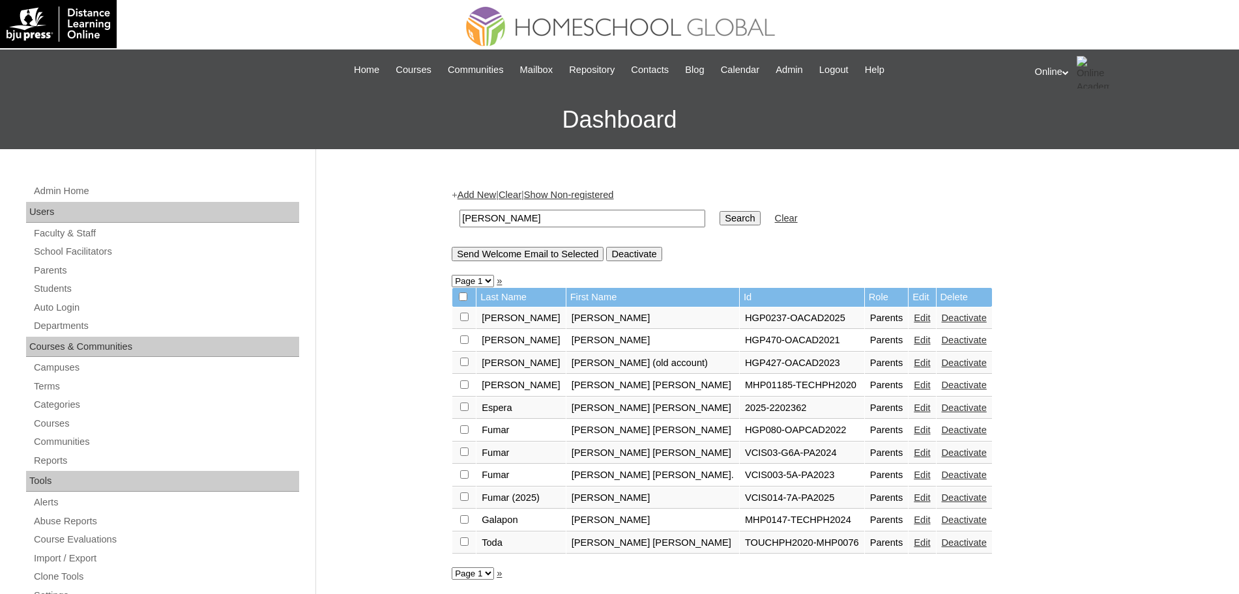
click at [914, 343] on link "Edit" at bounding box center [922, 340] width 16 height 10
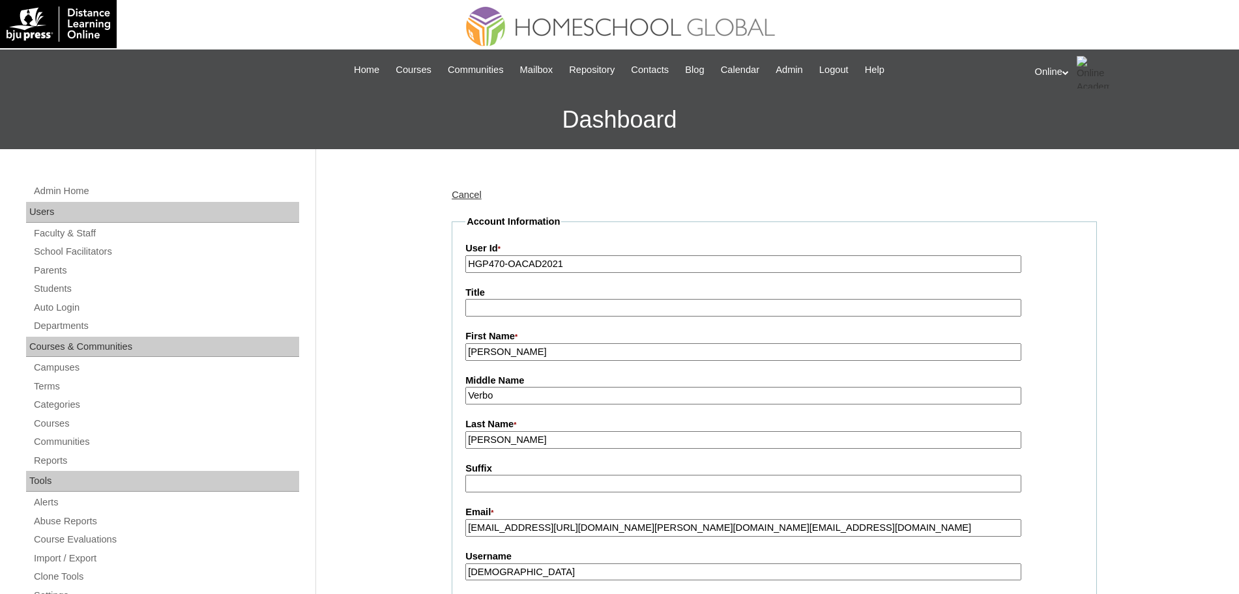
click at [609, 347] on input "[PERSON_NAME]" at bounding box center [743, 352] width 556 height 18
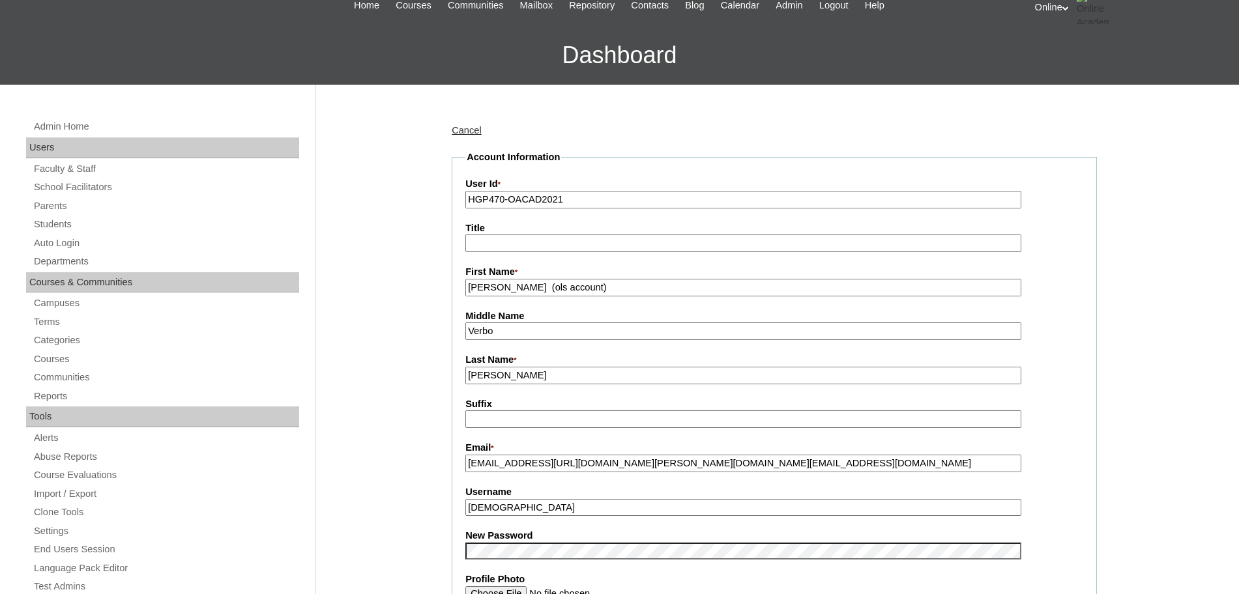
scroll to position [65, 0]
click at [541, 296] on input "[PERSON_NAME] (ols account)" at bounding box center [743, 287] width 556 height 18
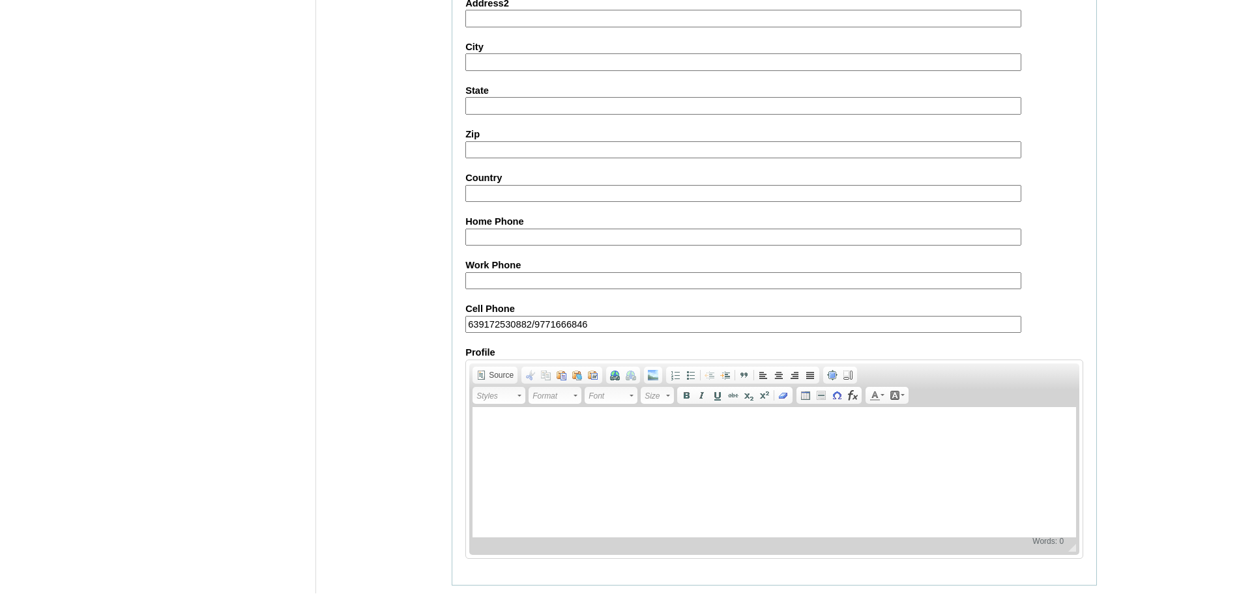
scroll to position [1117, 0]
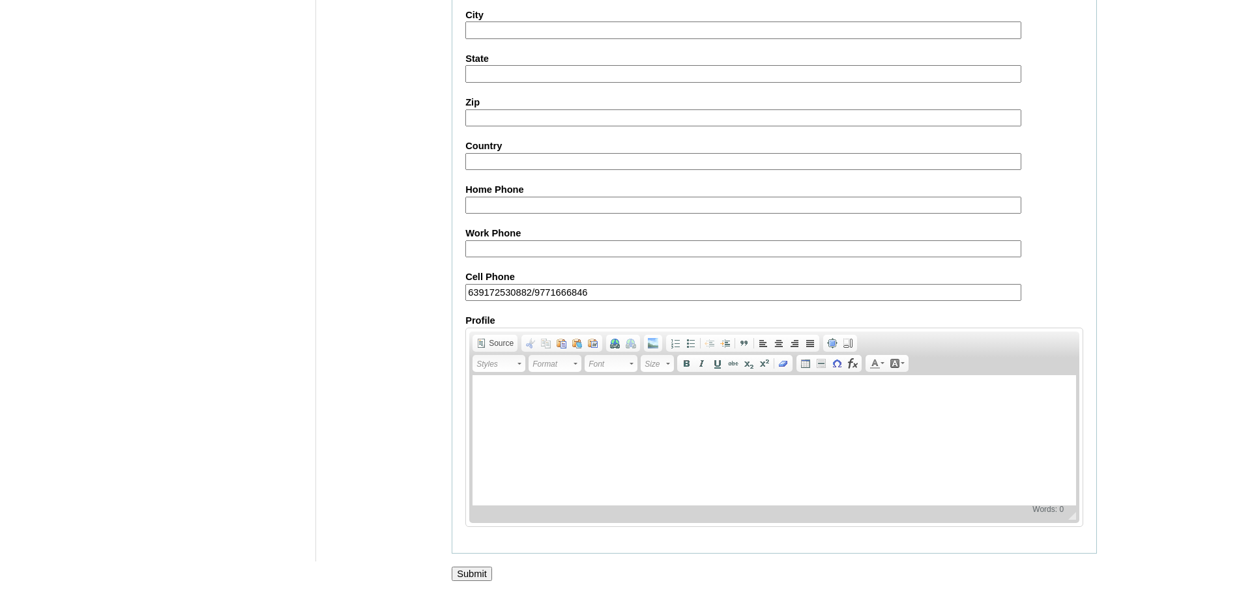
type input "[PERSON_NAME] (old account)"
click at [481, 574] on input "Submit" at bounding box center [472, 574] width 40 height 14
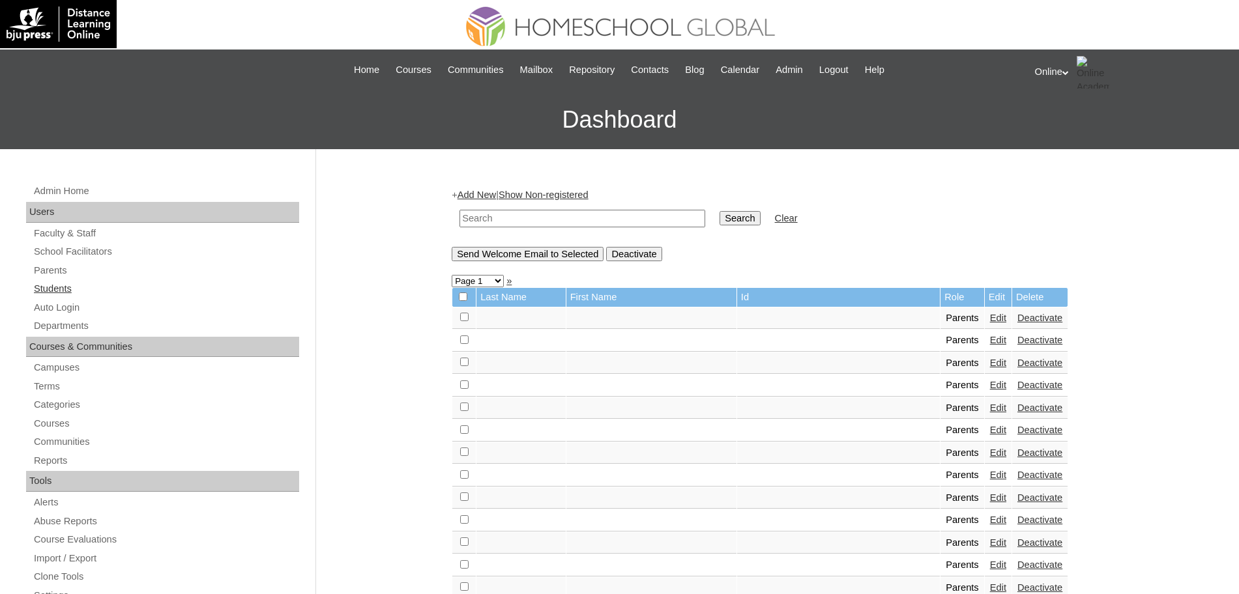
click at [63, 291] on link "Students" at bounding box center [166, 289] width 267 height 16
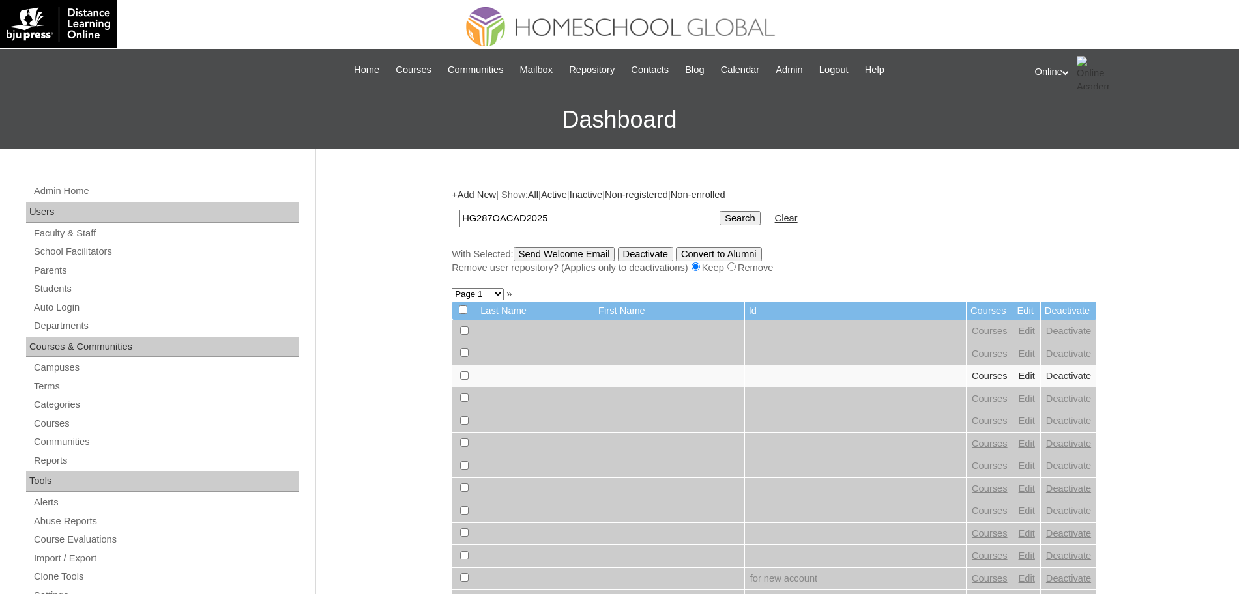
type input "HG287OACAD2025"
click at [719, 211] on input "Search" at bounding box center [739, 218] width 40 height 14
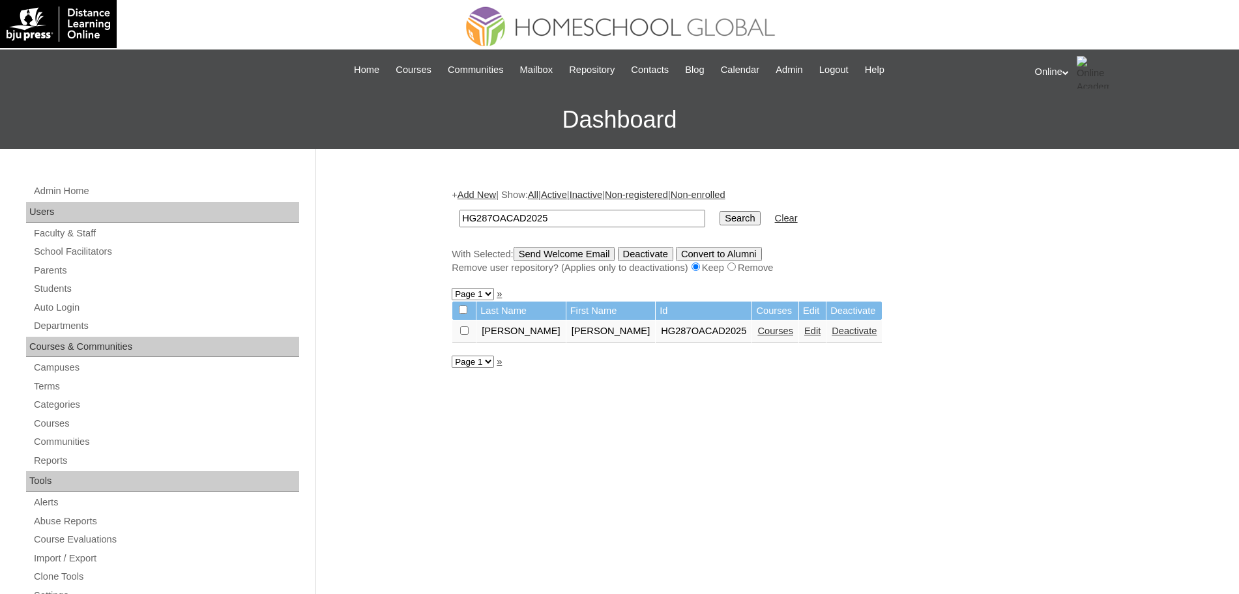
click at [757, 331] on link "Courses" at bounding box center [775, 331] width 36 height 10
